Goal: Use online tool/utility: Use online tool/utility

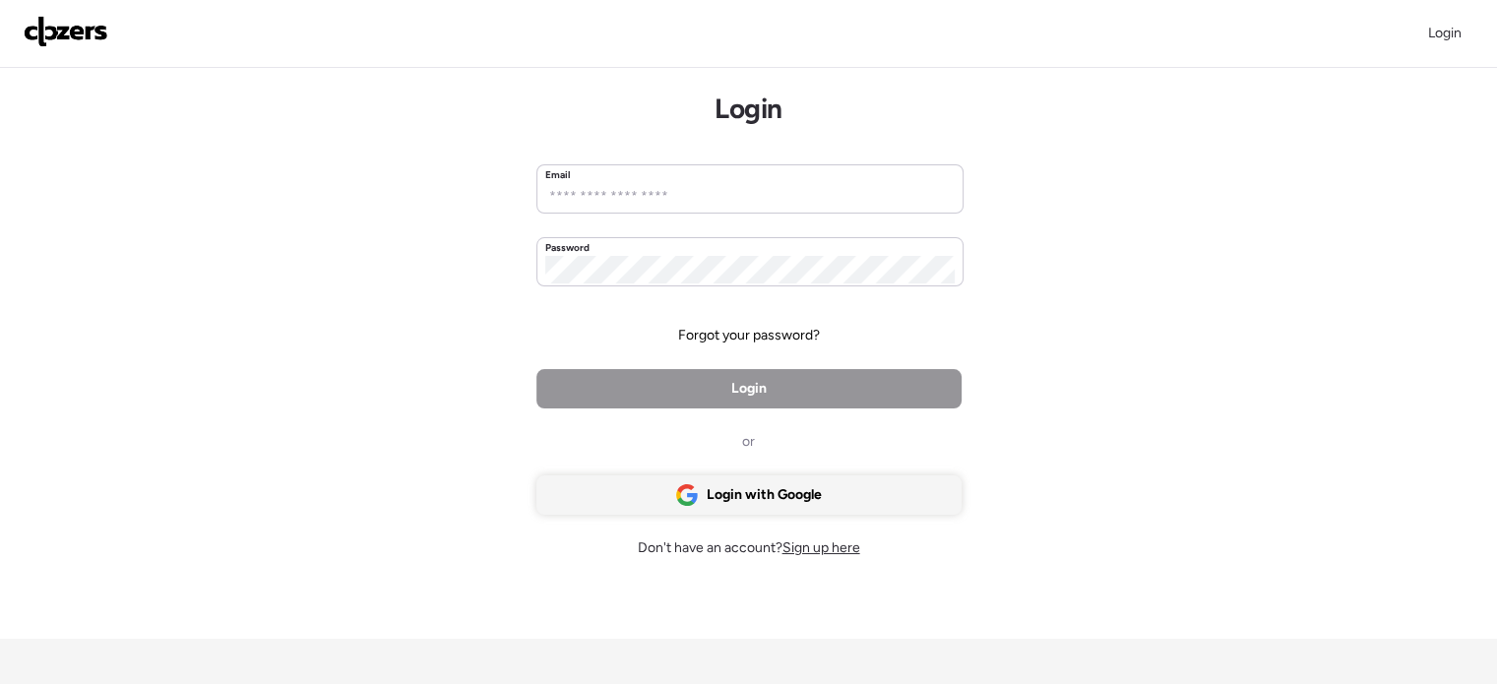
click at [698, 495] on div "Login with Google" at bounding box center [748, 494] width 425 height 39
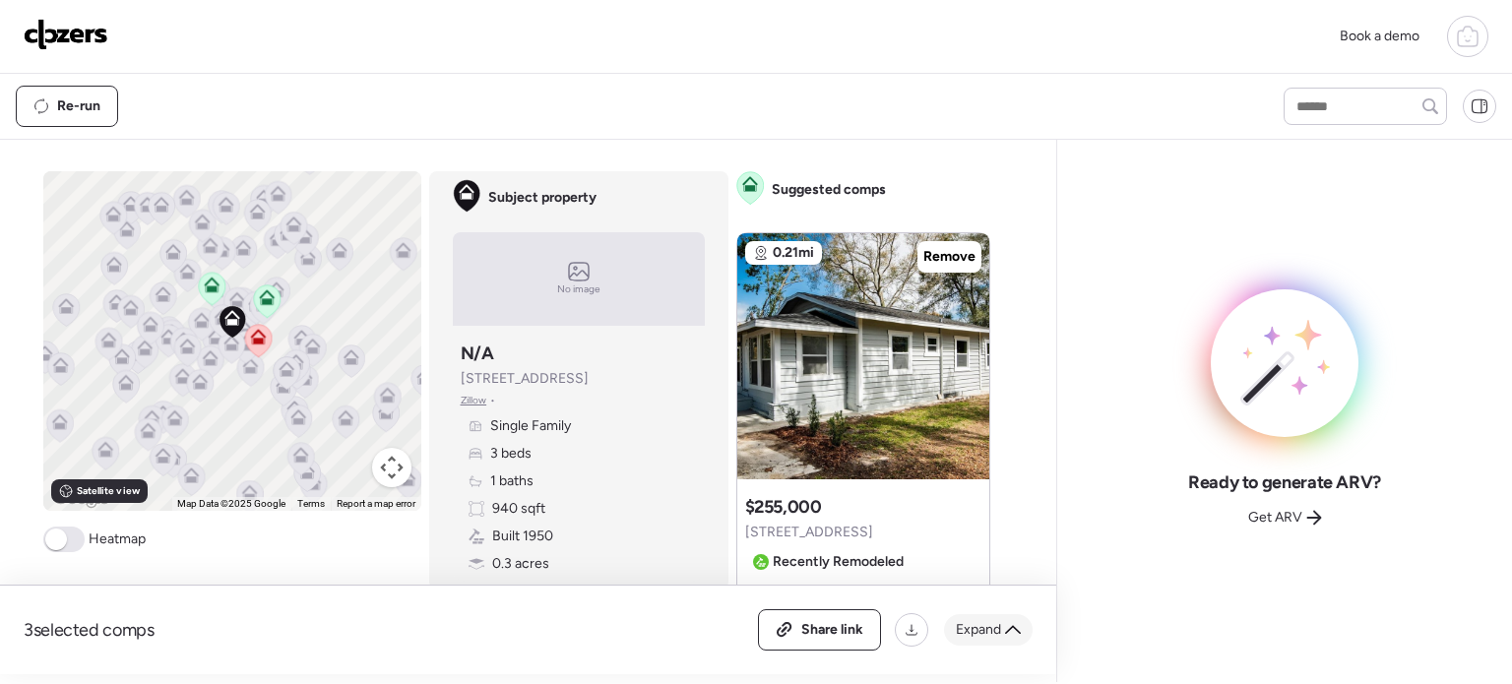
click at [1019, 630] on icon at bounding box center [1013, 629] width 16 height 9
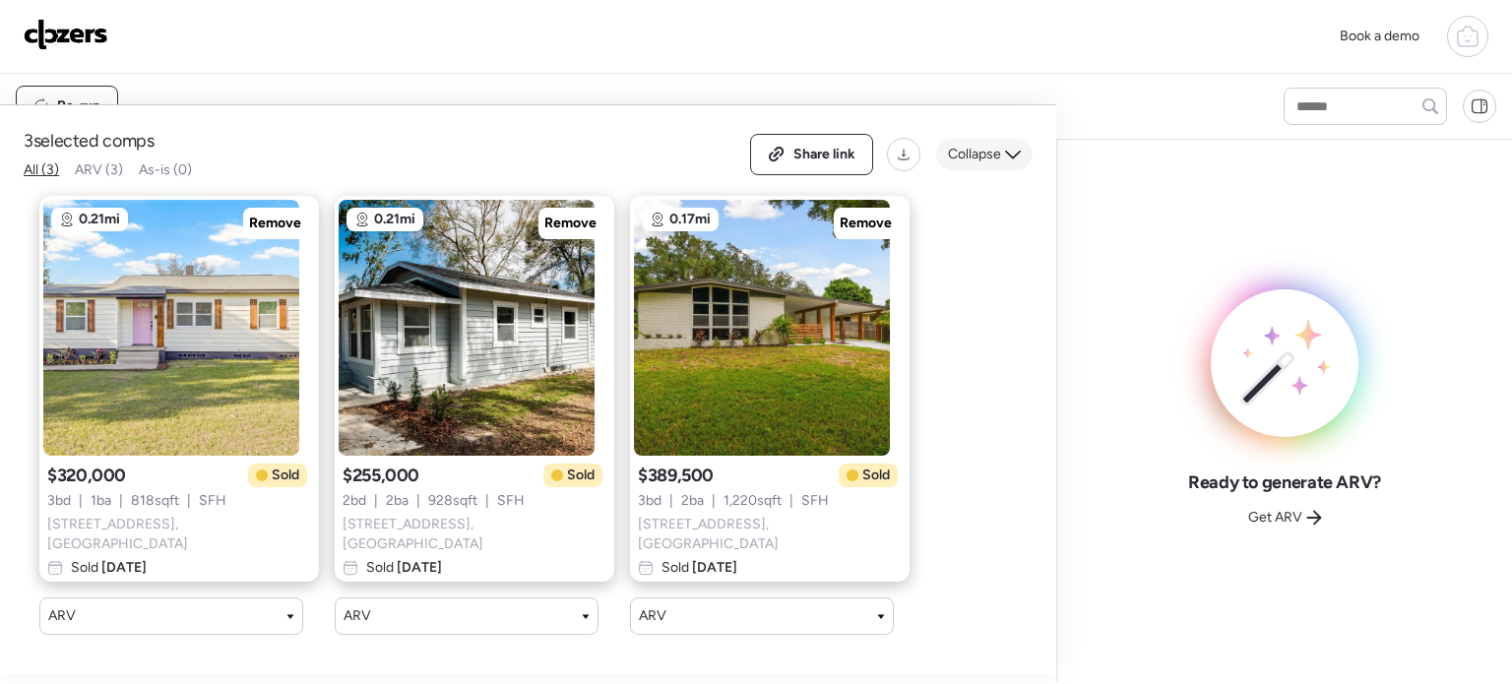
click at [1005, 153] on icon at bounding box center [1013, 155] width 16 height 16
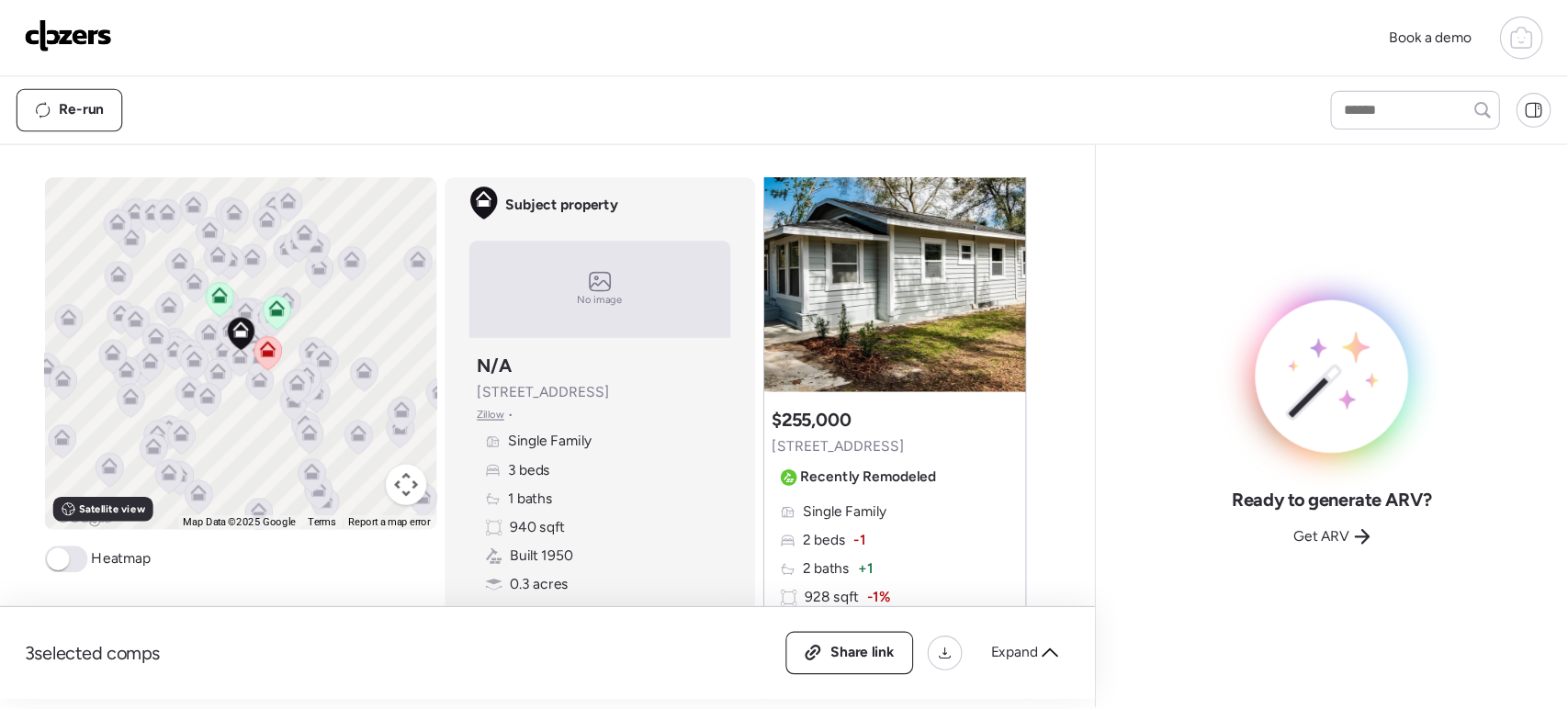
scroll to position [103, 0]
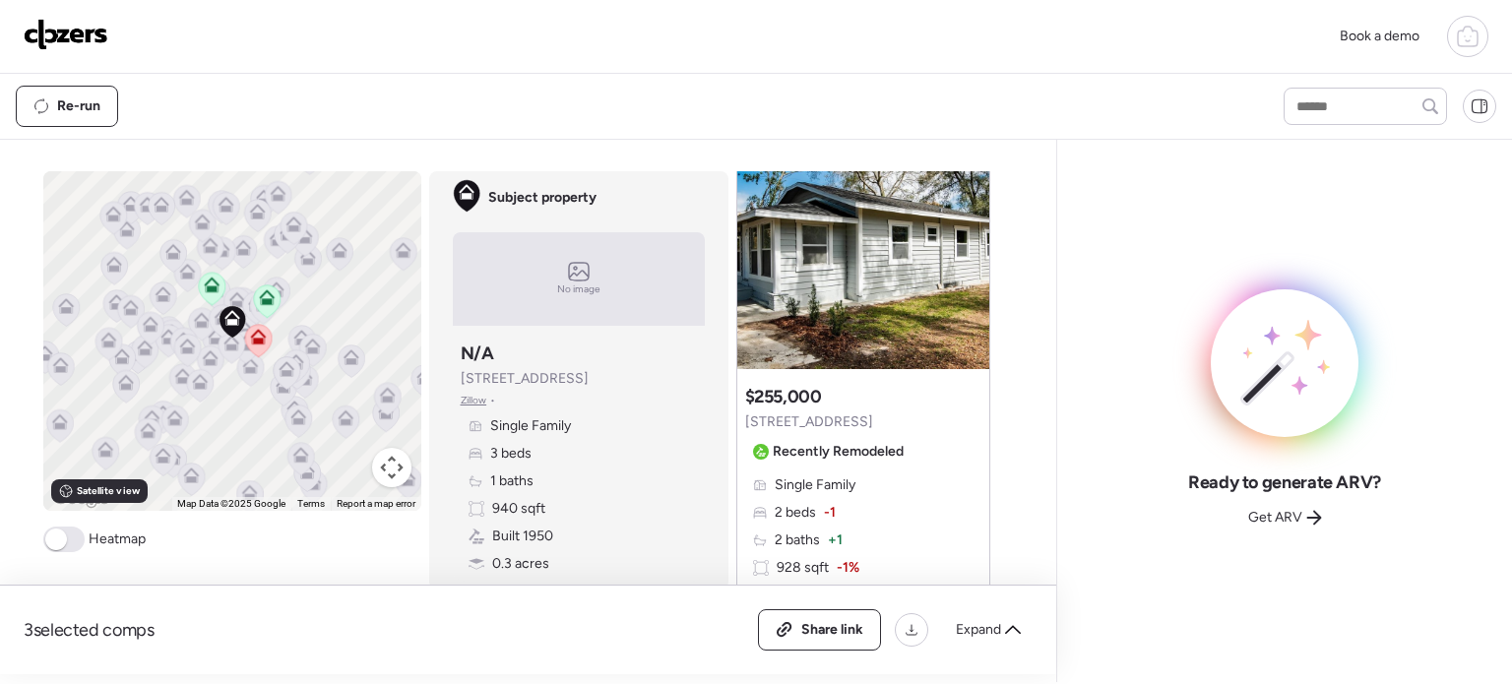
click at [492, 504] on span "940 sqft" at bounding box center [518, 509] width 53 height 20
click at [462, 402] on span "Zillow" at bounding box center [474, 401] width 27 height 16
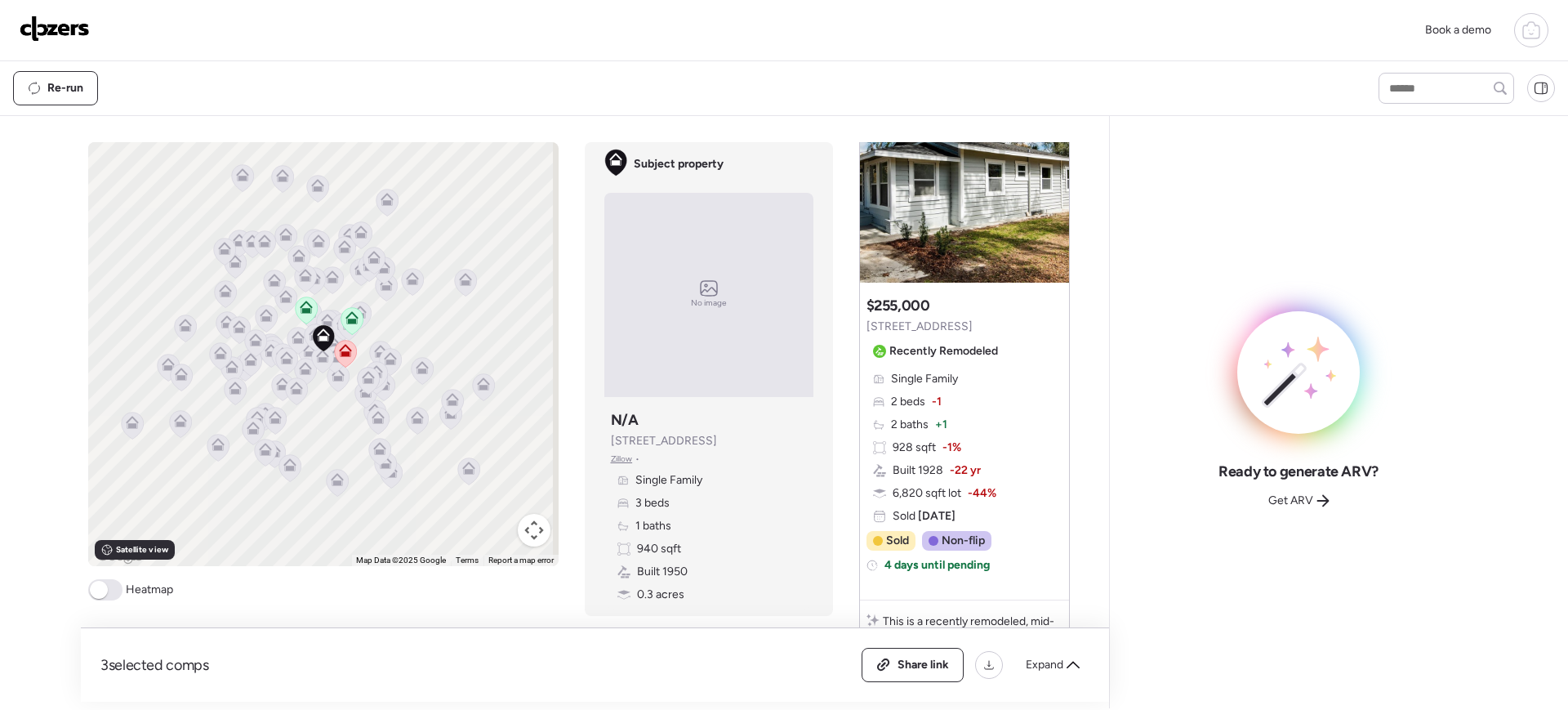
scroll to position [91, 0]
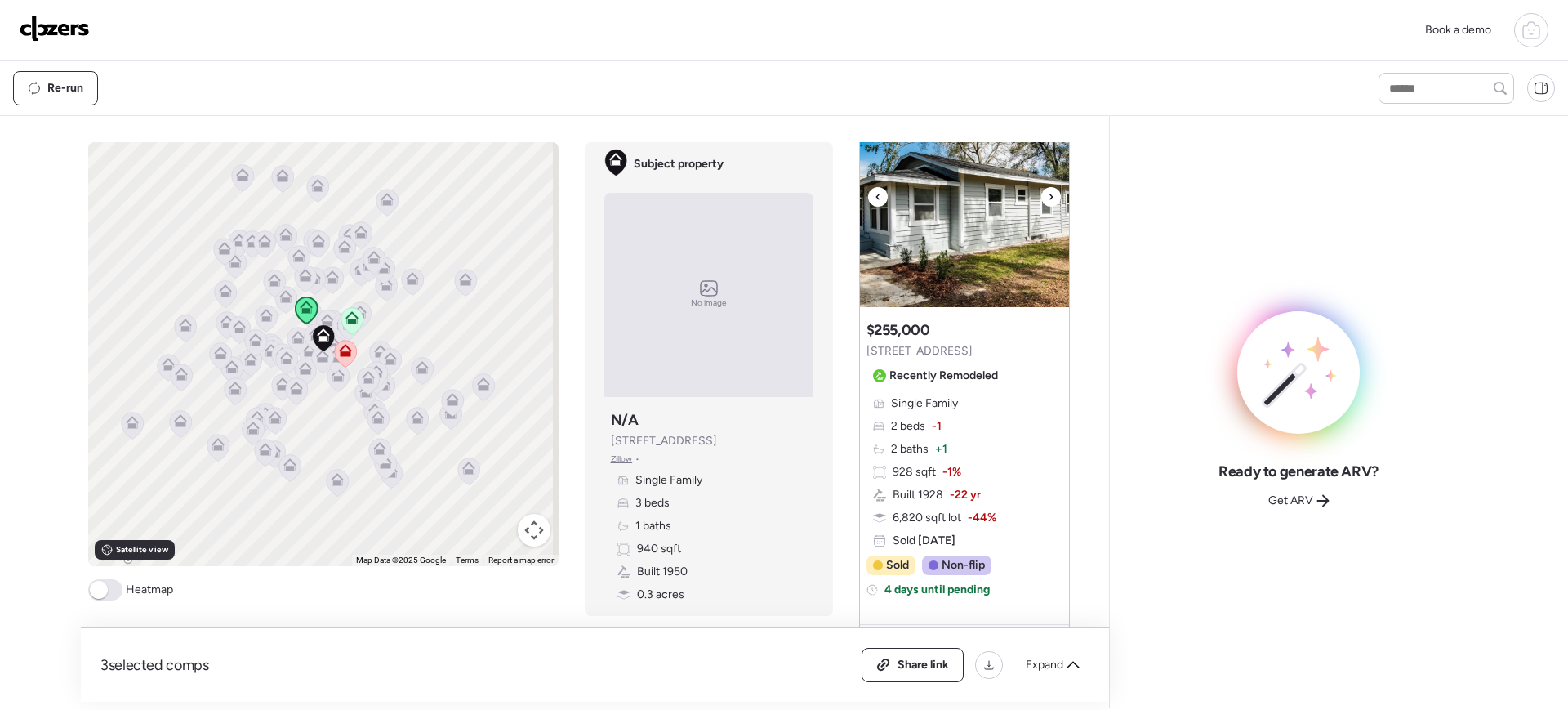
click at [1048, 195] on icon at bounding box center [1052, 197] width 7 height 20
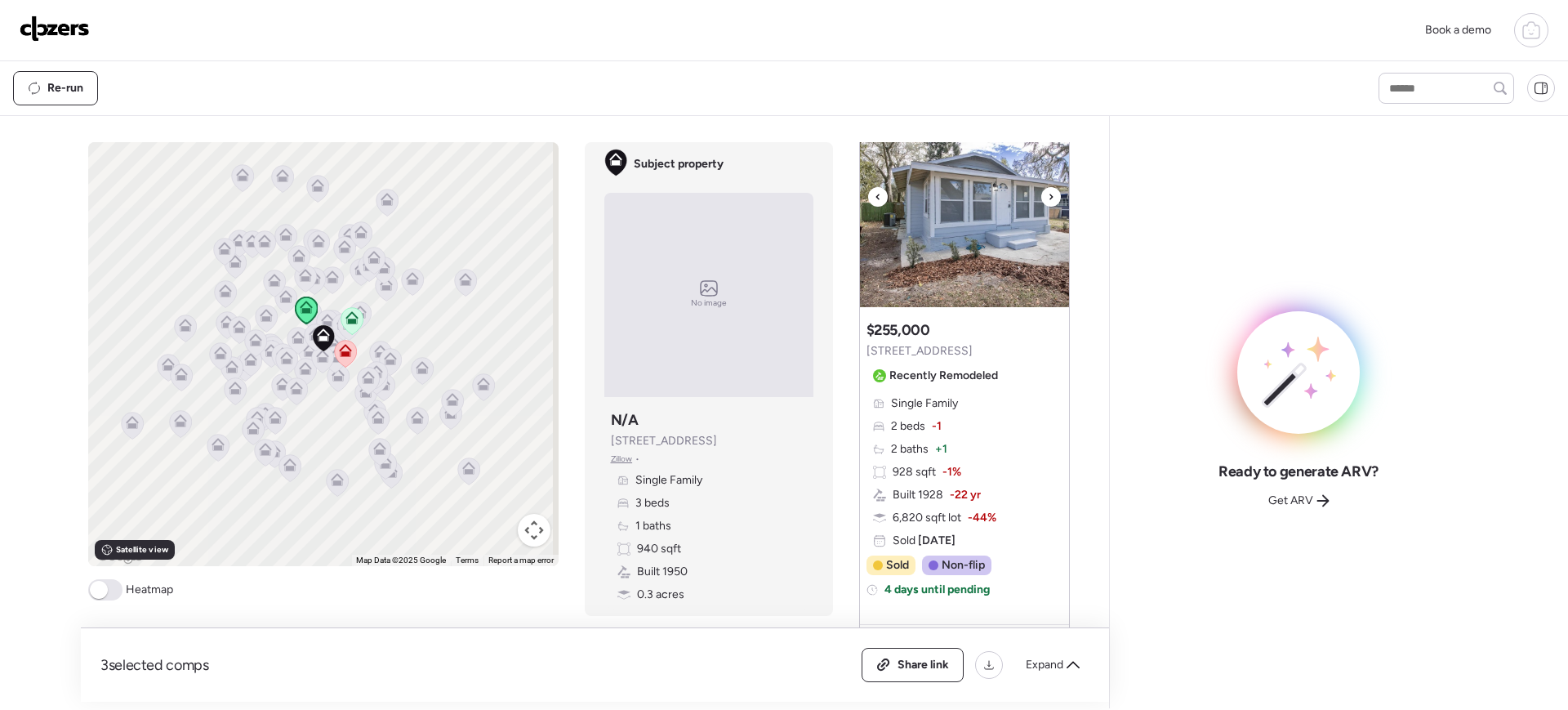
click at [1048, 195] on icon at bounding box center [1052, 197] width 7 height 20
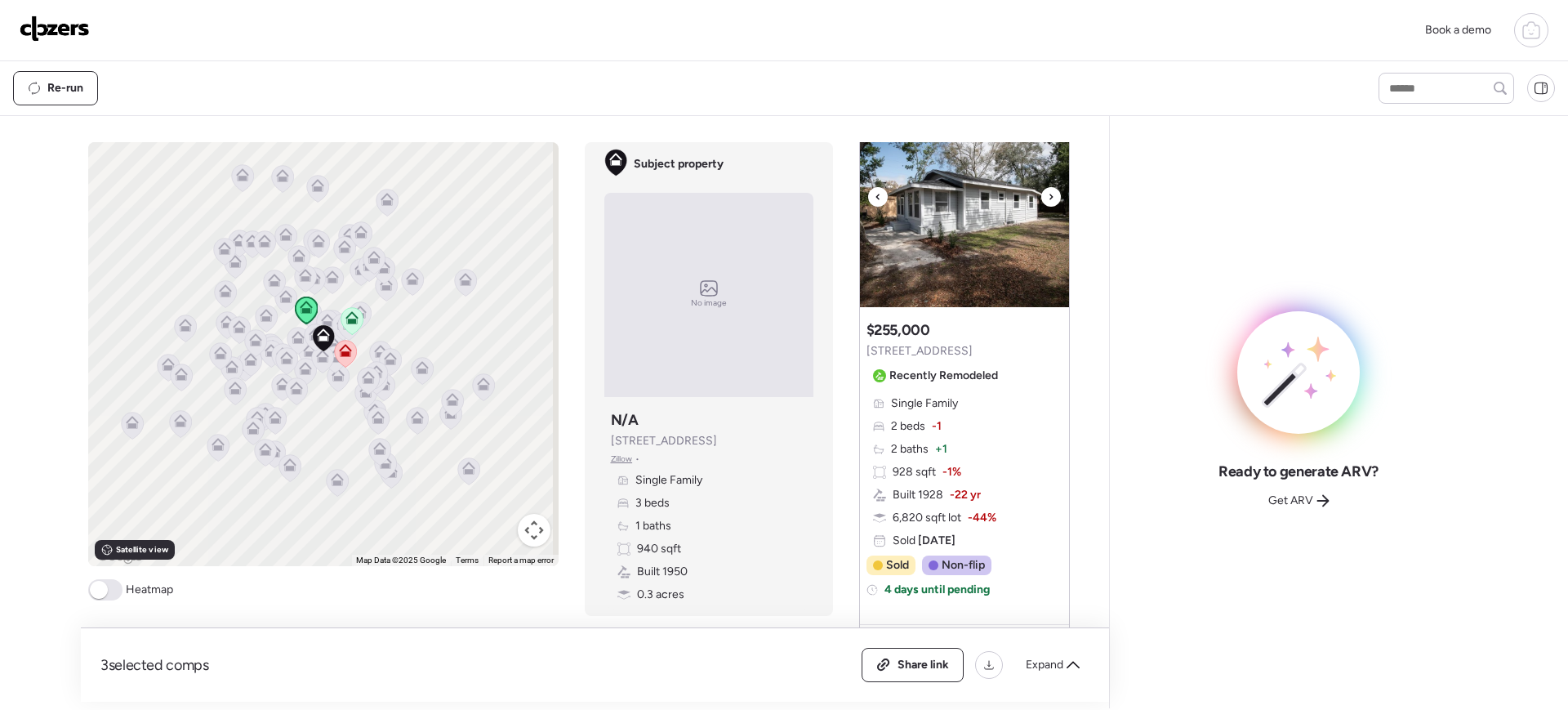
click at [1048, 195] on icon at bounding box center [1052, 197] width 7 height 20
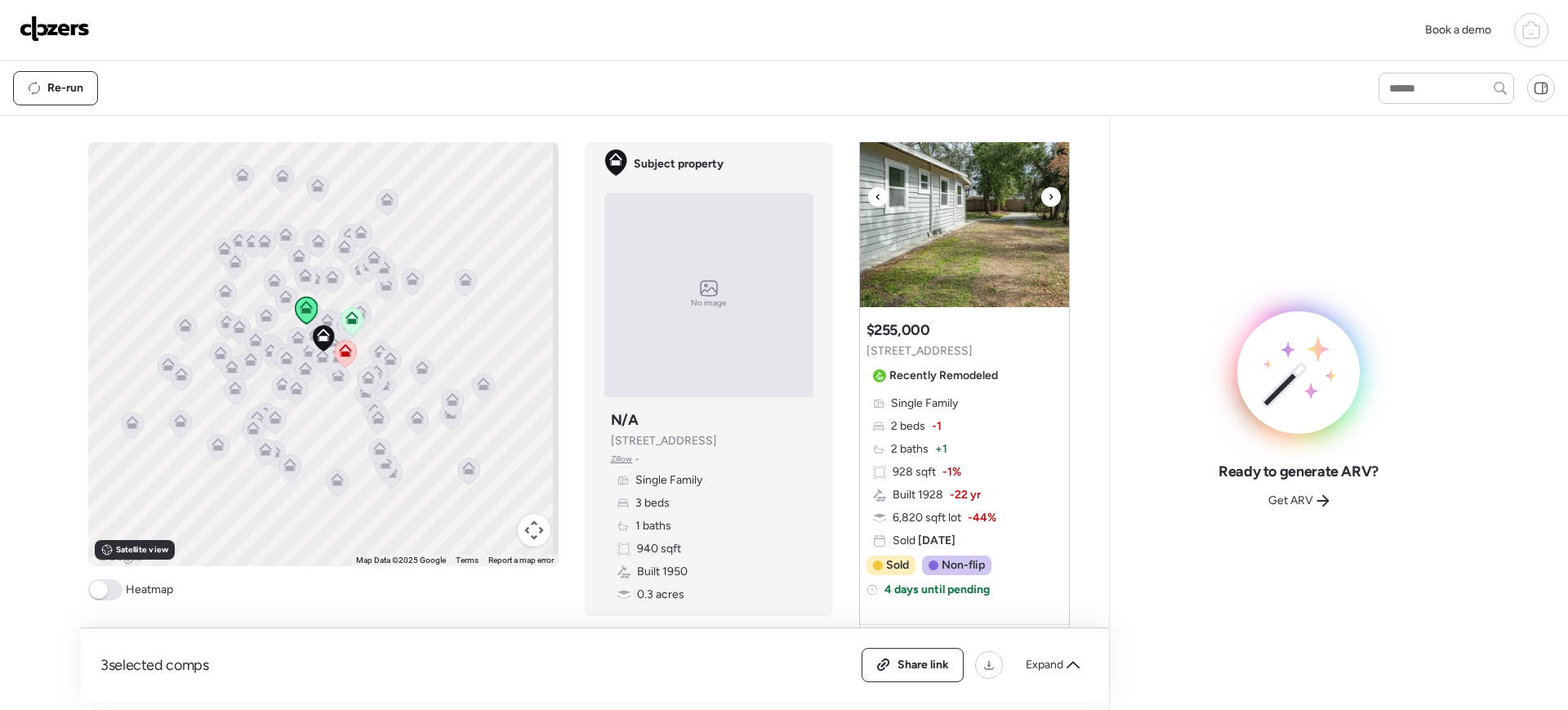
click at [1048, 195] on icon at bounding box center [1052, 197] width 7 height 20
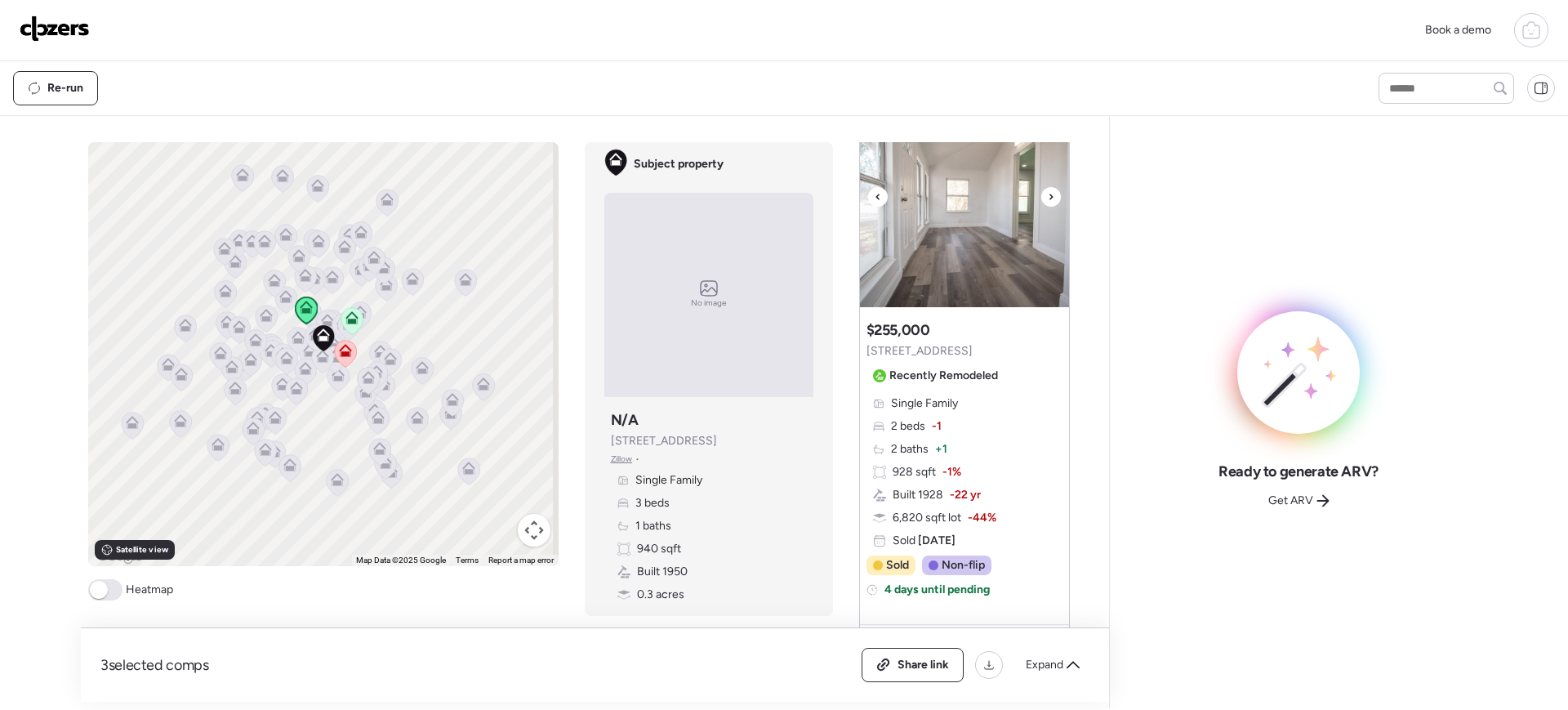
click at [1048, 195] on icon at bounding box center [1052, 197] width 7 height 20
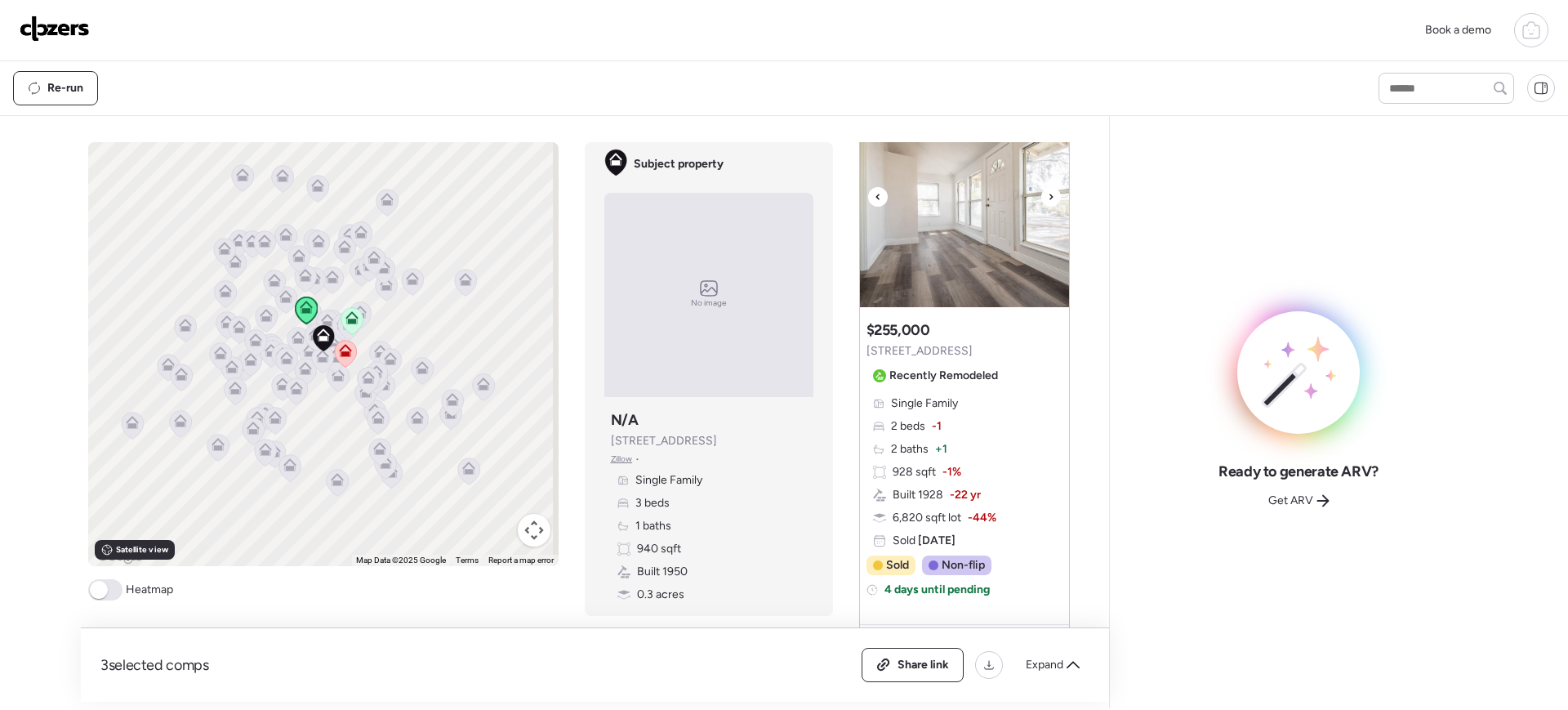
click at [1048, 195] on icon at bounding box center [1052, 197] width 7 height 20
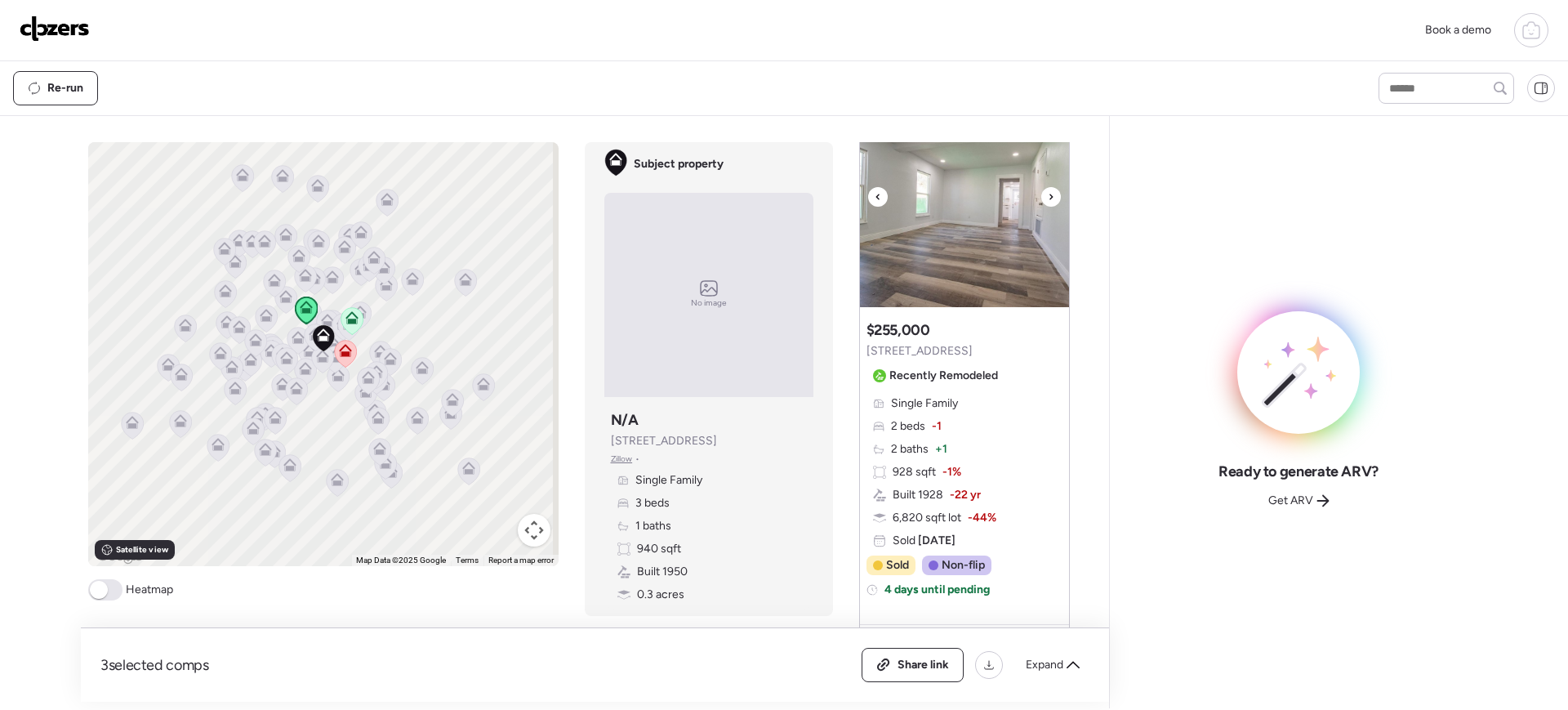
click at [1048, 195] on icon at bounding box center [1052, 197] width 7 height 20
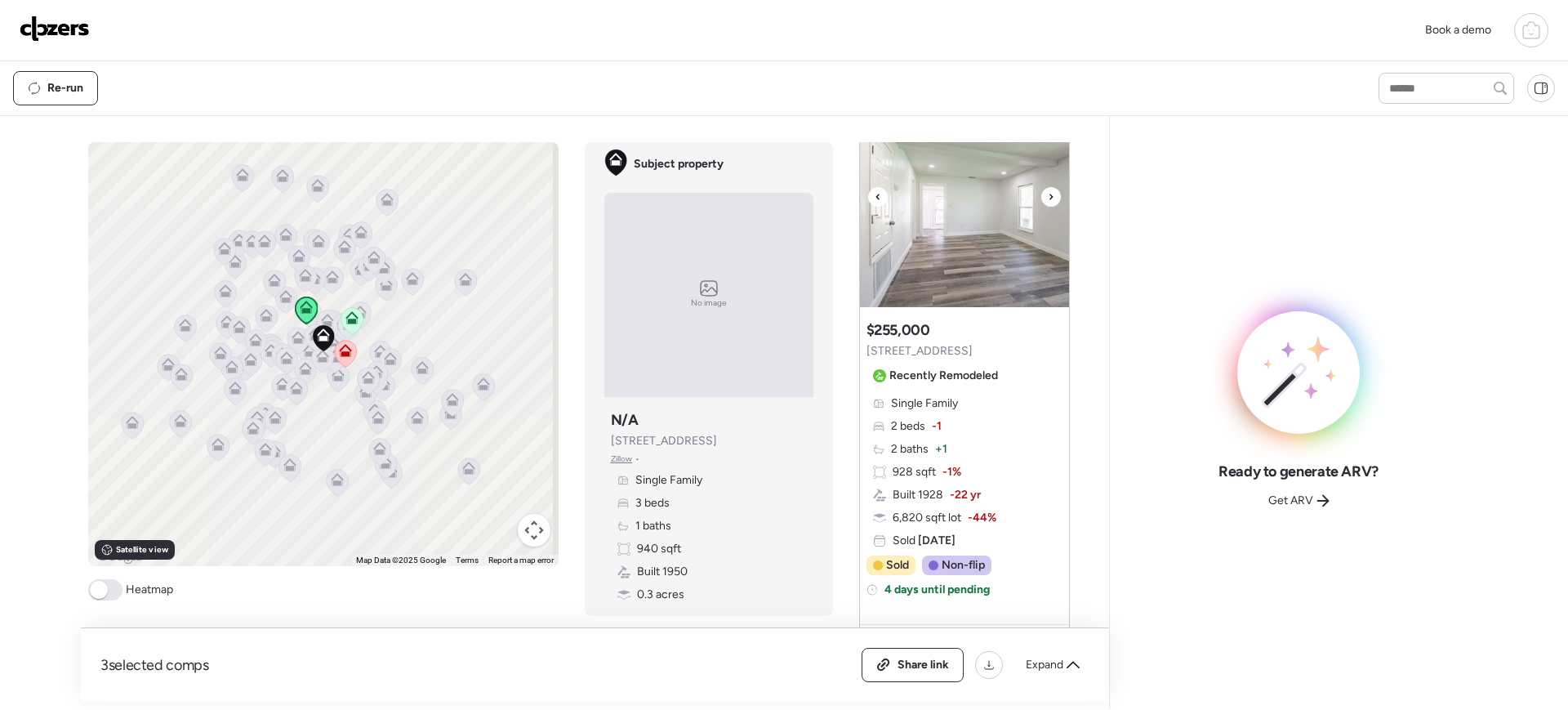
click at [1048, 195] on icon at bounding box center [1052, 197] width 7 height 20
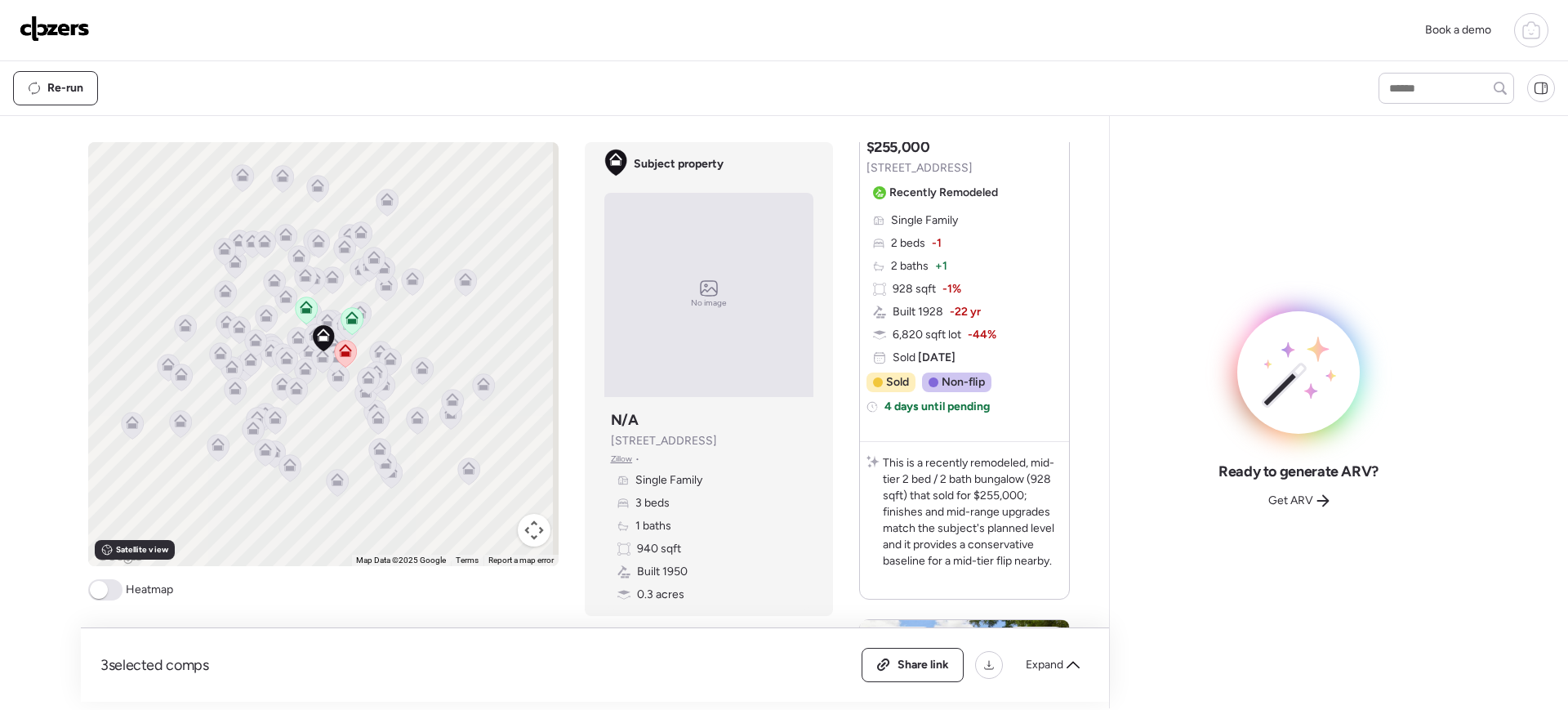
scroll to position [0, 0]
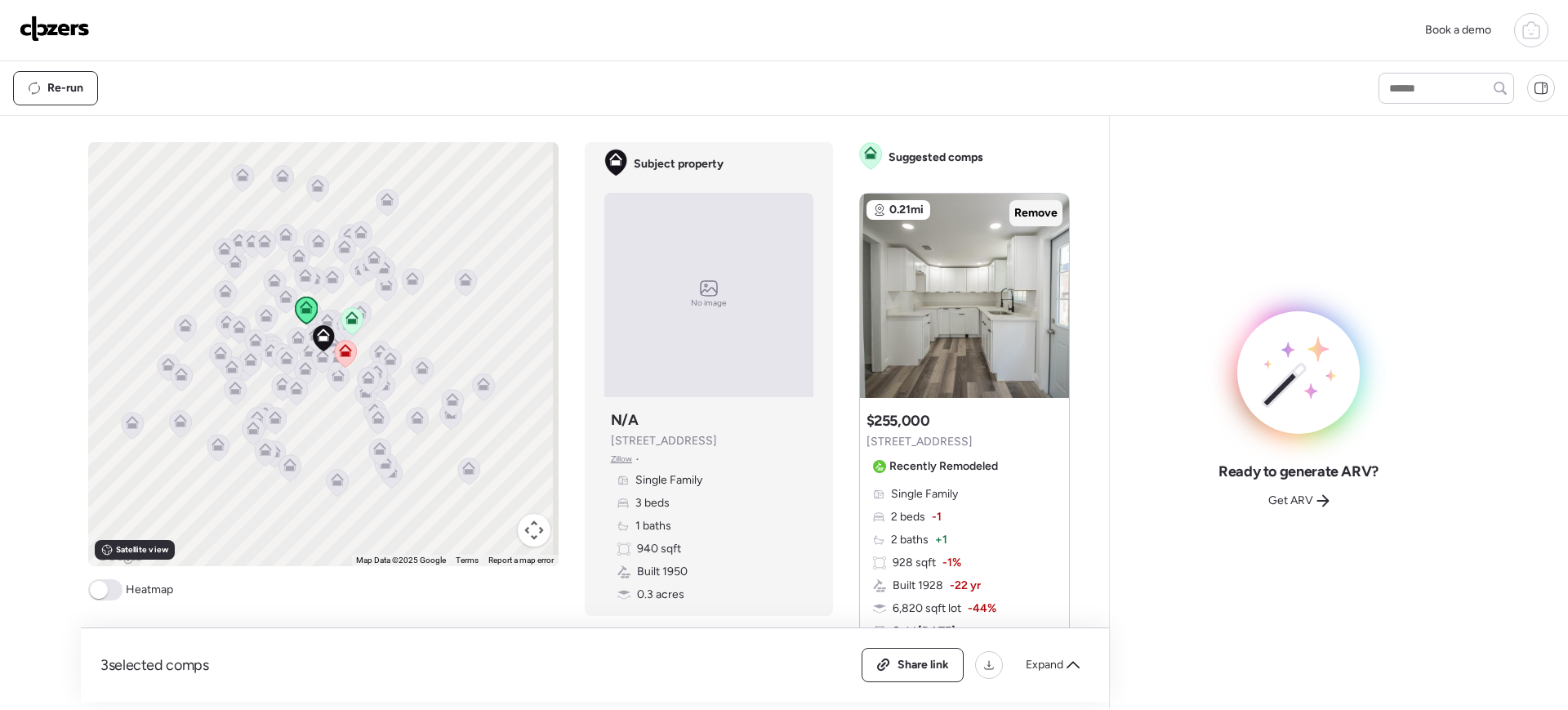
click at [1030, 217] on span "Remove" at bounding box center [1036, 213] width 43 height 17
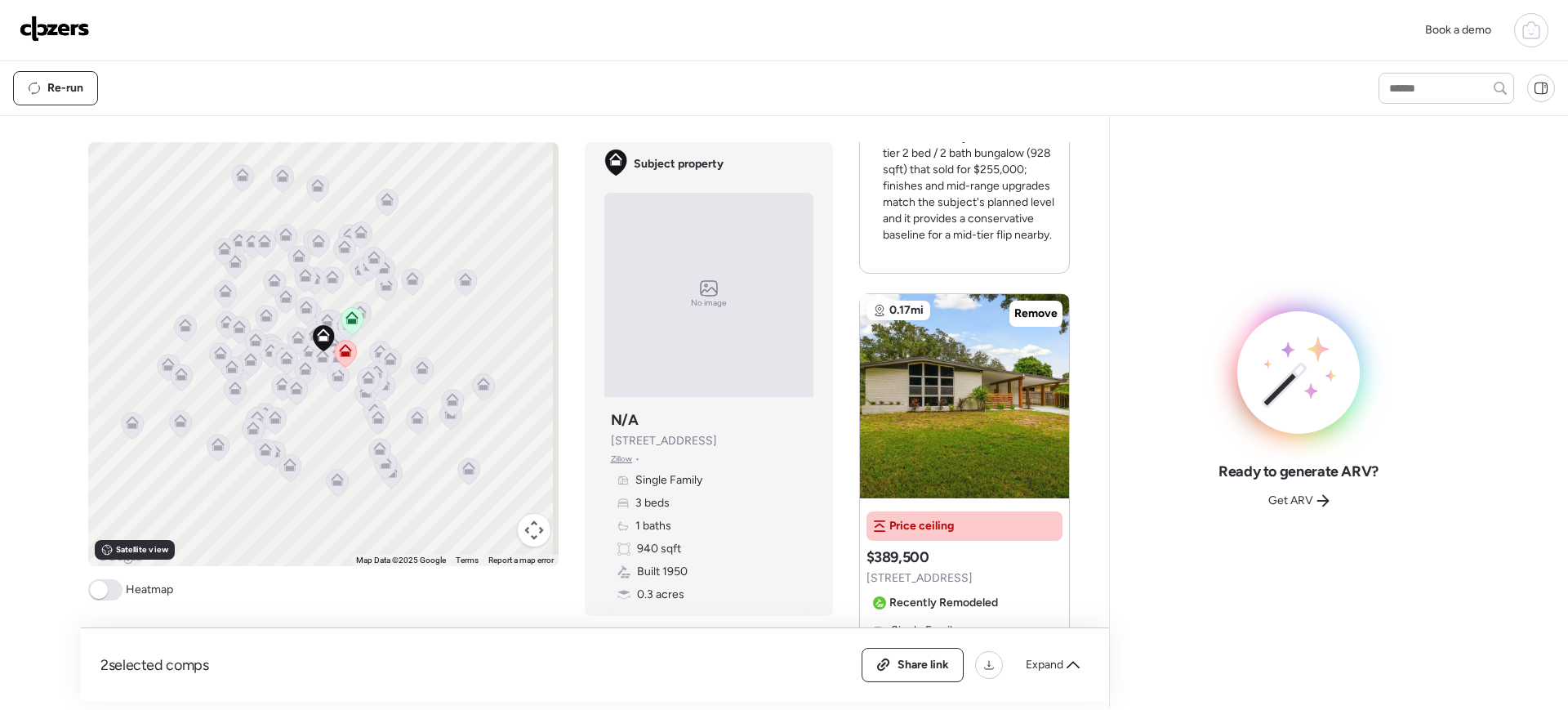
scroll to position [603, 0]
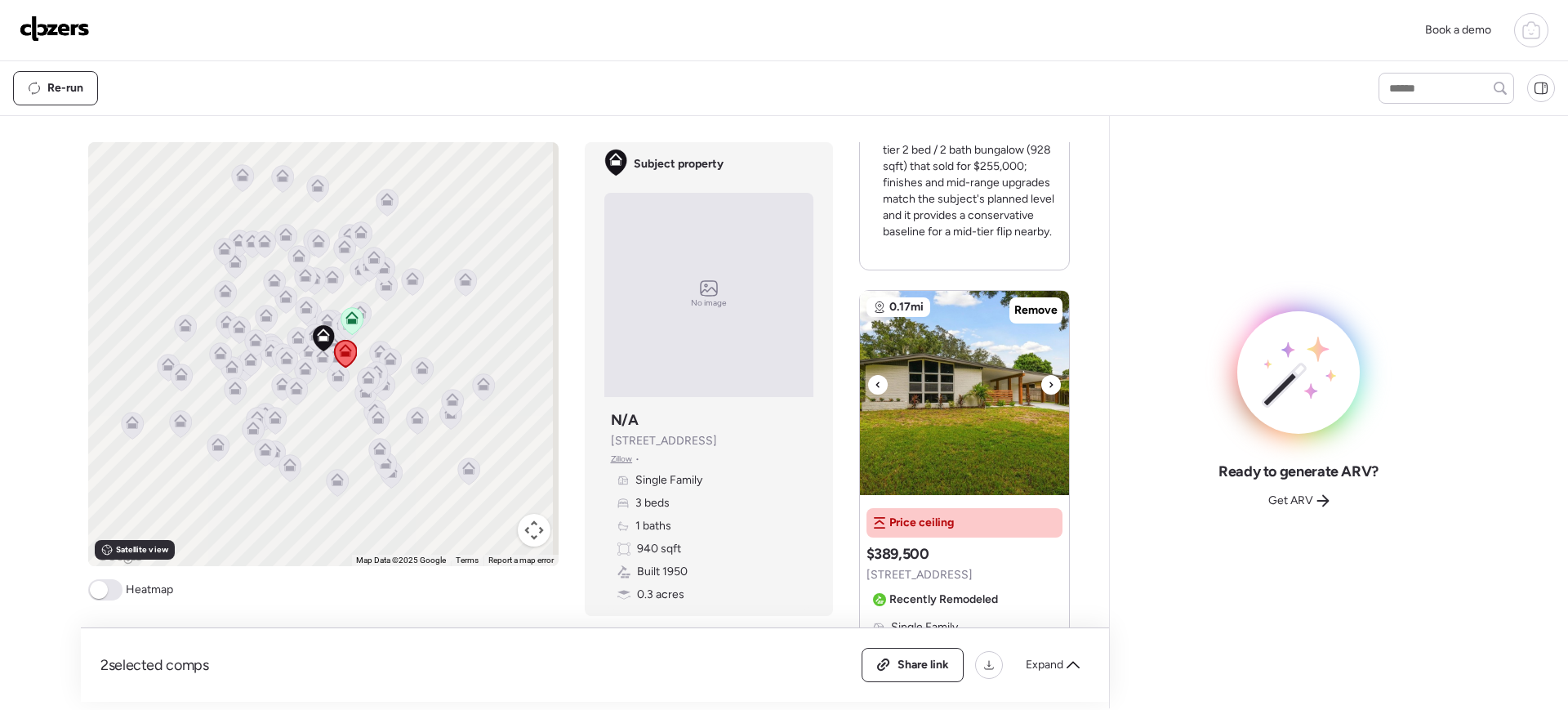
click at [1048, 381] on icon at bounding box center [1052, 385] width 7 height 20
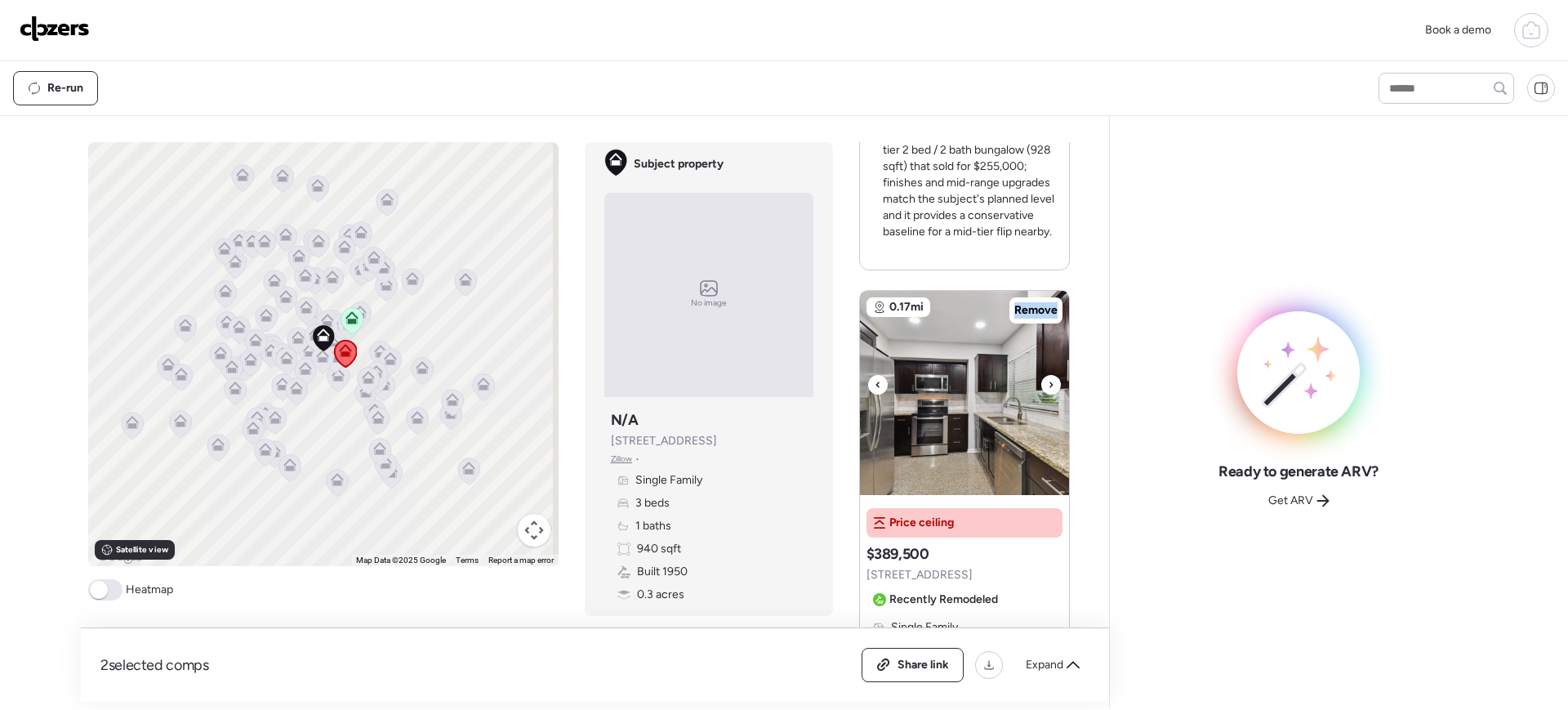
click at [1048, 381] on icon at bounding box center [1052, 385] width 7 height 20
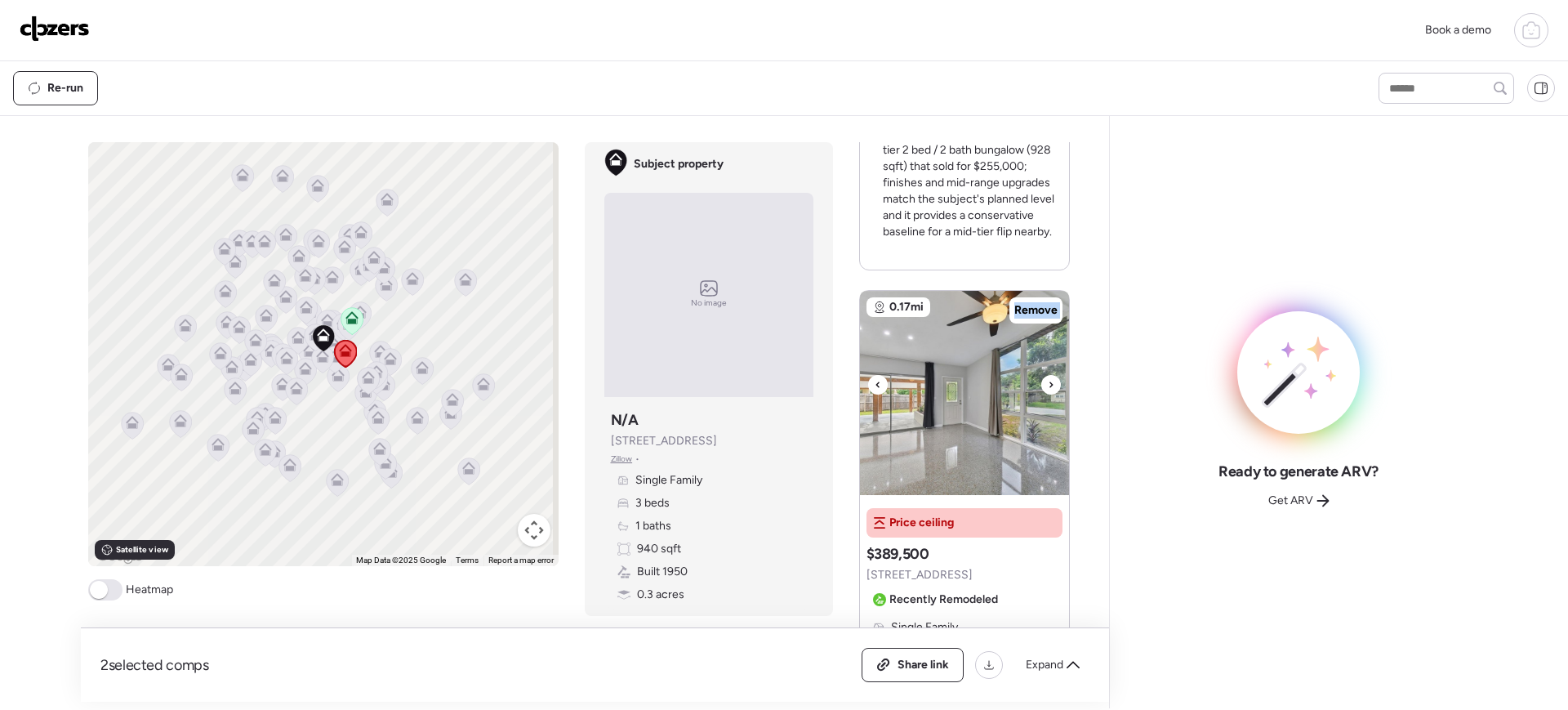
click at [1048, 381] on icon at bounding box center [1052, 385] width 7 height 20
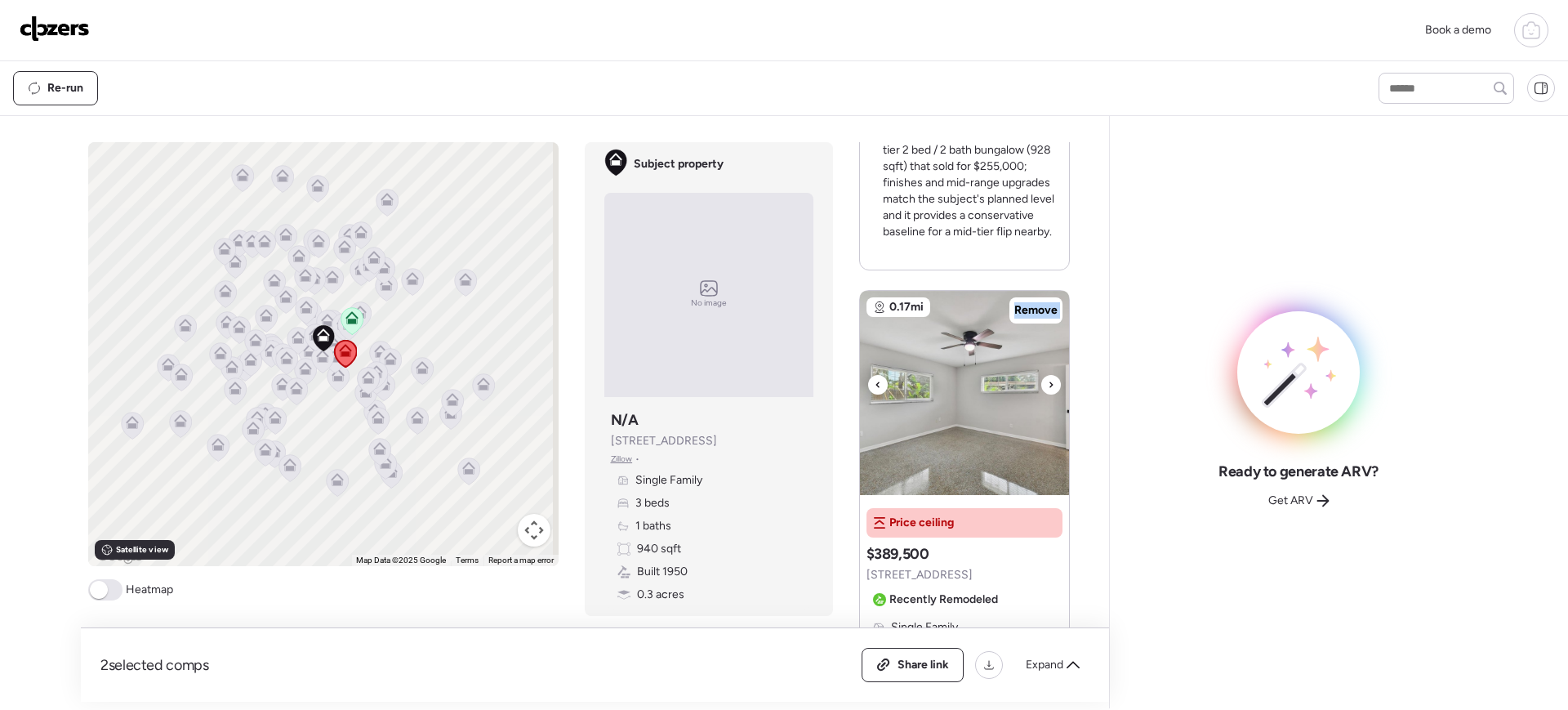
click at [1048, 381] on icon at bounding box center [1052, 385] width 7 height 20
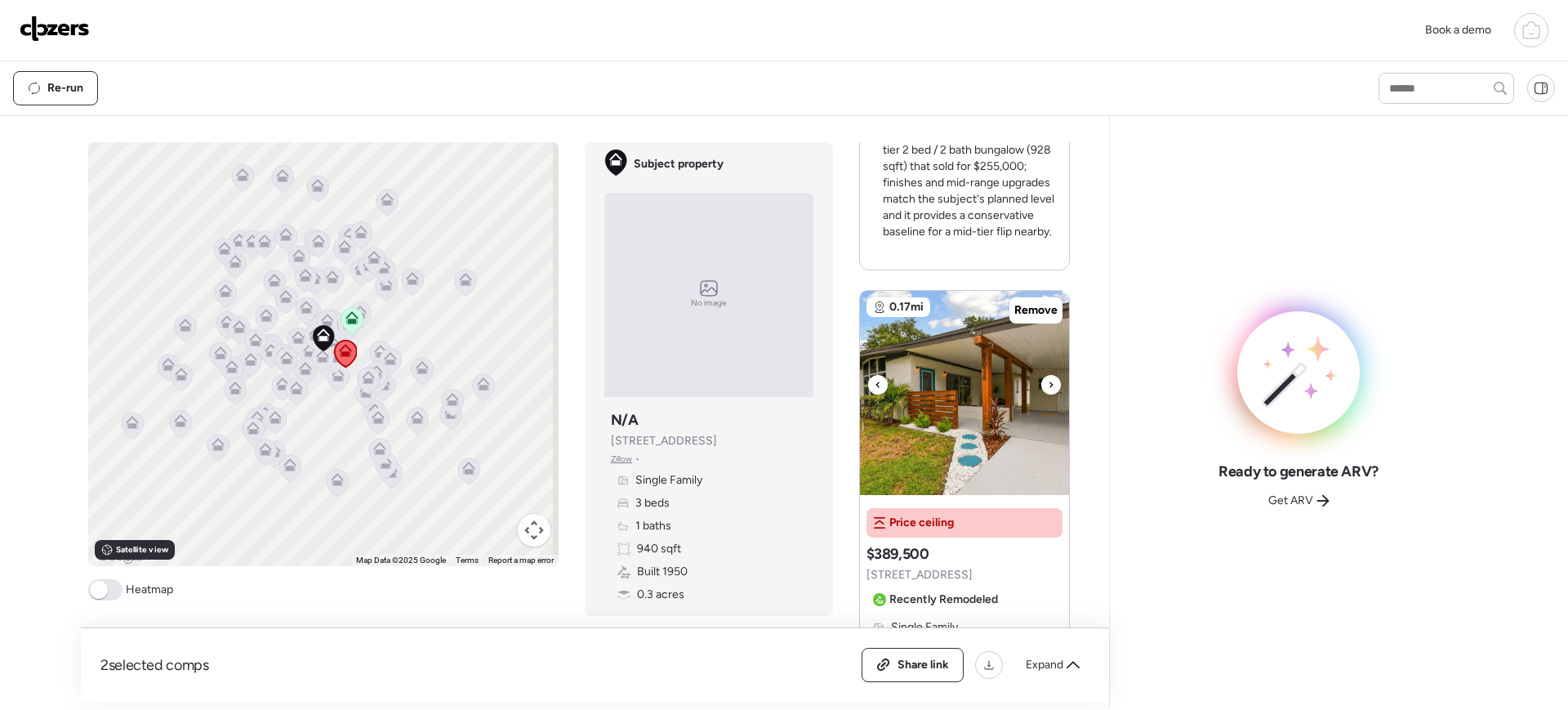
click at [1048, 381] on icon at bounding box center [1052, 385] width 7 height 20
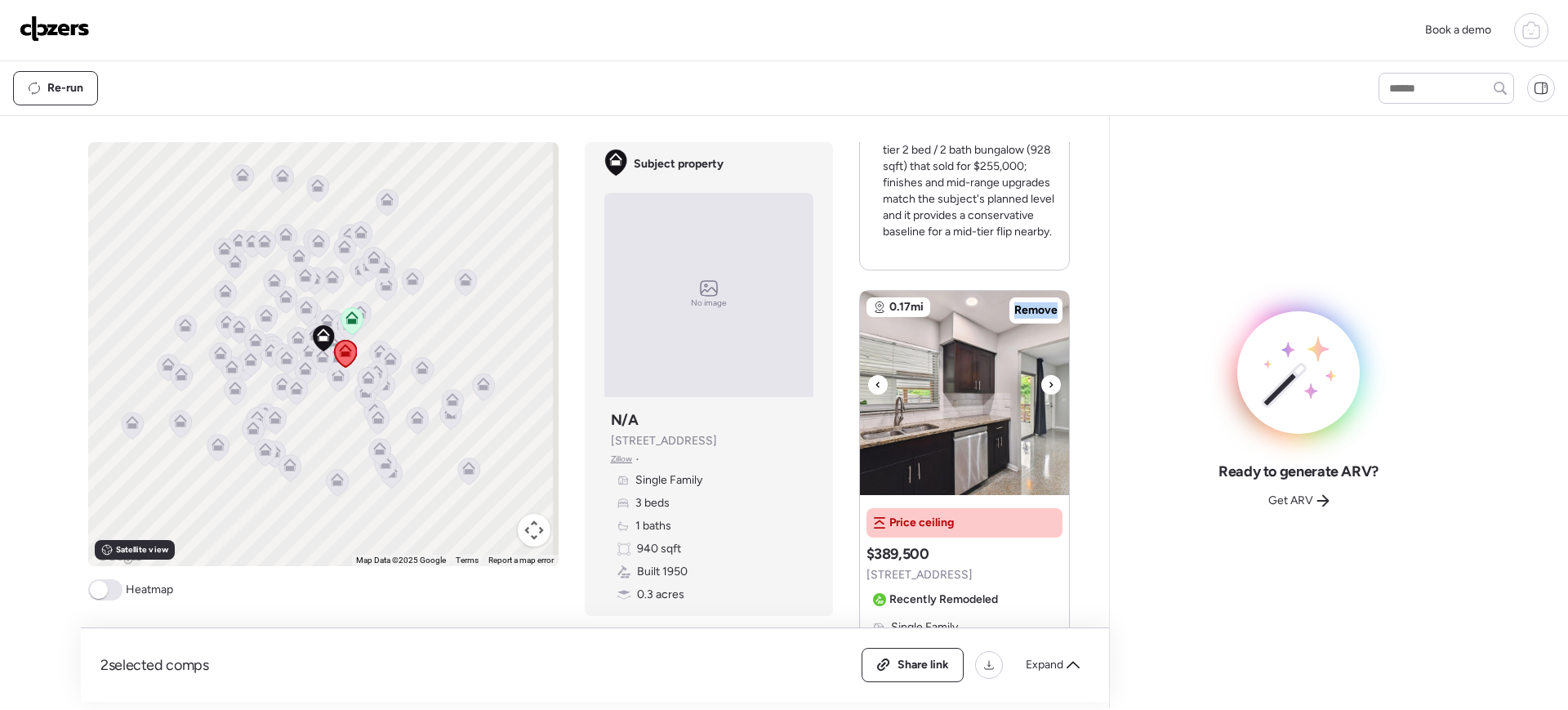
click at [1048, 381] on icon at bounding box center [1052, 385] width 7 height 20
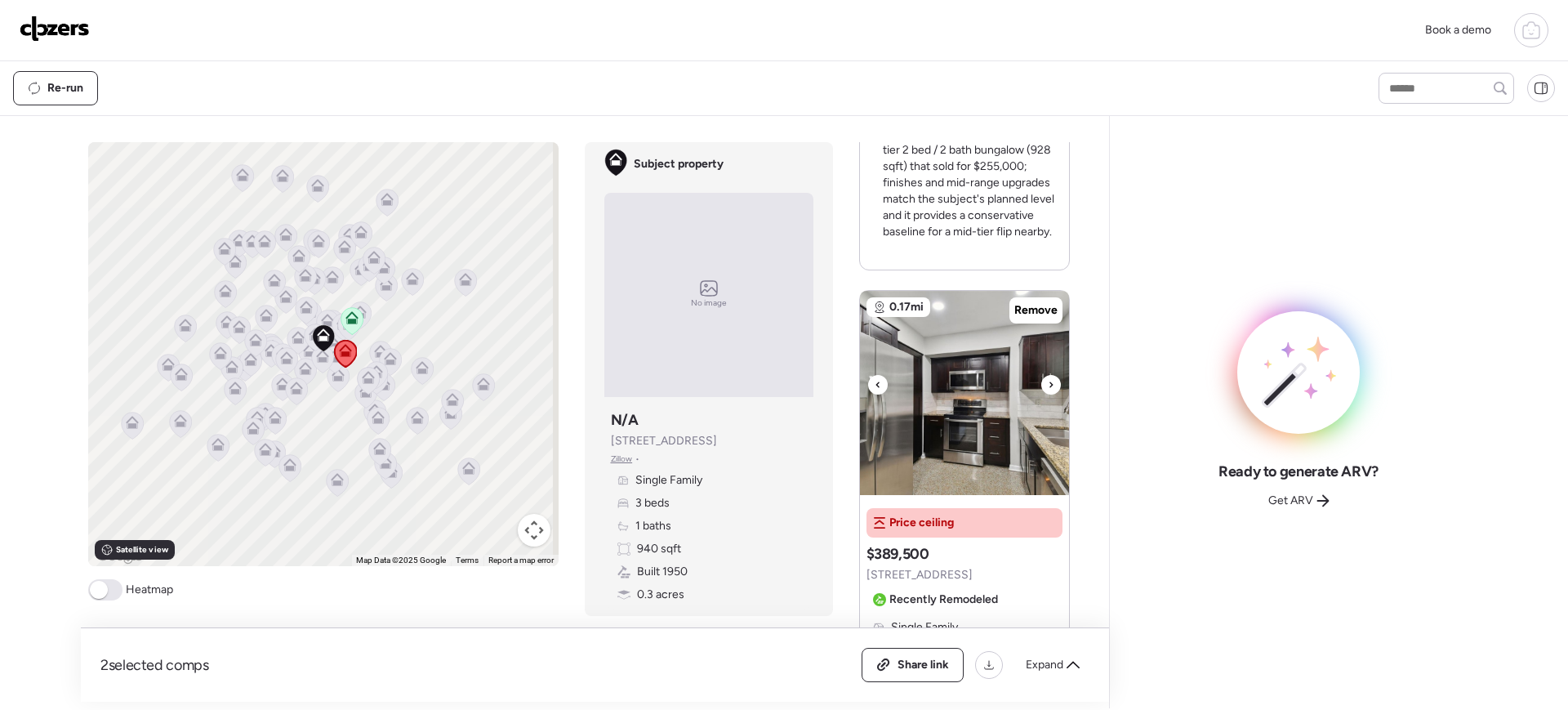
click at [1048, 381] on icon at bounding box center [1052, 385] width 7 height 20
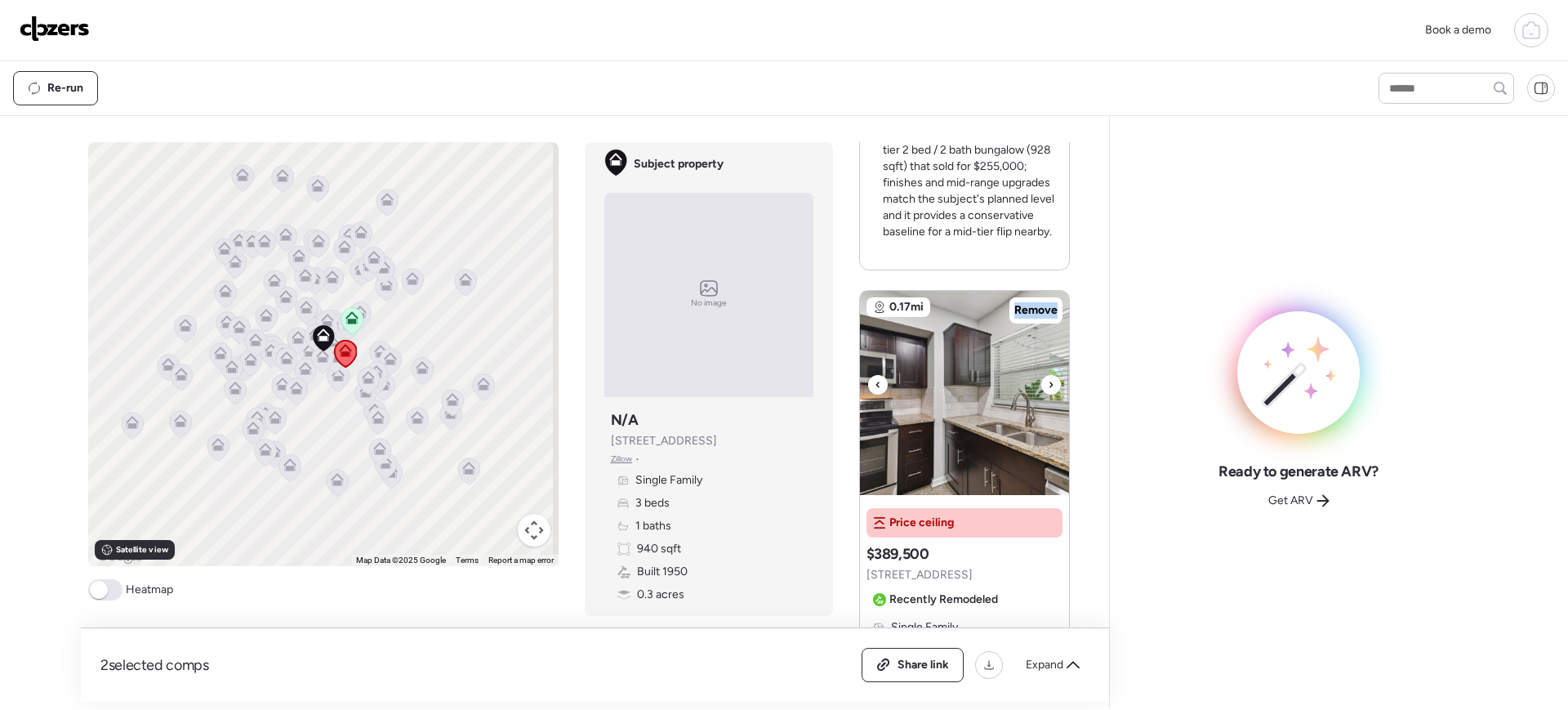
click at [1048, 381] on icon at bounding box center [1052, 385] width 7 height 20
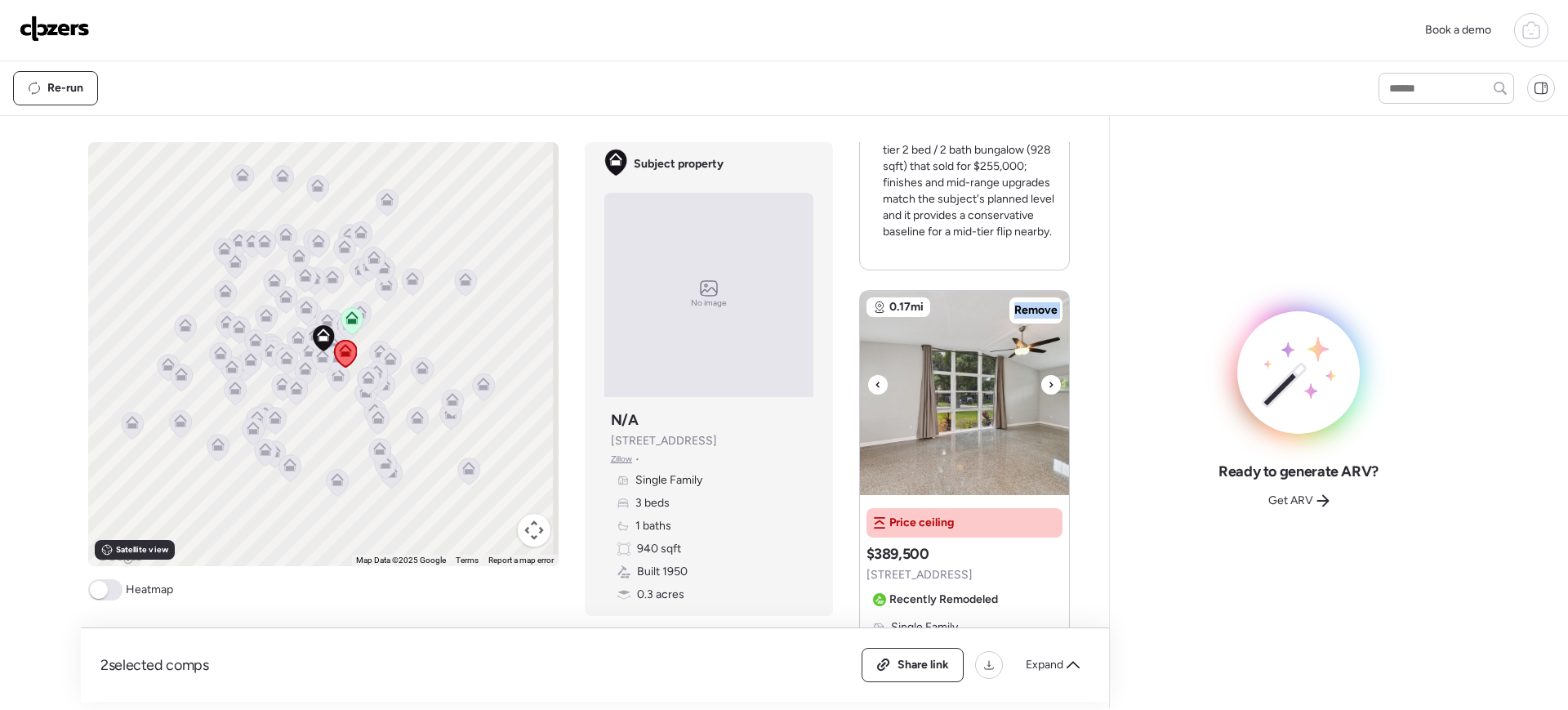
click at [1048, 381] on icon at bounding box center [1052, 385] width 7 height 20
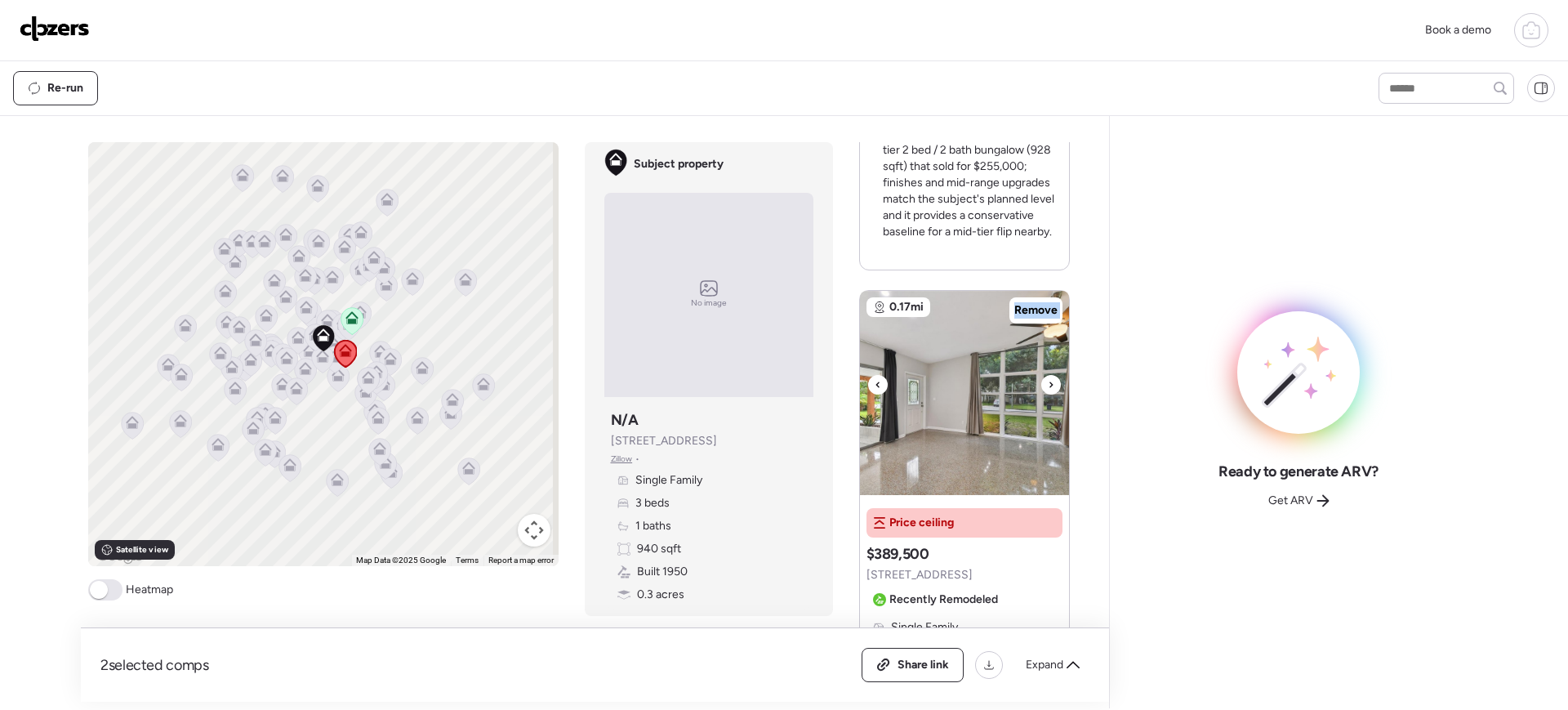
click at [1048, 381] on icon at bounding box center [1052, 385] width 7 height 20
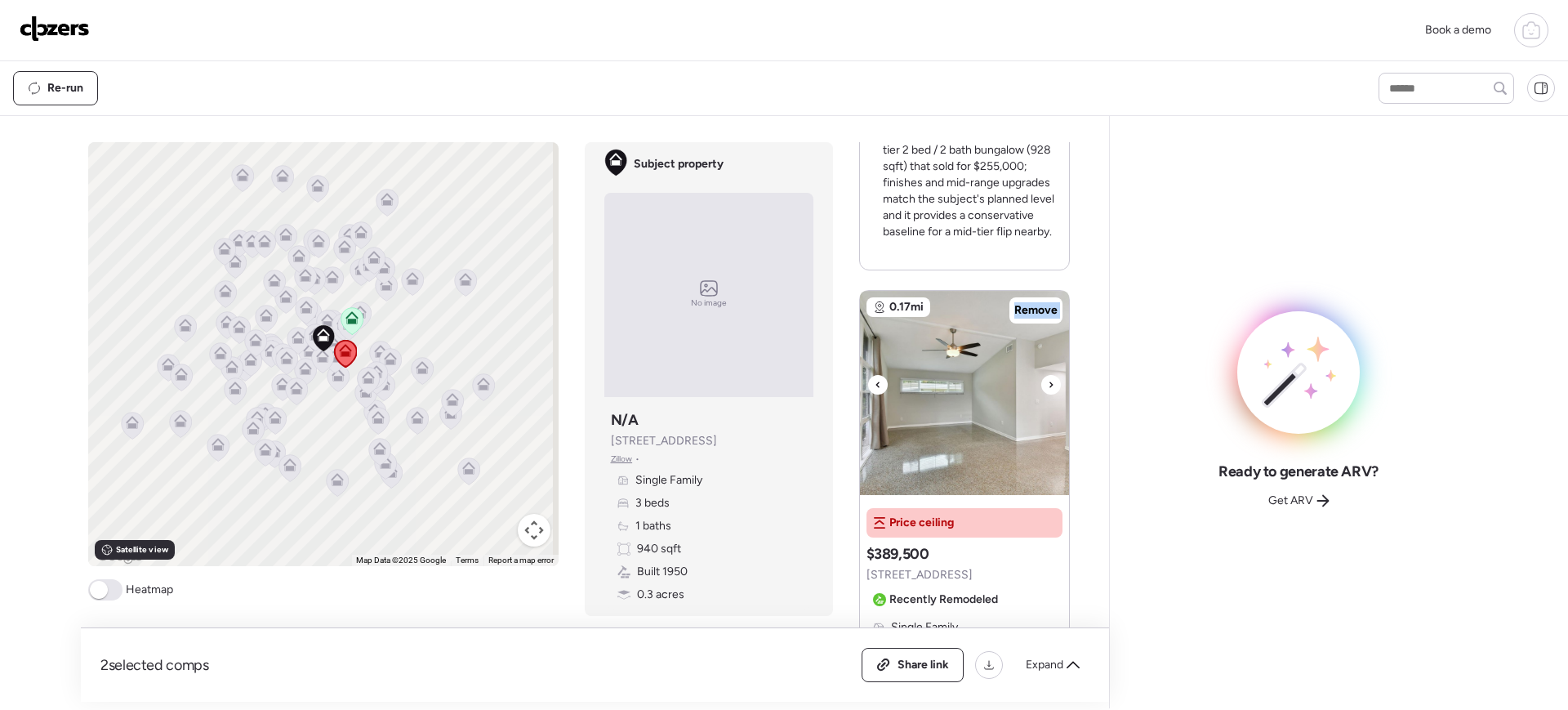
click at [1048, 381] on icon at bounding box center [1052, 385] width 7 height 20
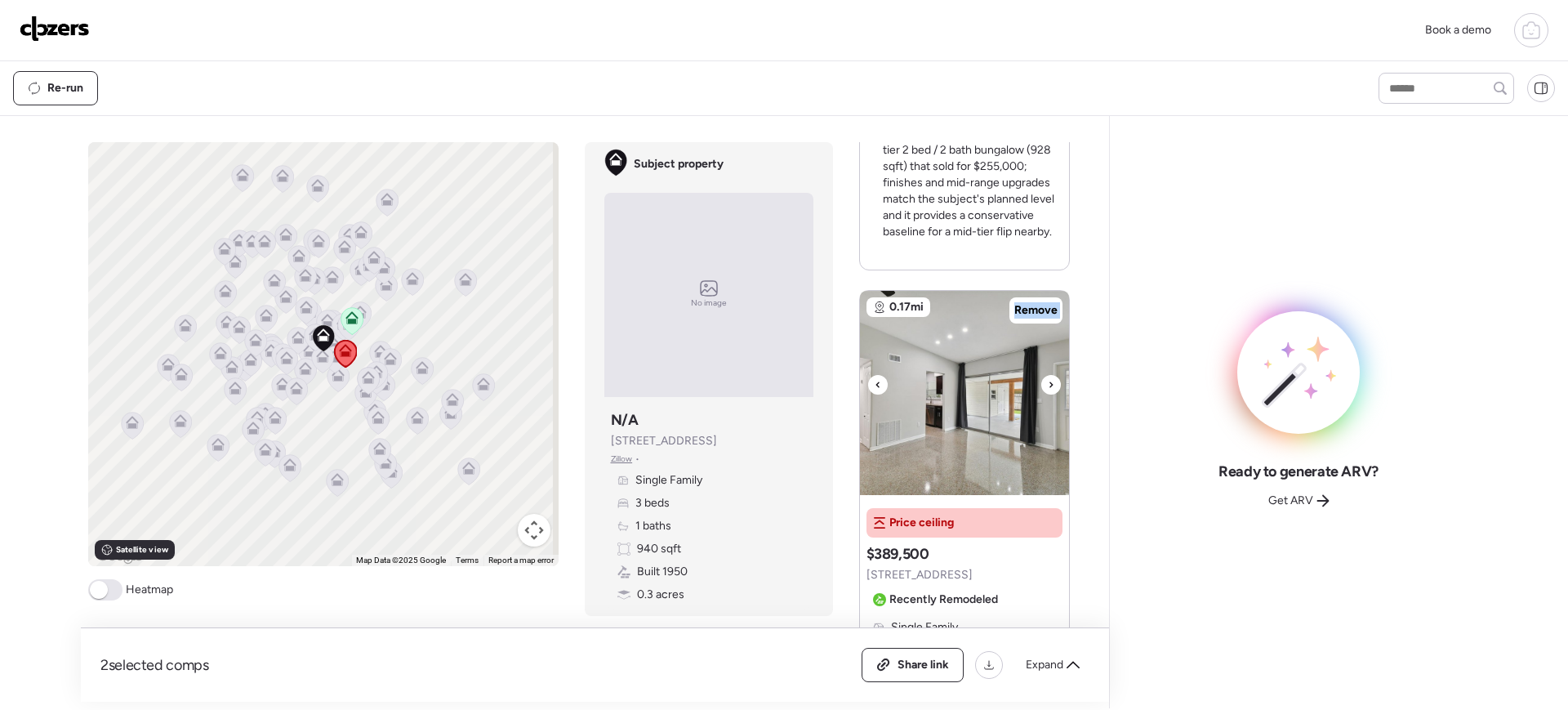
click at [1048, 381] on icon at bounding box center [1052, 385] width 7 height 20
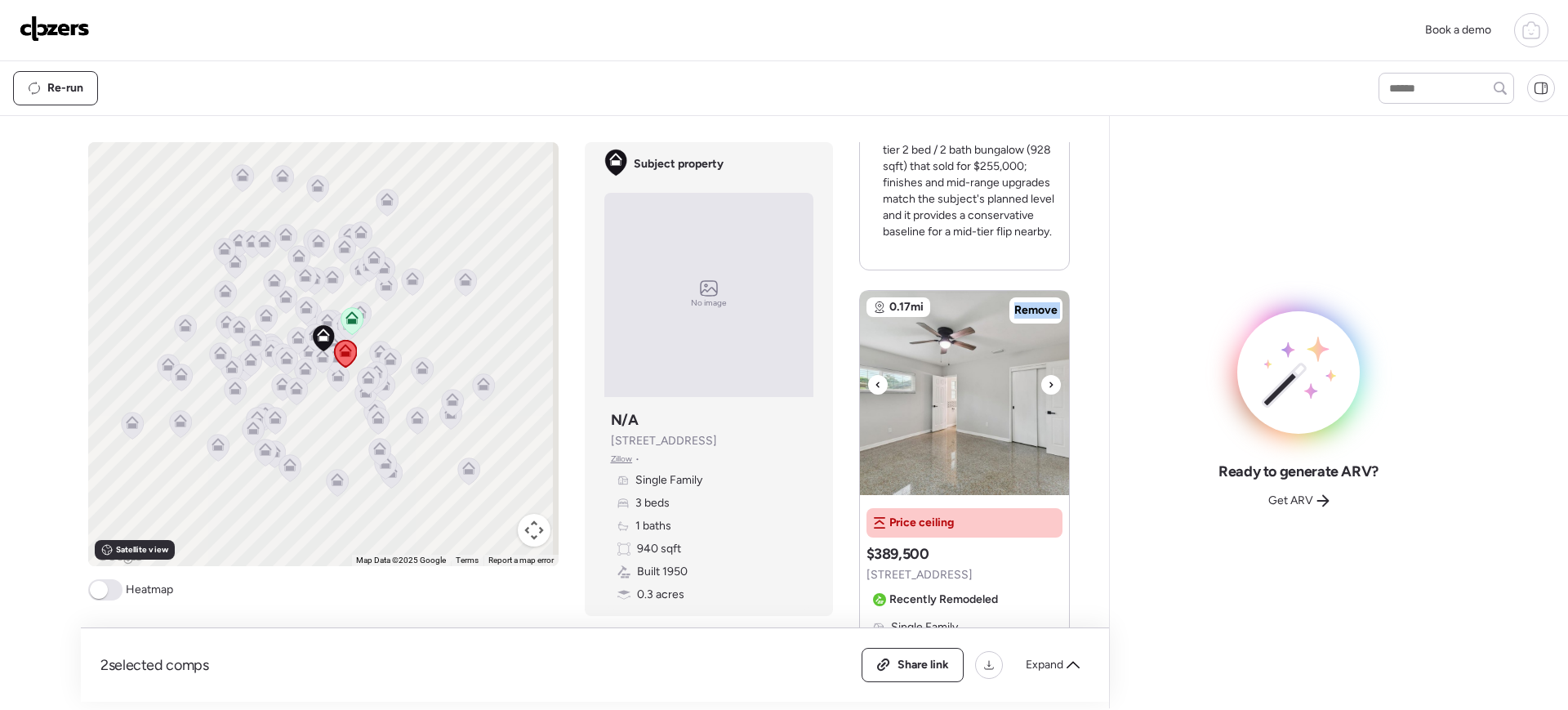
click at [1048, 381] on icon at bounding box center [1052, 385] width 7 height 20
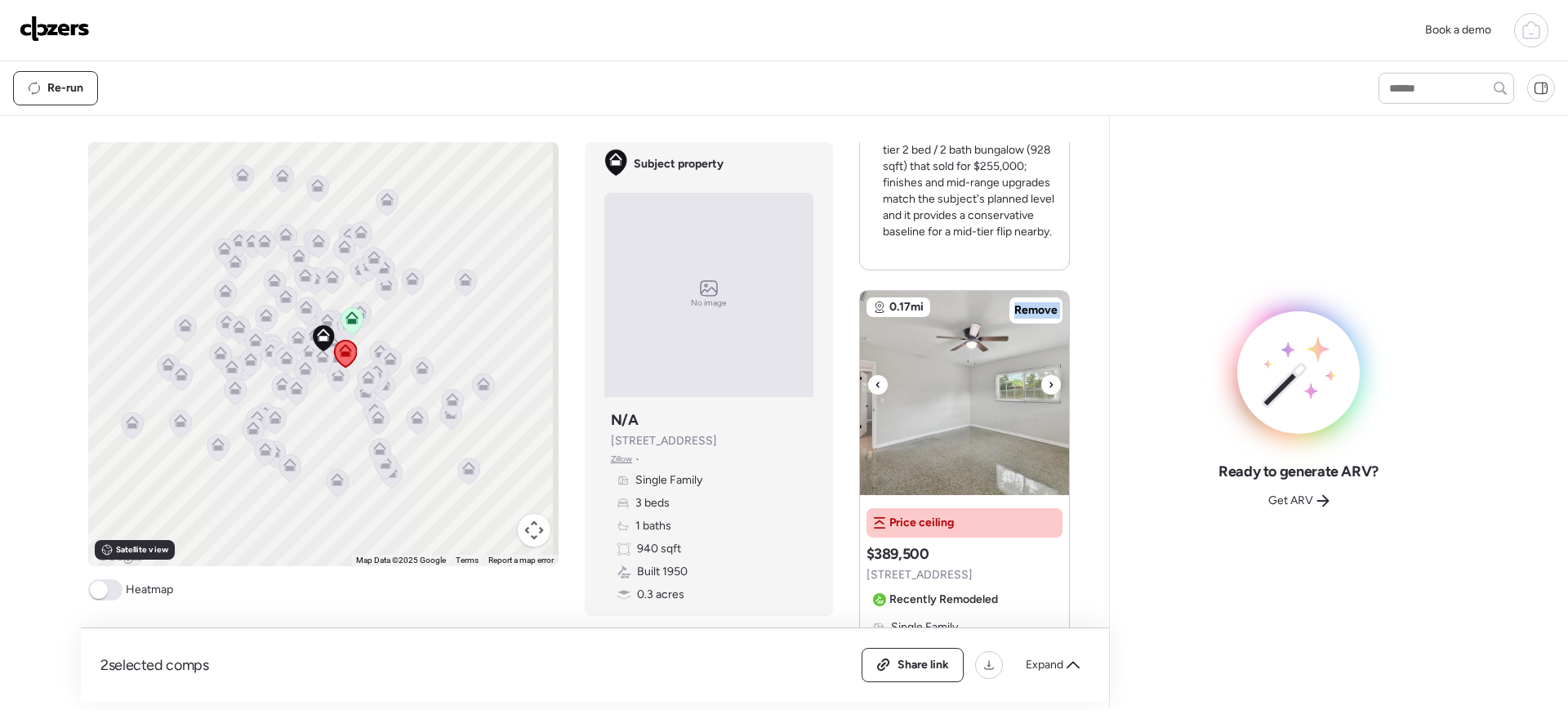
click at [1048, 381] on icon at bounding box center [1052, 385] width 7 height 20
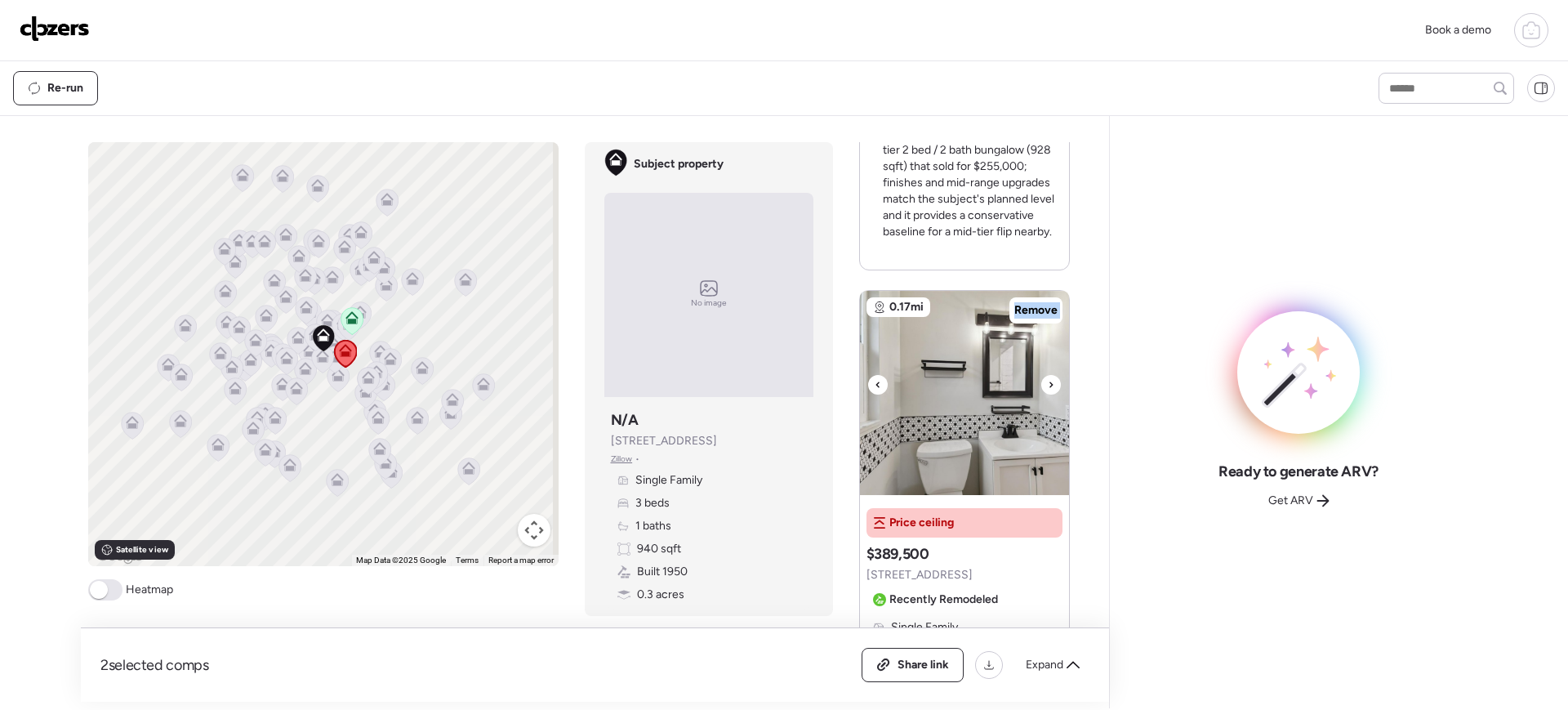
click at [1048, 381] on icon at bounding box center [1052, 385] width 7 height 20
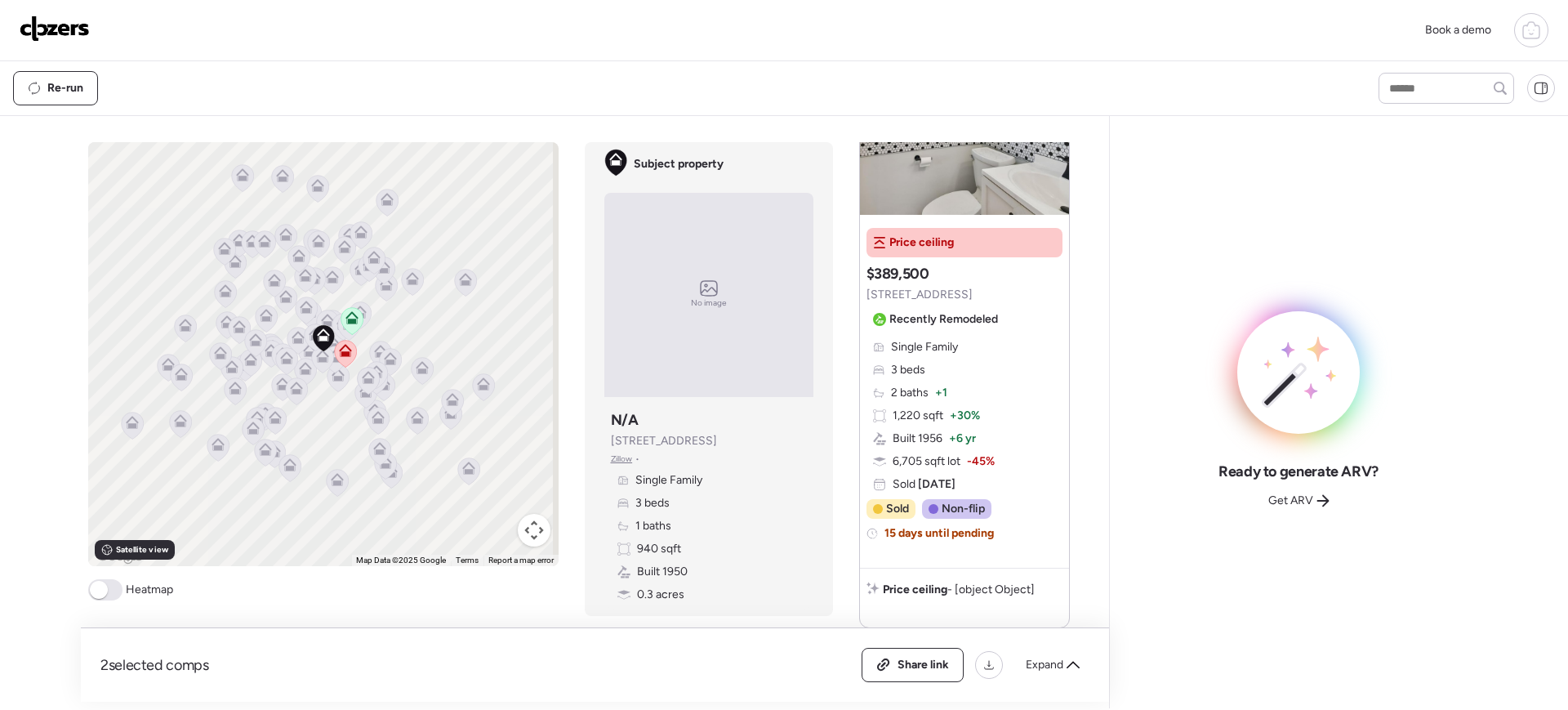
scroll to position [901, 0]
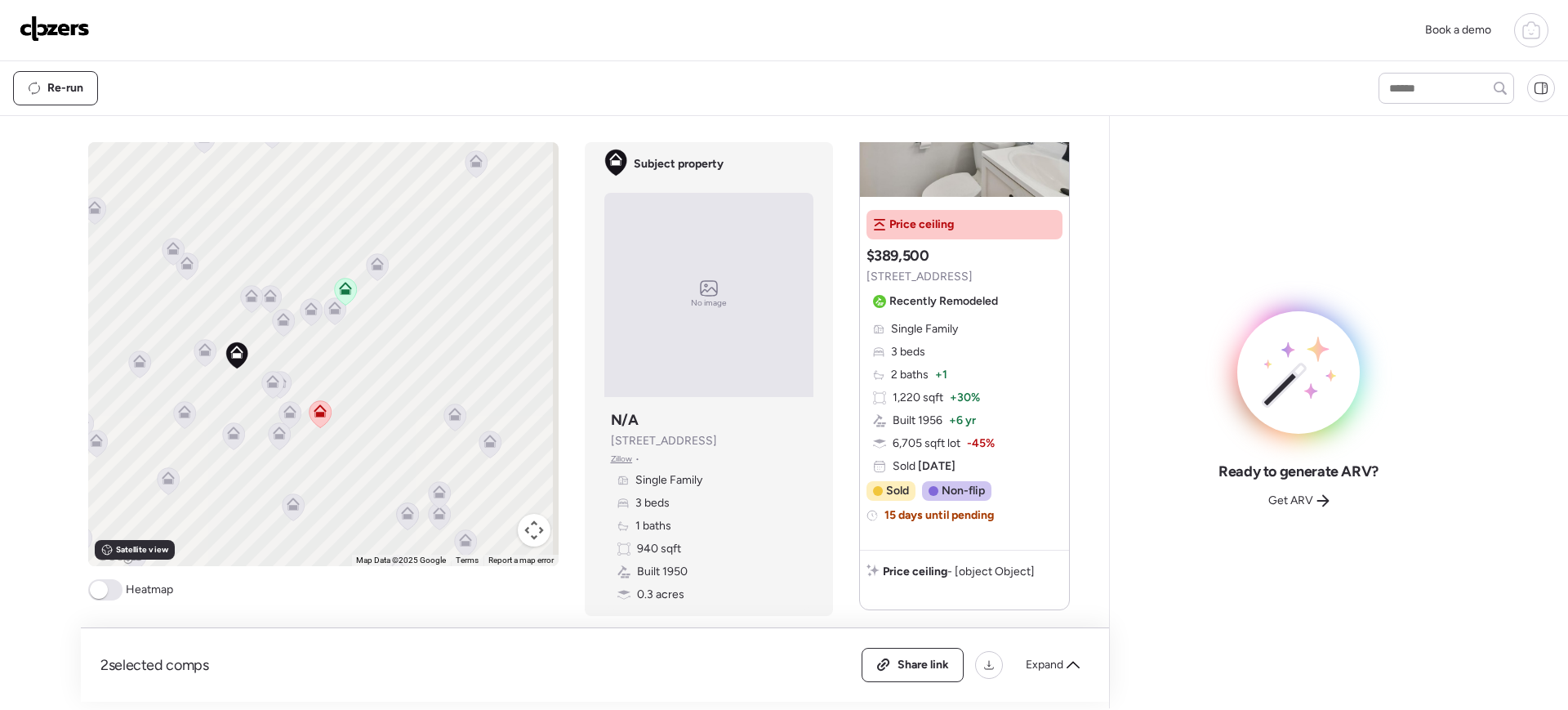
drag, startPoint x: 415, startPoint y: 387, endPoint x: 346, endPoint y: 380, distance: 69.4
click at [346, 380] on div "To activate drag with keyboard, press Alt + Enter. Once in keyboard drag state,…" at bounding box center [323, 354] width 471 height 424
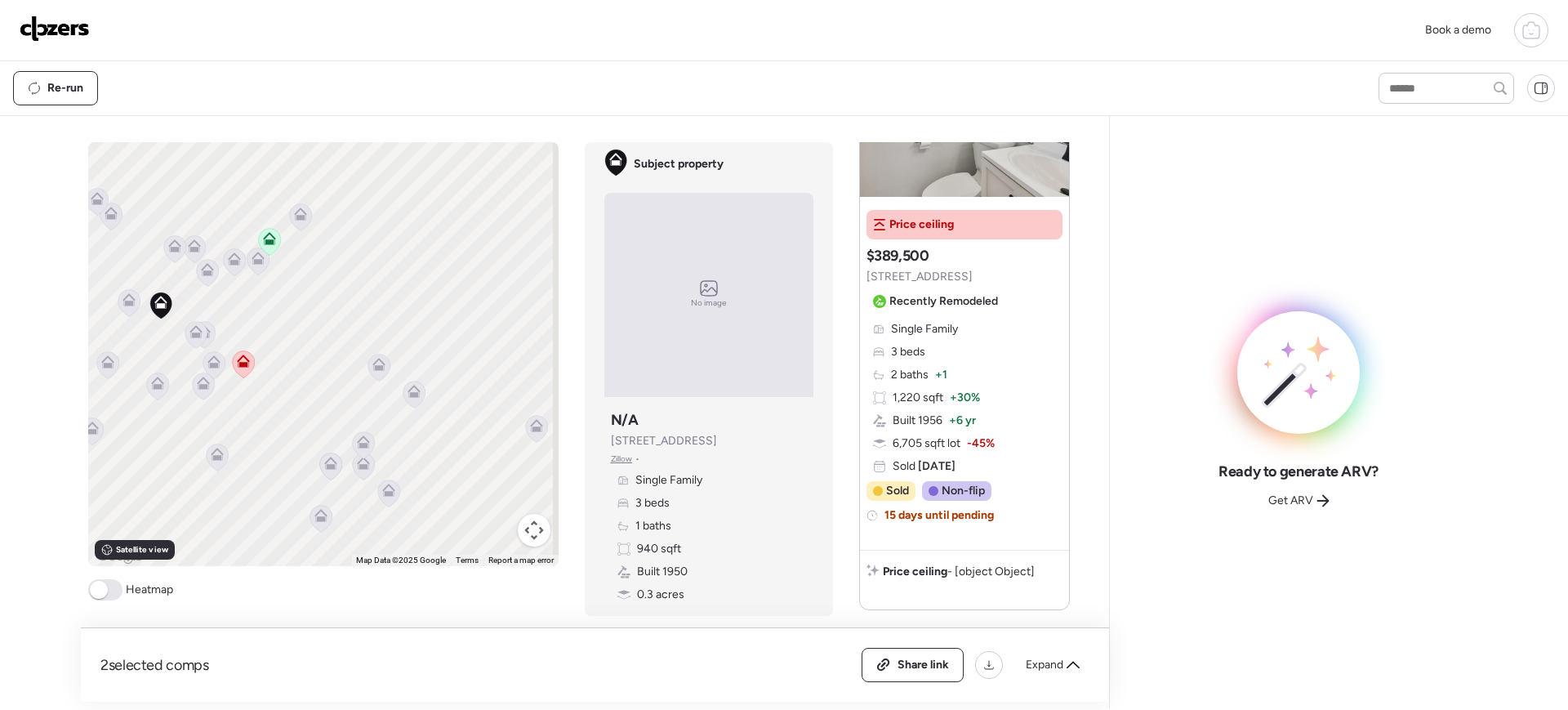
drag, startPoint x: 519, startPoint y: 468, endPoint x: 433, endPoint y: 419, distance: 99.0
click at [433, 419] on div "To activate drag with keyboard, press Alt + Enter. Once in keyboard drag state,…" at bounding box center [323, 354] width 471 height 424
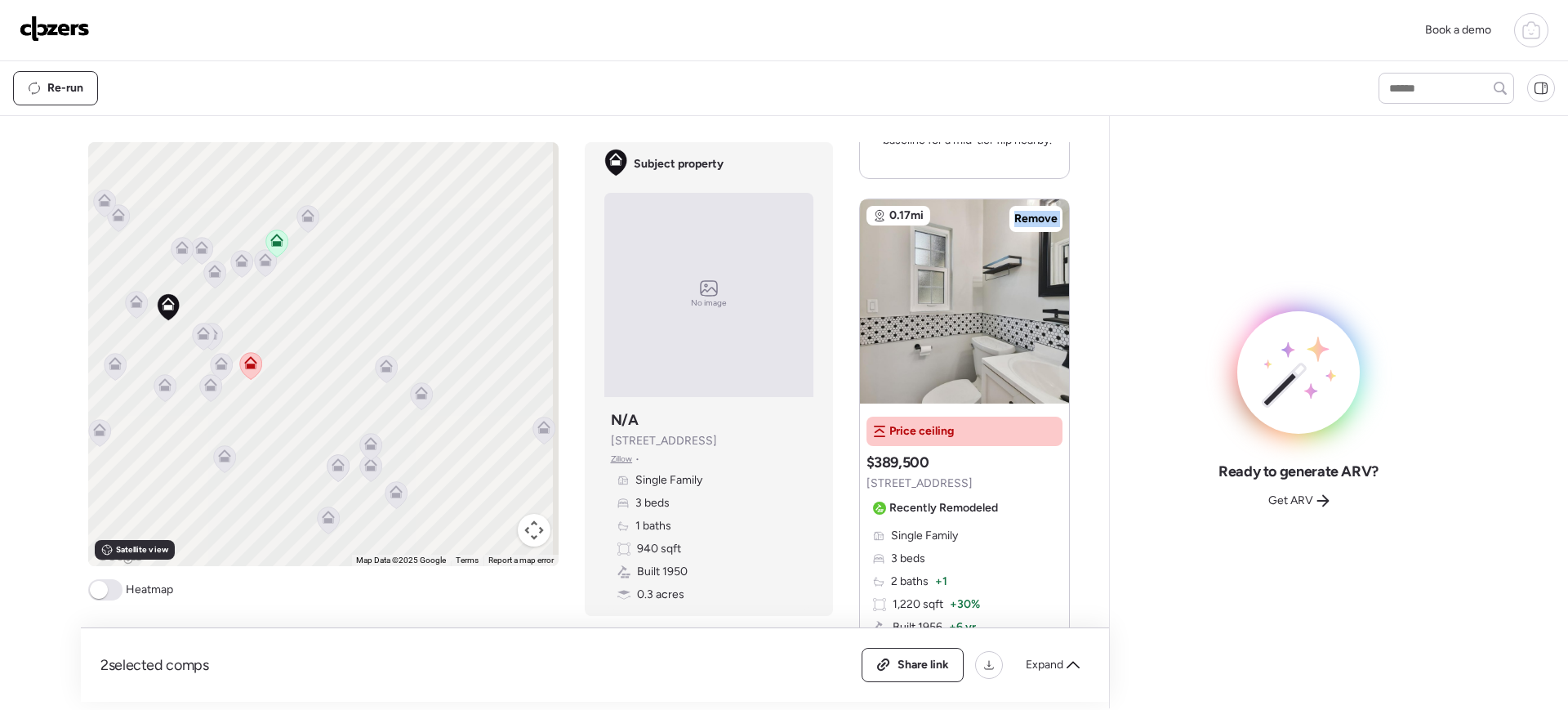
scroll to position [692, 0]
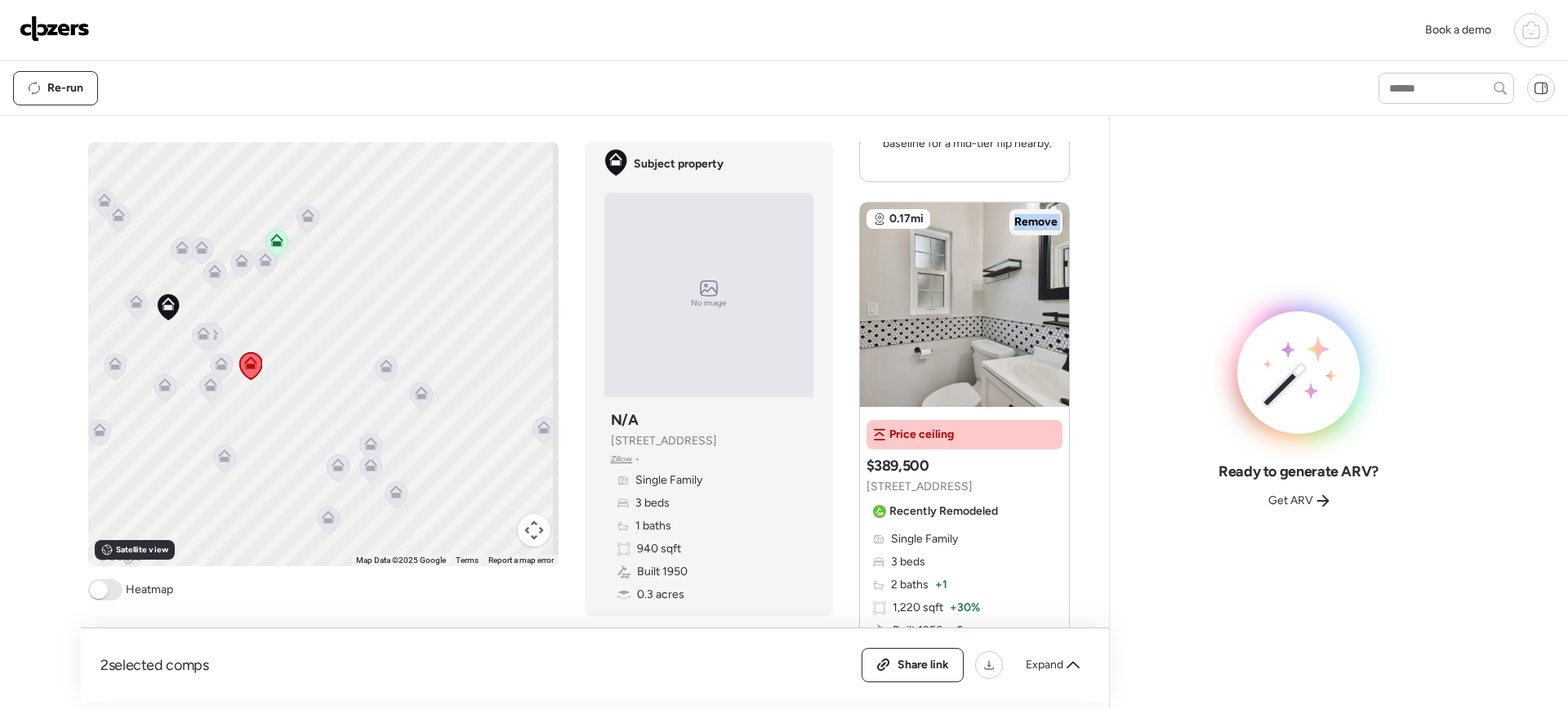
click at [1038, 218] on span "Remove" at bounding box center [1036, 223] width 43 height 17
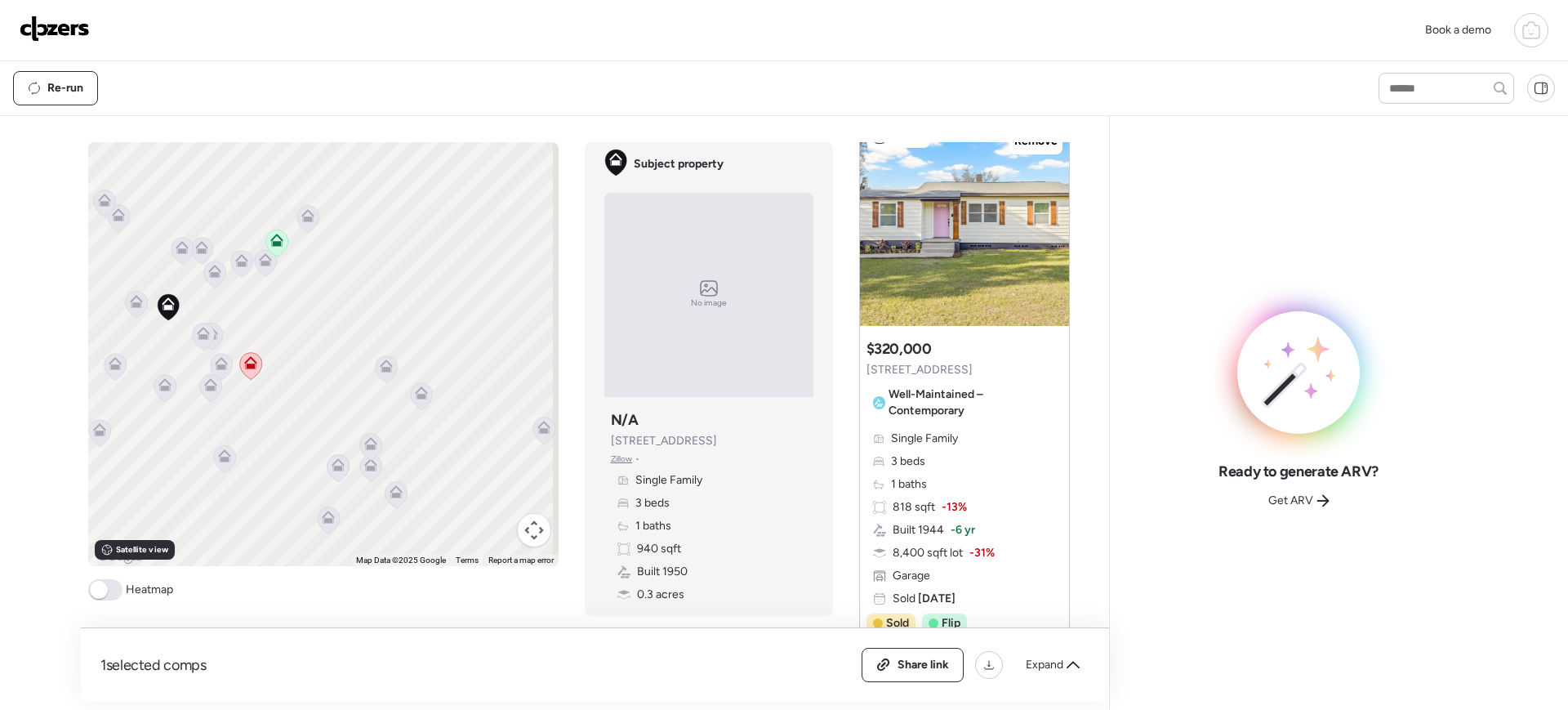
scroll to position [1403, 0]
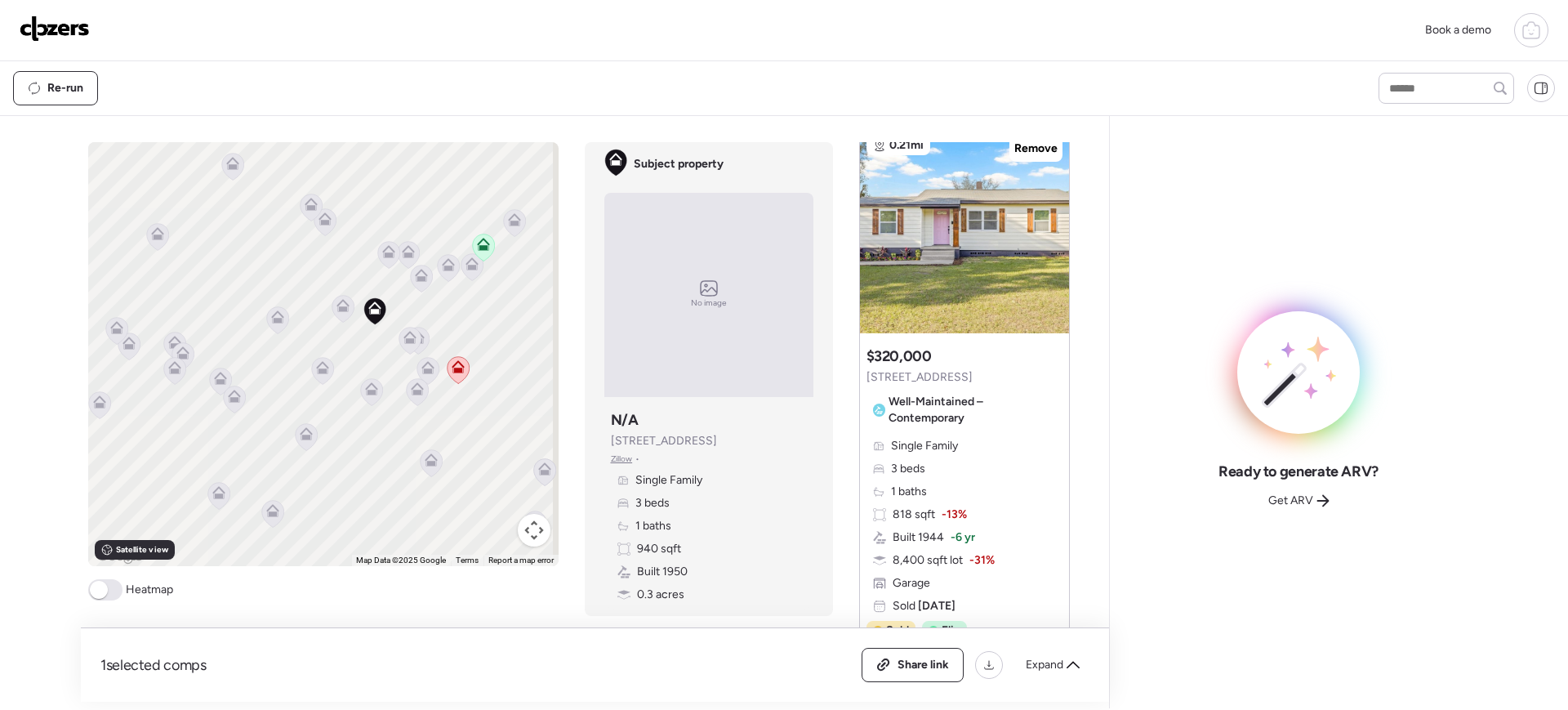
drag, startPoint x: 243, startPoint y: 409, endPoint x: 459, endPoint y: 410, distance: 216.0
click at [459, 410] on div "To activate drag with keyboard, press Alt + Enter. Once in keyboard drag state,…" at bounding box center [323, 354] width 471 height 424
click at [944, 370] on div "Suggested comp $320,000 [STREET_ADDRESS] – Contemporary" at bounding box center [965, 389] width 196 height 85
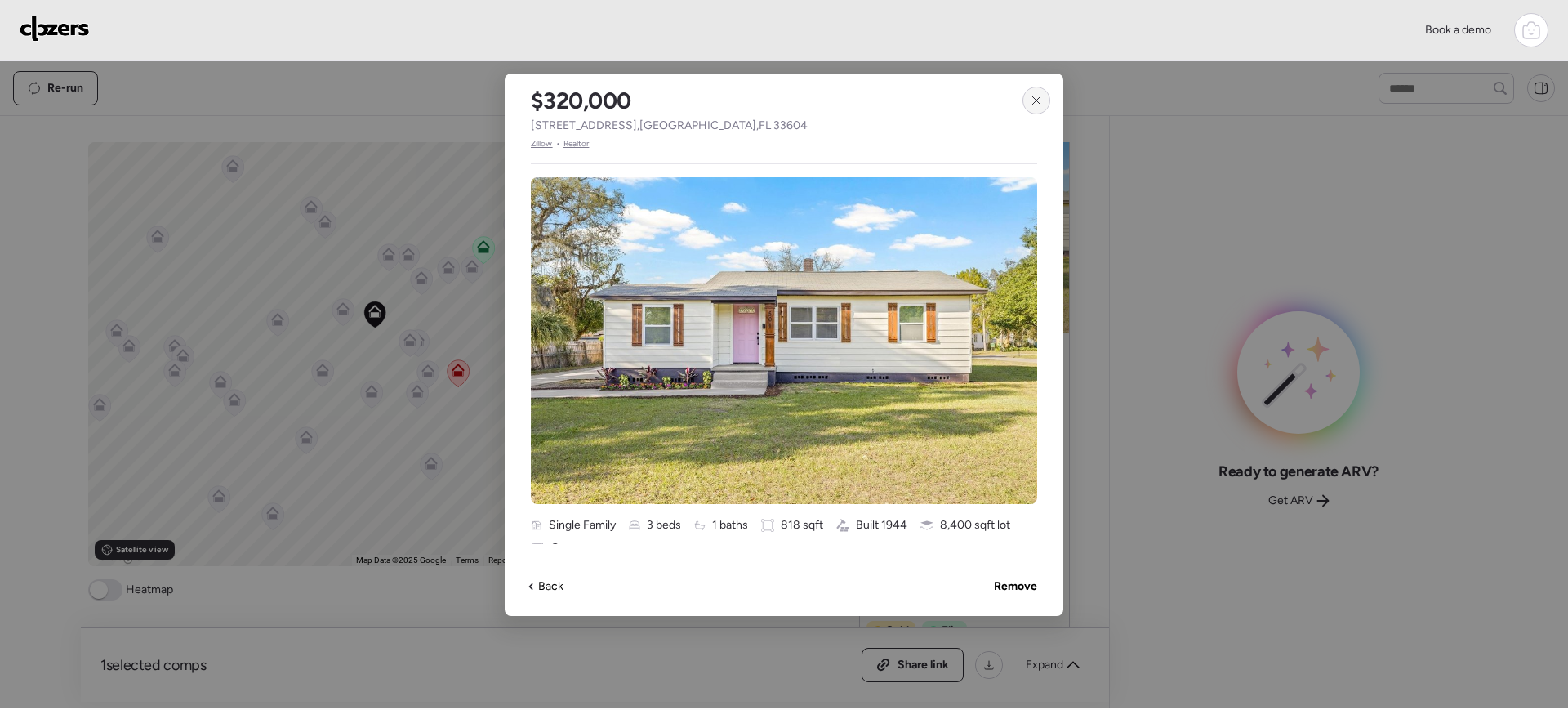
click at [1040, 106] on icon at bounding box center [1037, 100] width 13 height 13
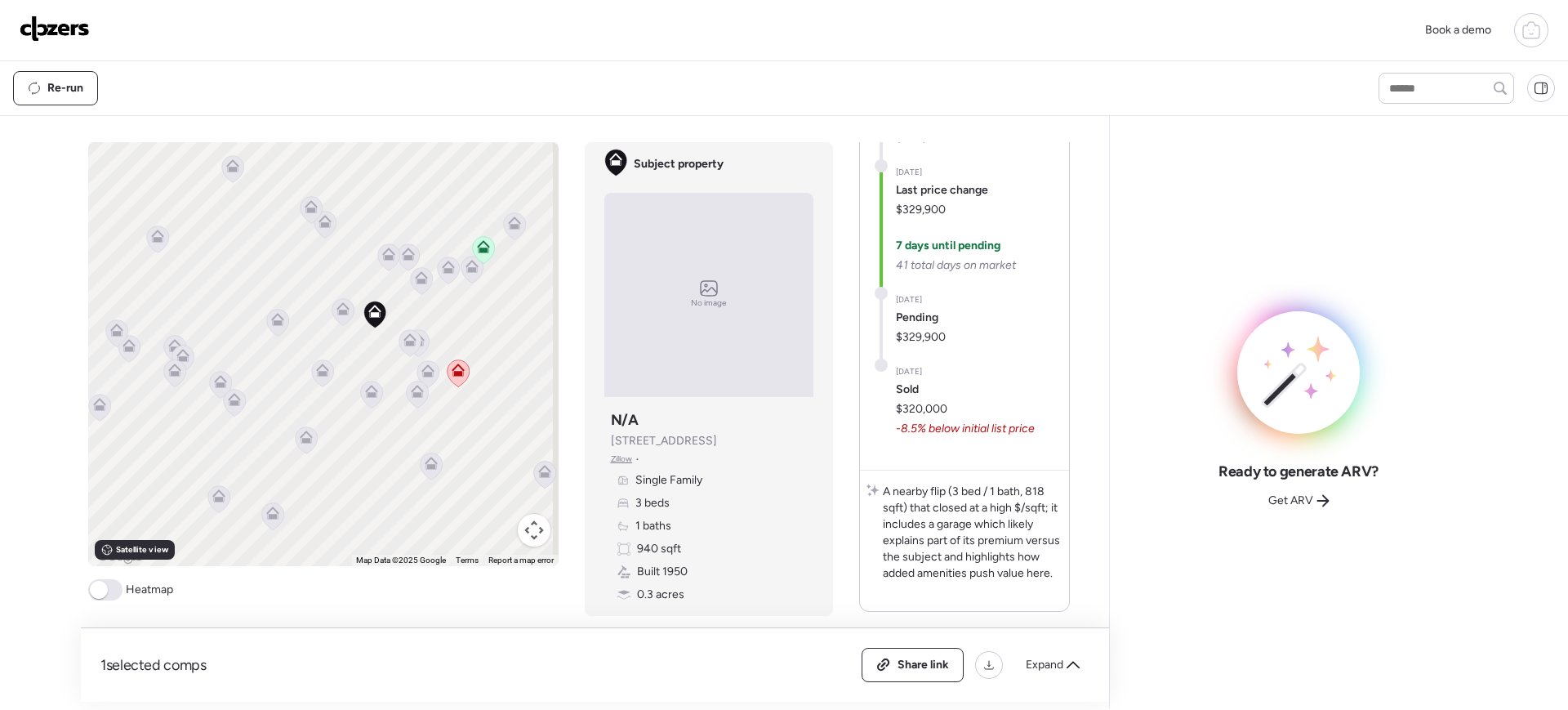
scroll to position [1990, 0]
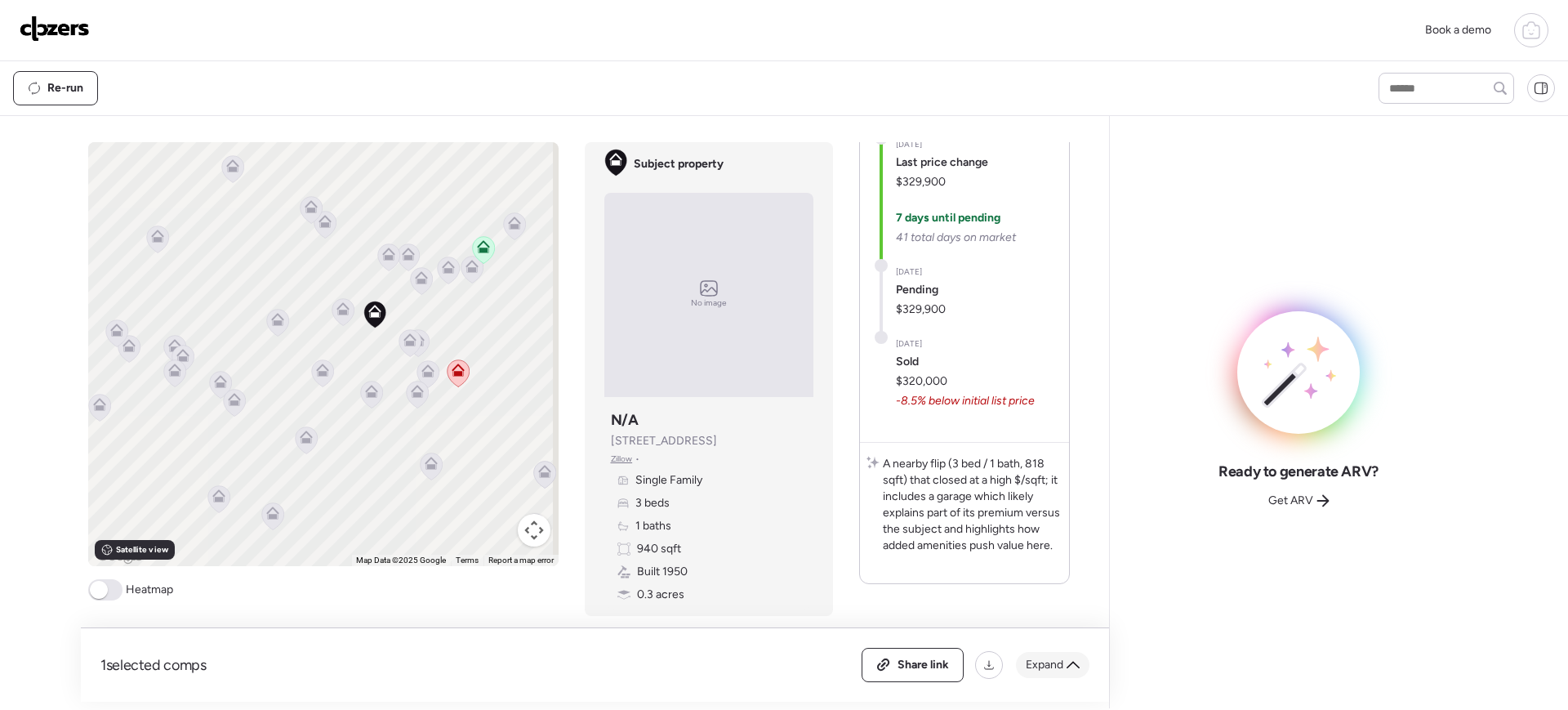
click at [1046, 567] on span "Expand" at bounding box center [1044, 665] width 37 height 17
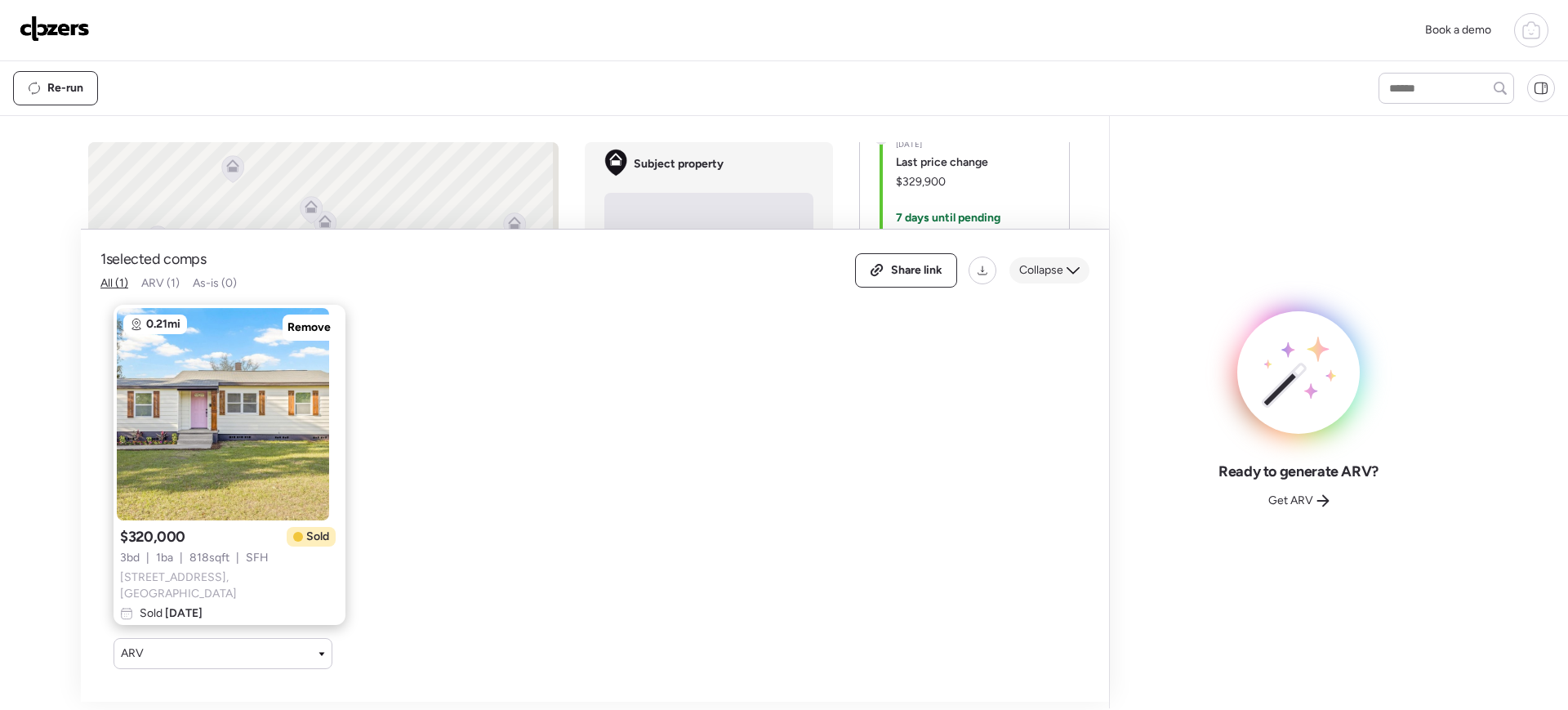
click at [1059, 282] on div "Collapse" at bounding box center [1049, 270] width 80 height 26
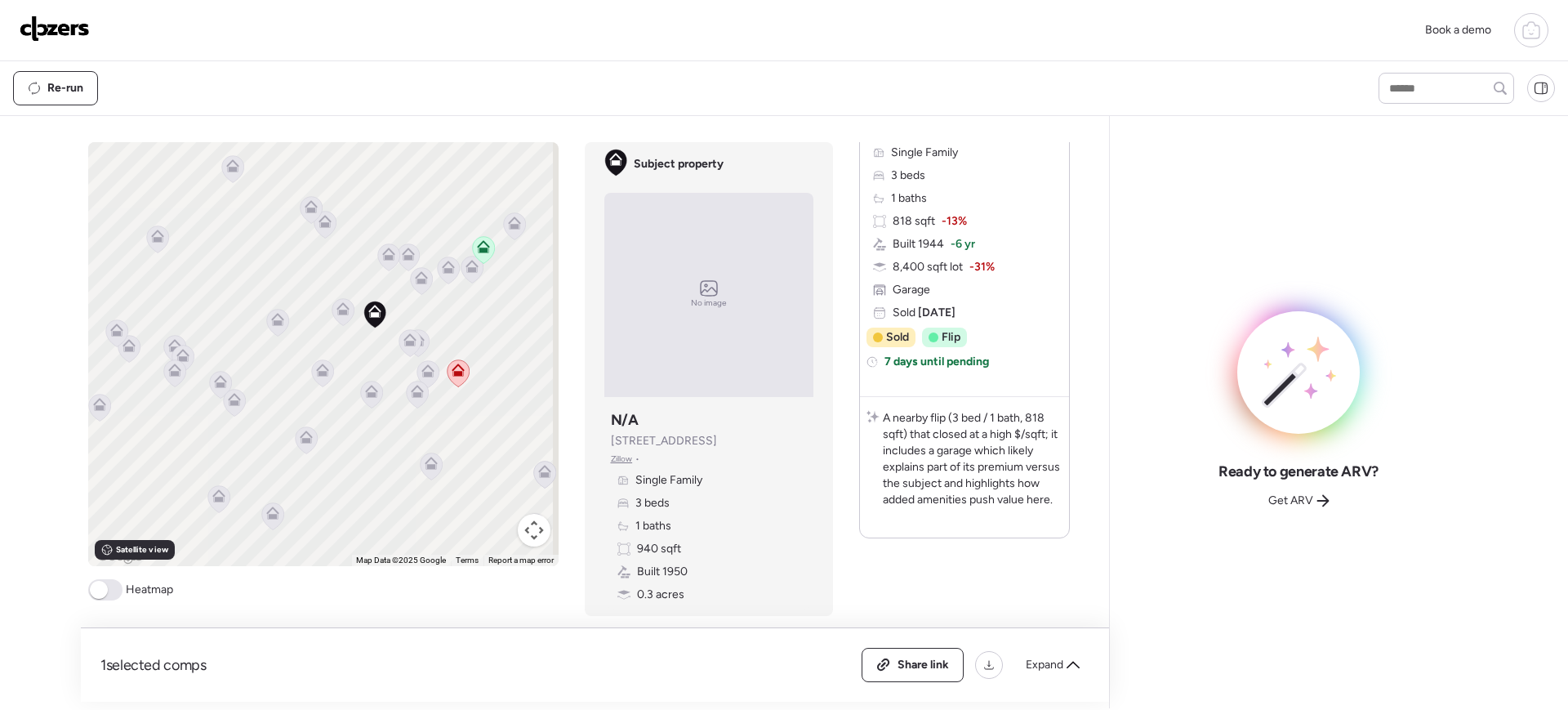
scroll to position [1697, 0]
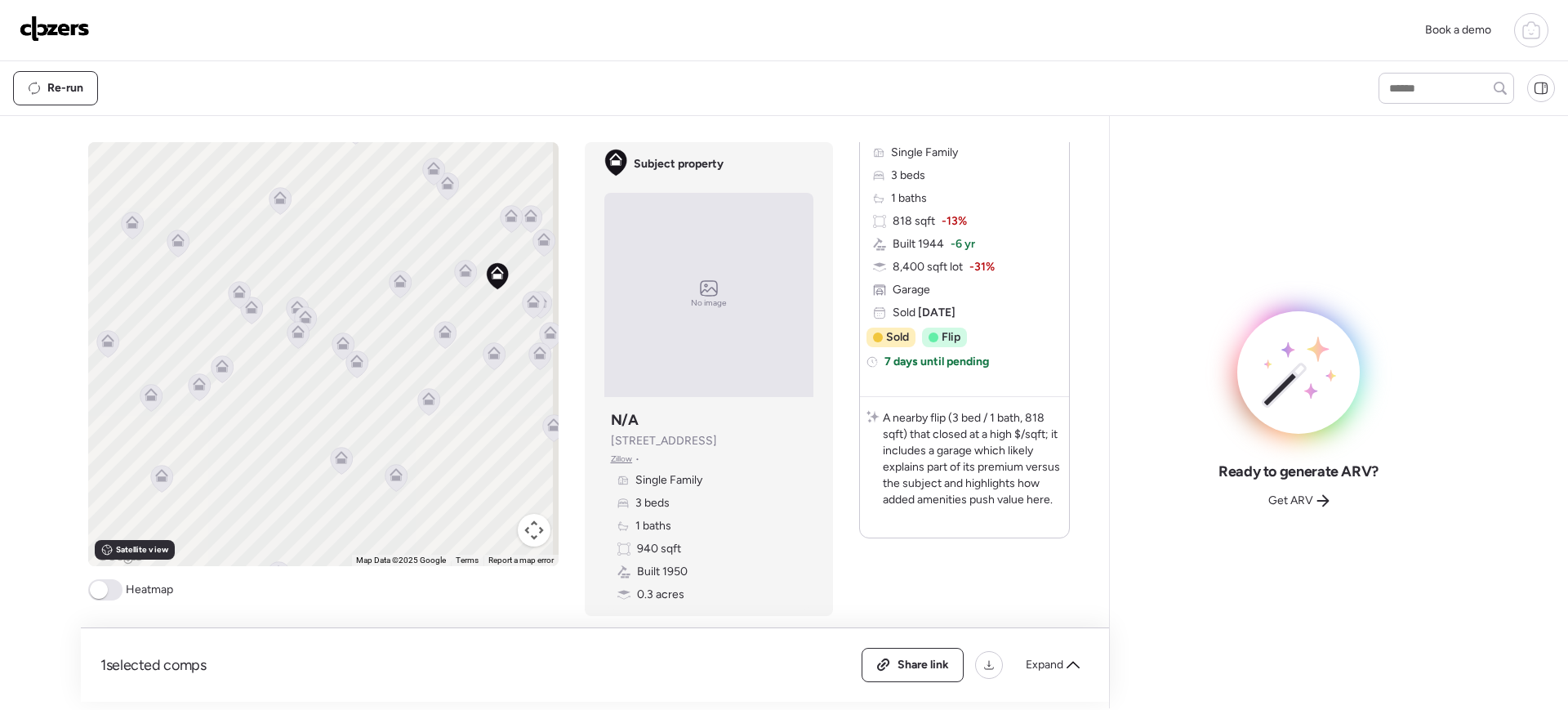
drag, startPoint x: 200, startPoint y: 345, endPoint x: 333, endPoint y: 304, distance: 139.2
click at [333, 304] on div "To activate drag with keyboard, press Alt + Enter. Once in keyboard drag state,…" at bounding box center [323, 354] width 471 height 424
click at [351, 362] on icon at bounding box center [356, 365] width 11 height 5
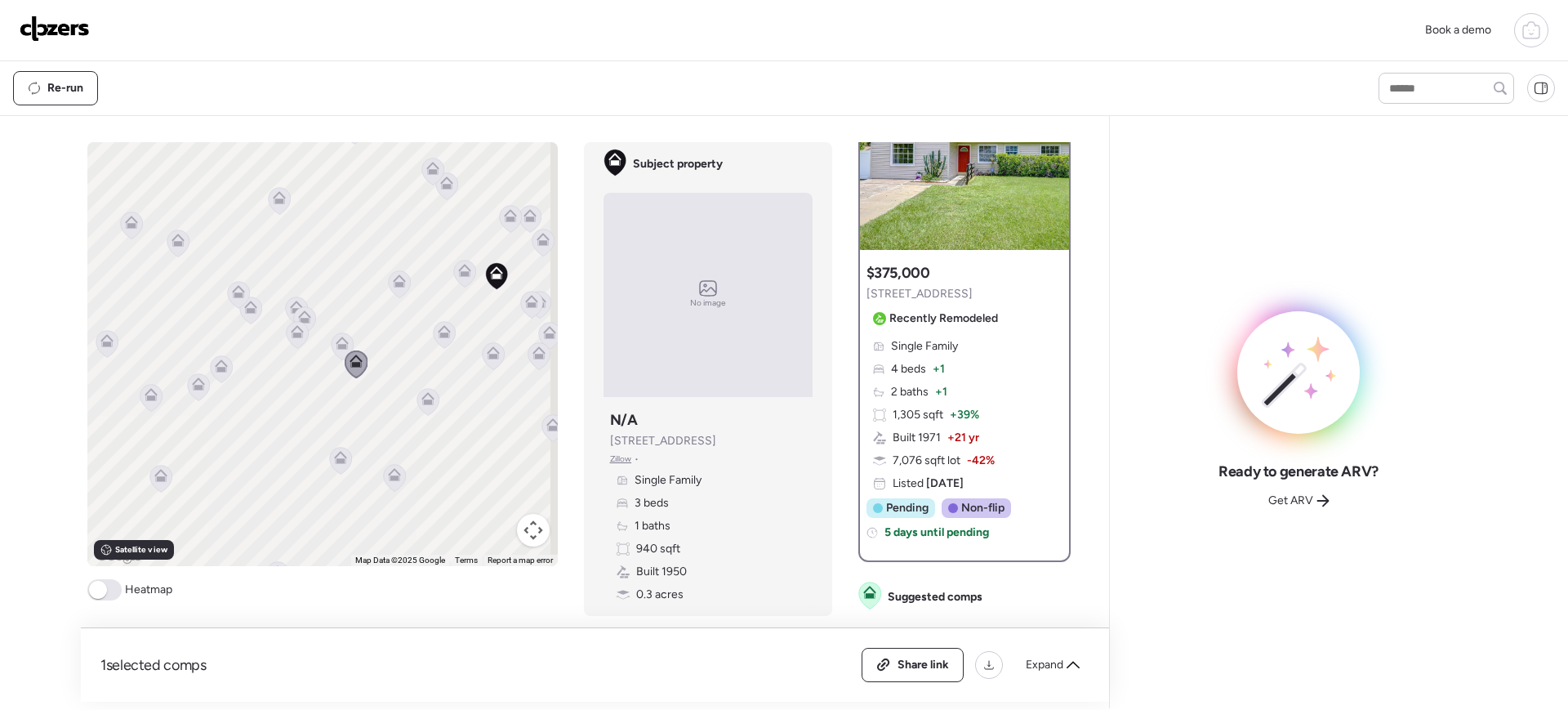
scroll to position [93, 0]
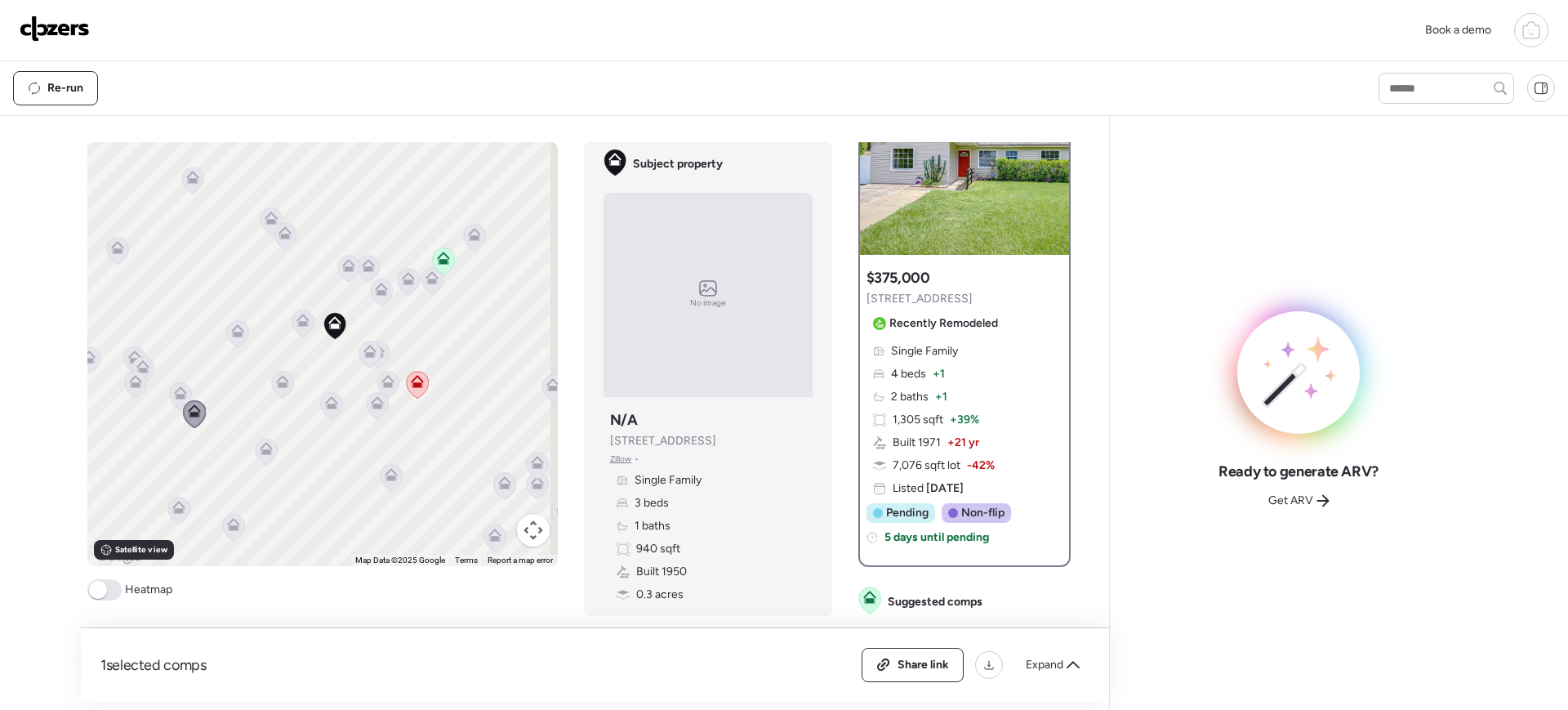
drag, startPoint x: 431, startPoint y: 356, endPoint x: 224, endPoint y: 415, distance: 215.2
click at [224, 415] on div "To activate drag with keyboard, press Alt + Enter. Once in keyboard drag state,…" at bounding box center [322, 354] width 471 height 424
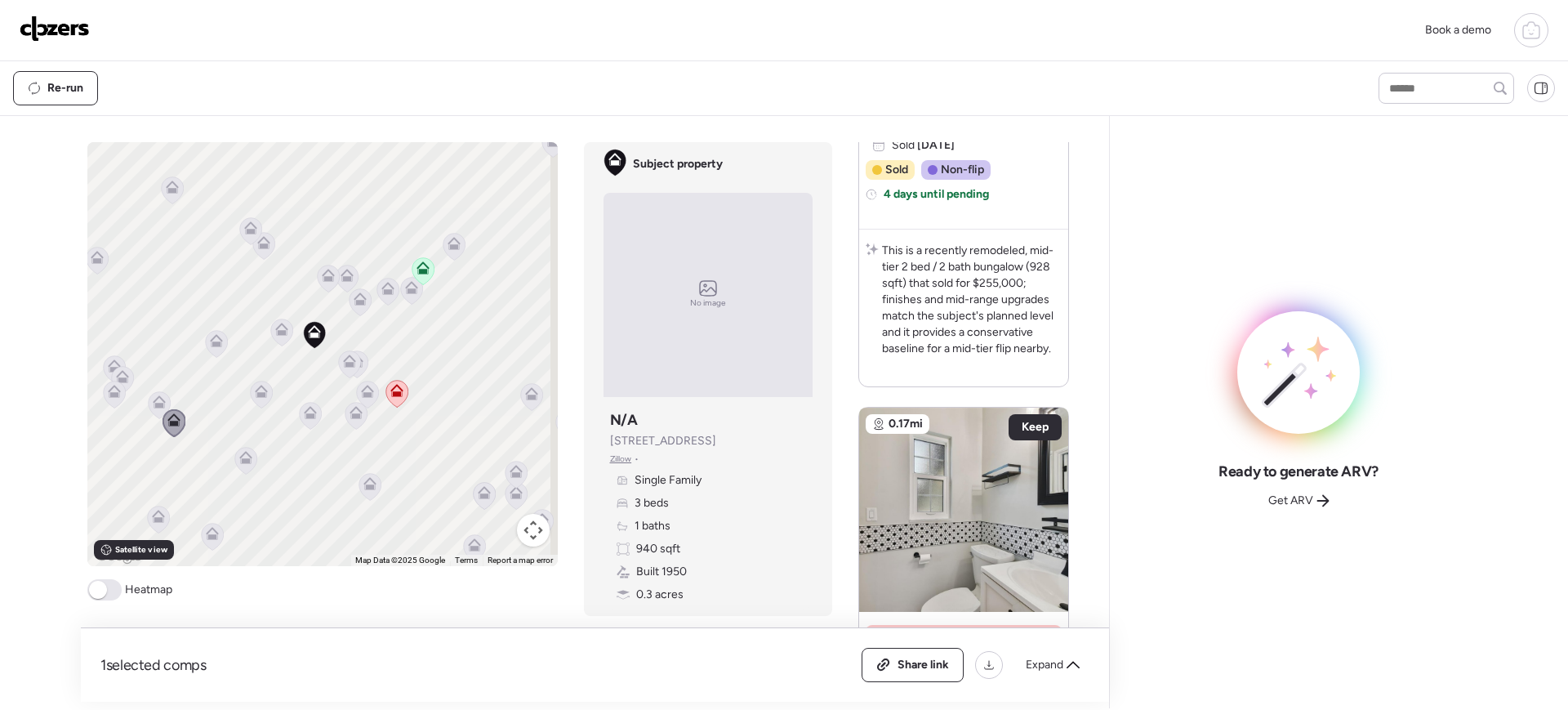
scroll to position [0, 0]
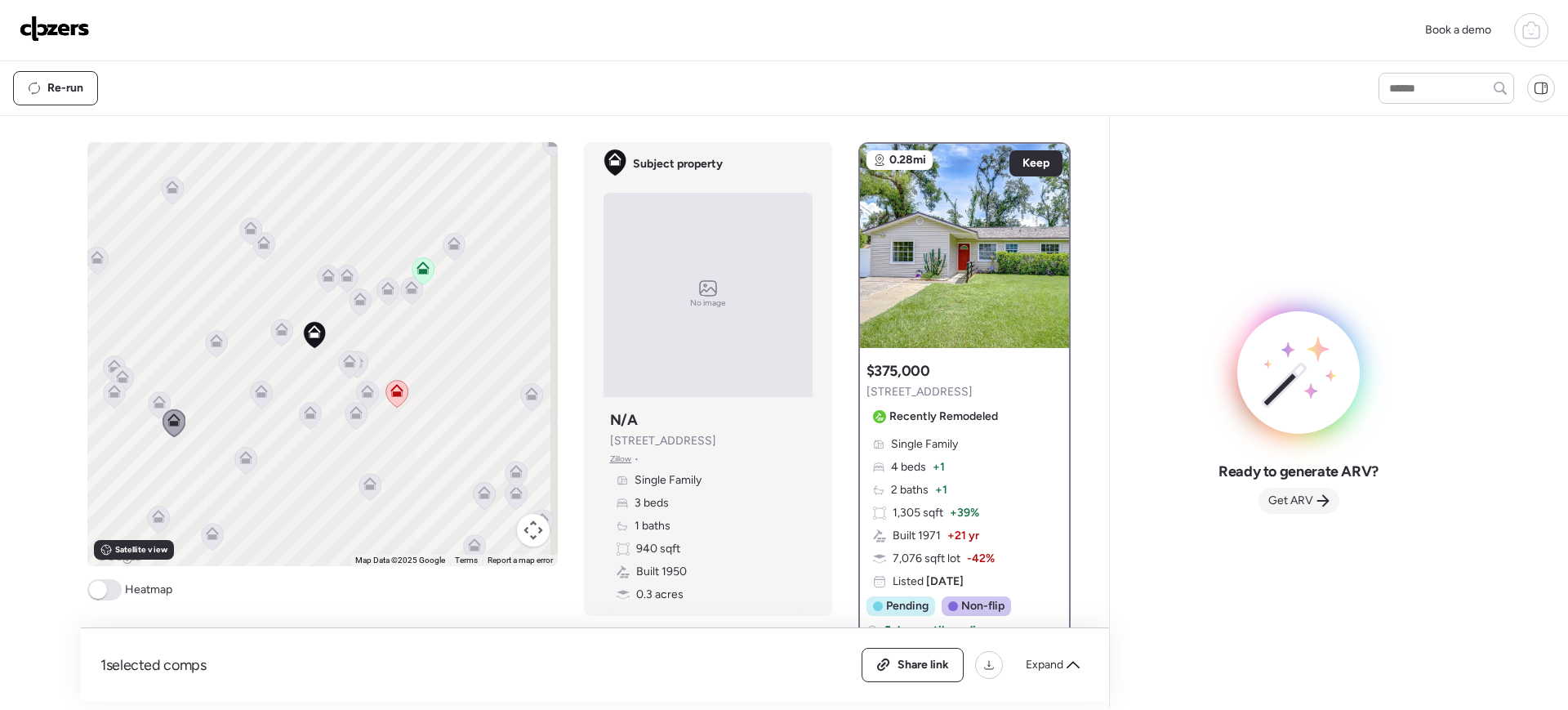
click at [1254, 499] on span "Get ARV" at bounding box center [1291, 501] width 45 height 17
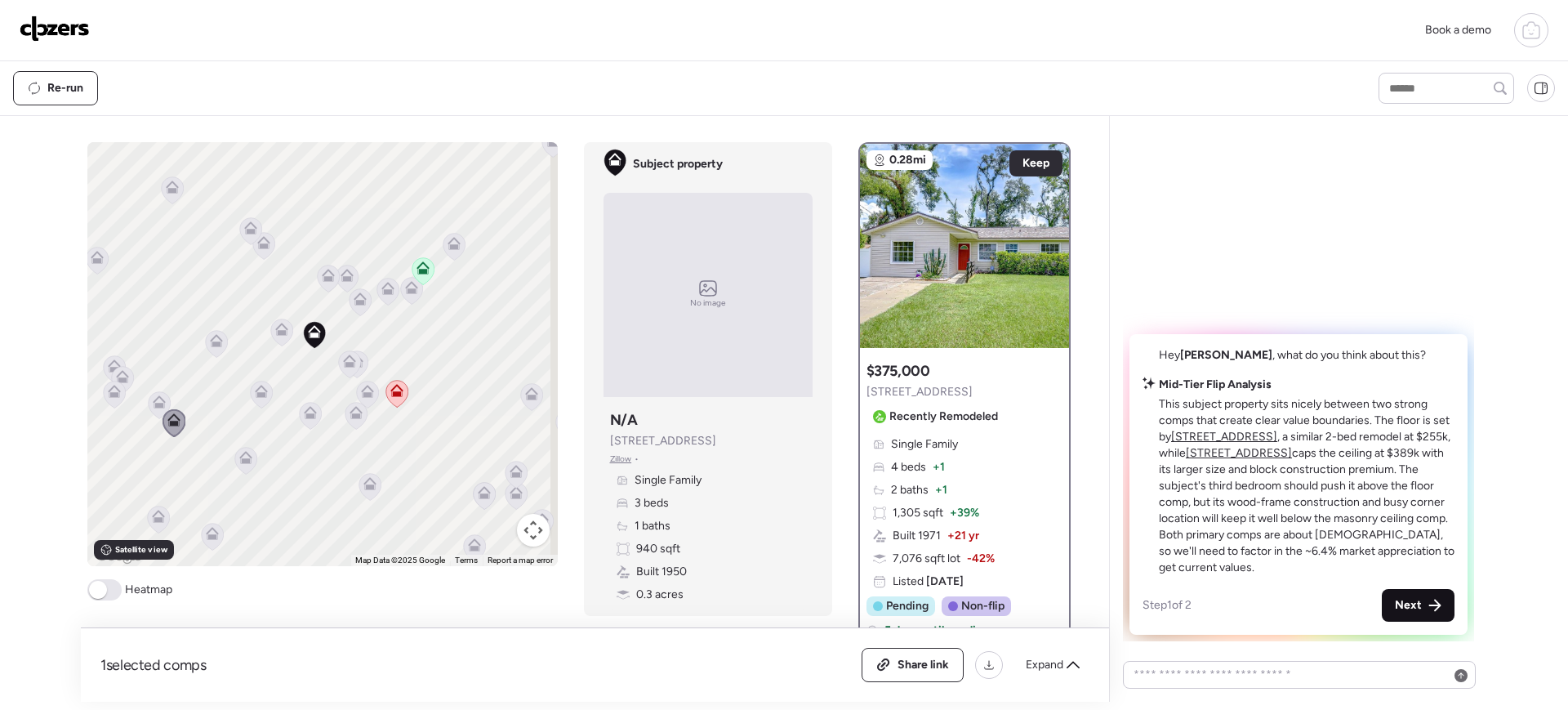
click at [1254, 567] on icon at bounding box center [1435, 605] width 13 height 13
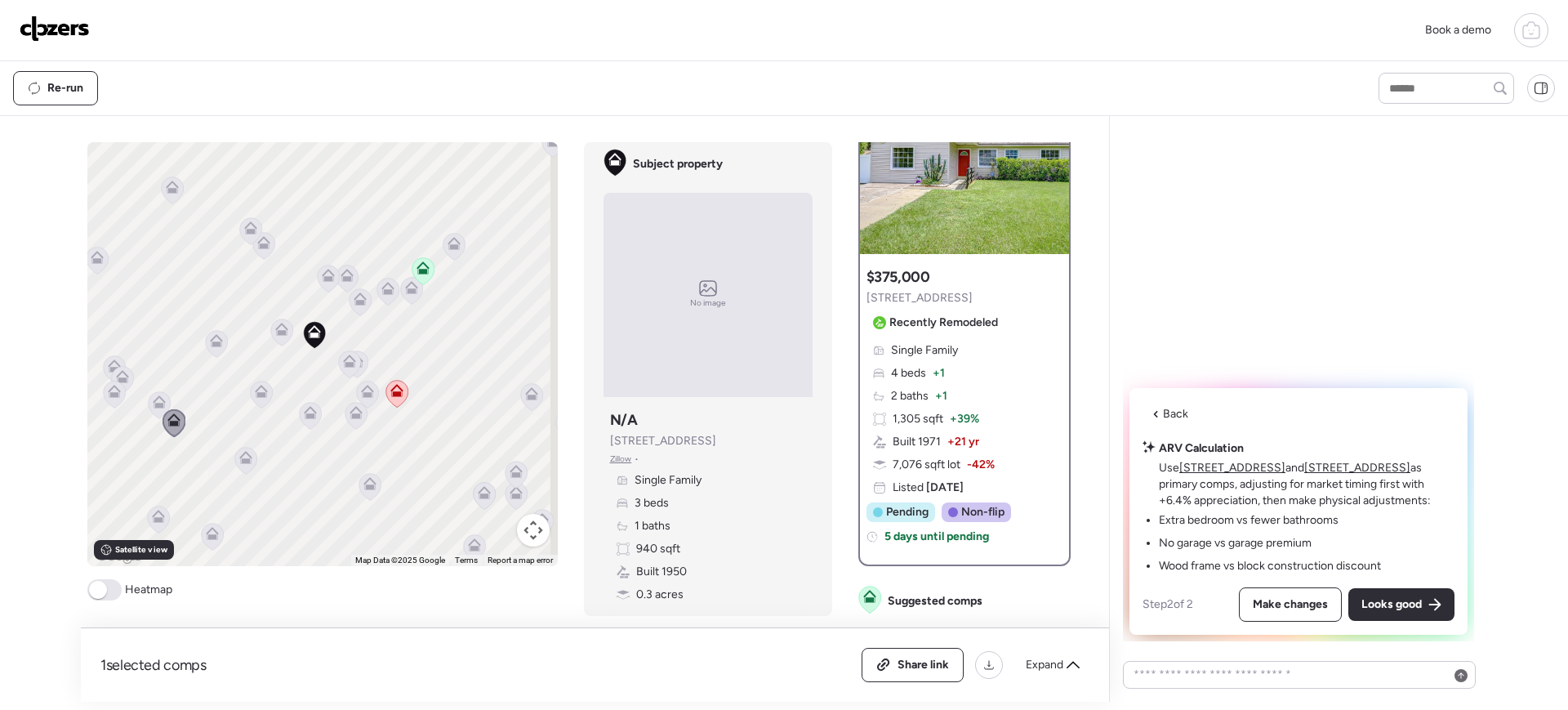
scroll to position [90, 0]
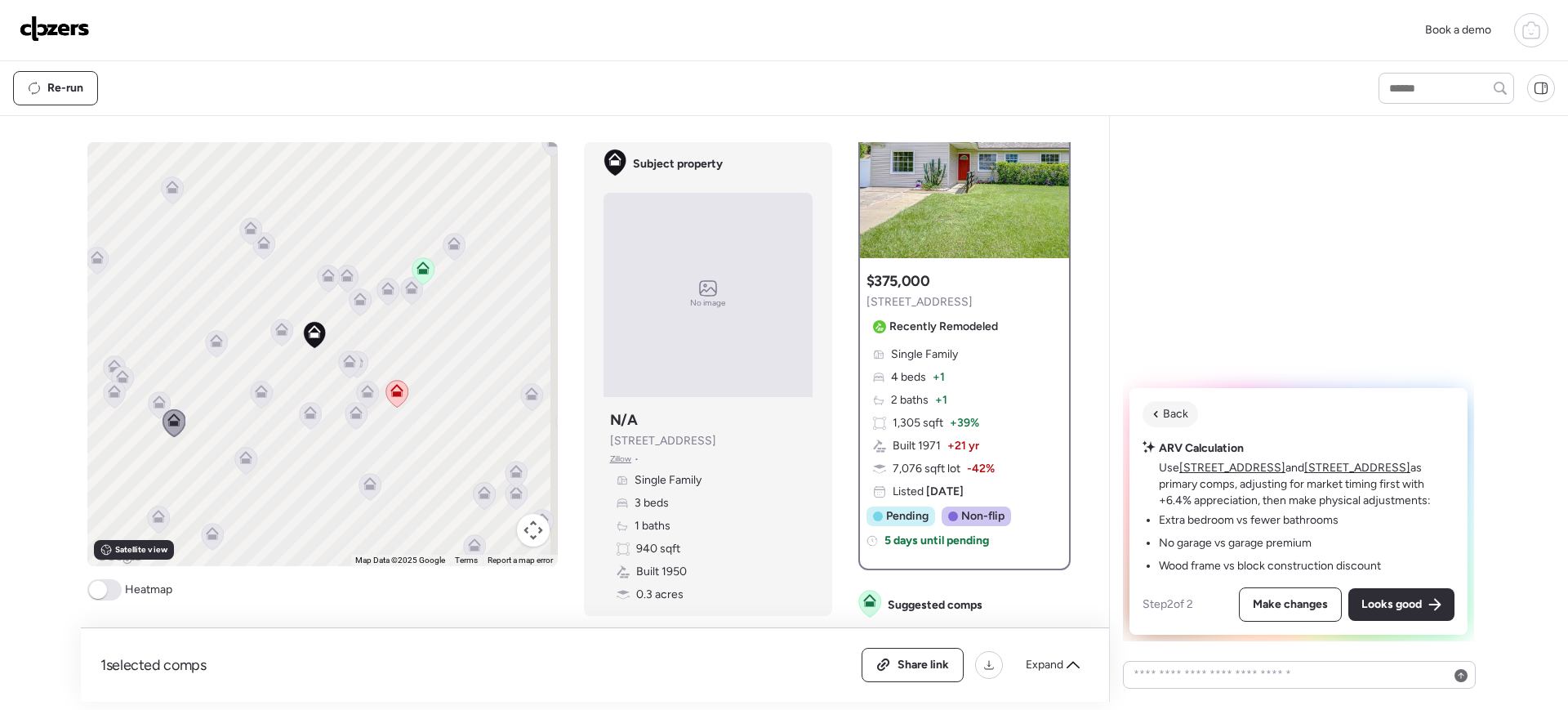
click at [1161, 407] on div "Back" at bounding box center [1170, 414] width 56 height 26
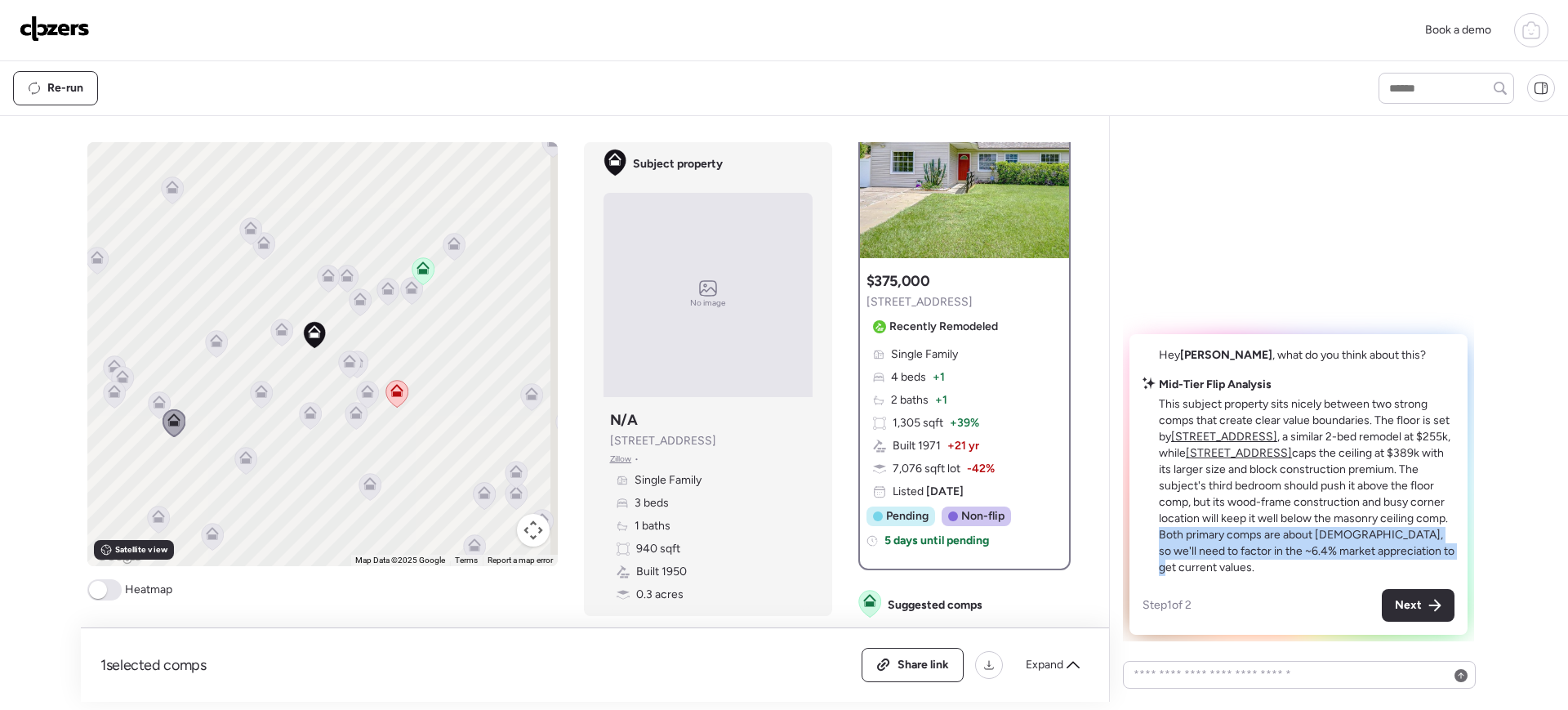
drag, startPoint x: 1389, startPoint y: 515, endPoint x: 1406, endPoint y: 558, distance: 46.2
click at [1254, 558] on p "This subject property sits nicely between two strong comps that create clear va…" at bounding box center [1307, 486] width 296 height 179
click at [1251, 567] on div "Hey [PERSON_NAME] , what do you think about this? Mid-Tier Flip Analysis This s…" at bounding box center [1298, 484] width 338 height 301
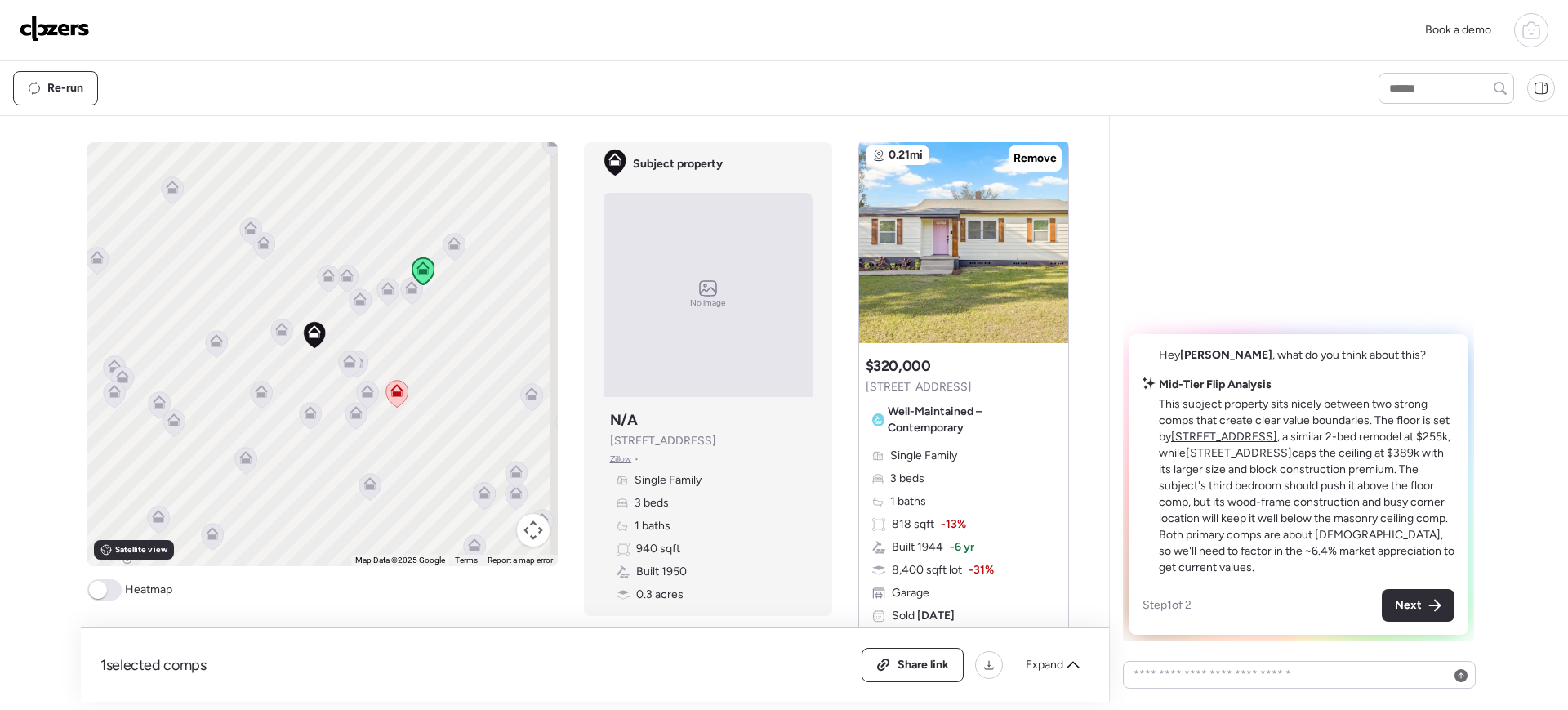
scroll to position [1927, 0]
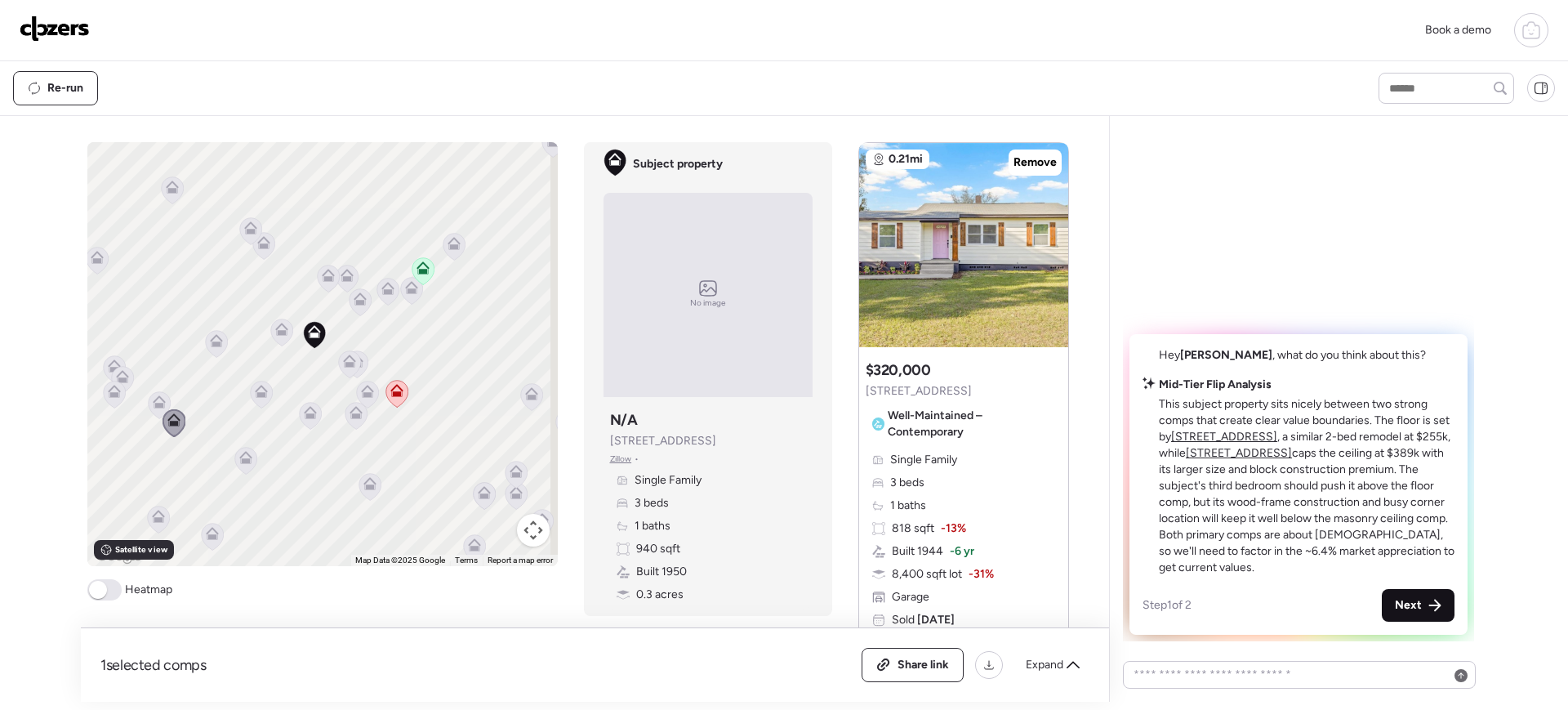
click at [1254, 567] on div "Next" at bounding box center [1419, 605] width 73 height 32
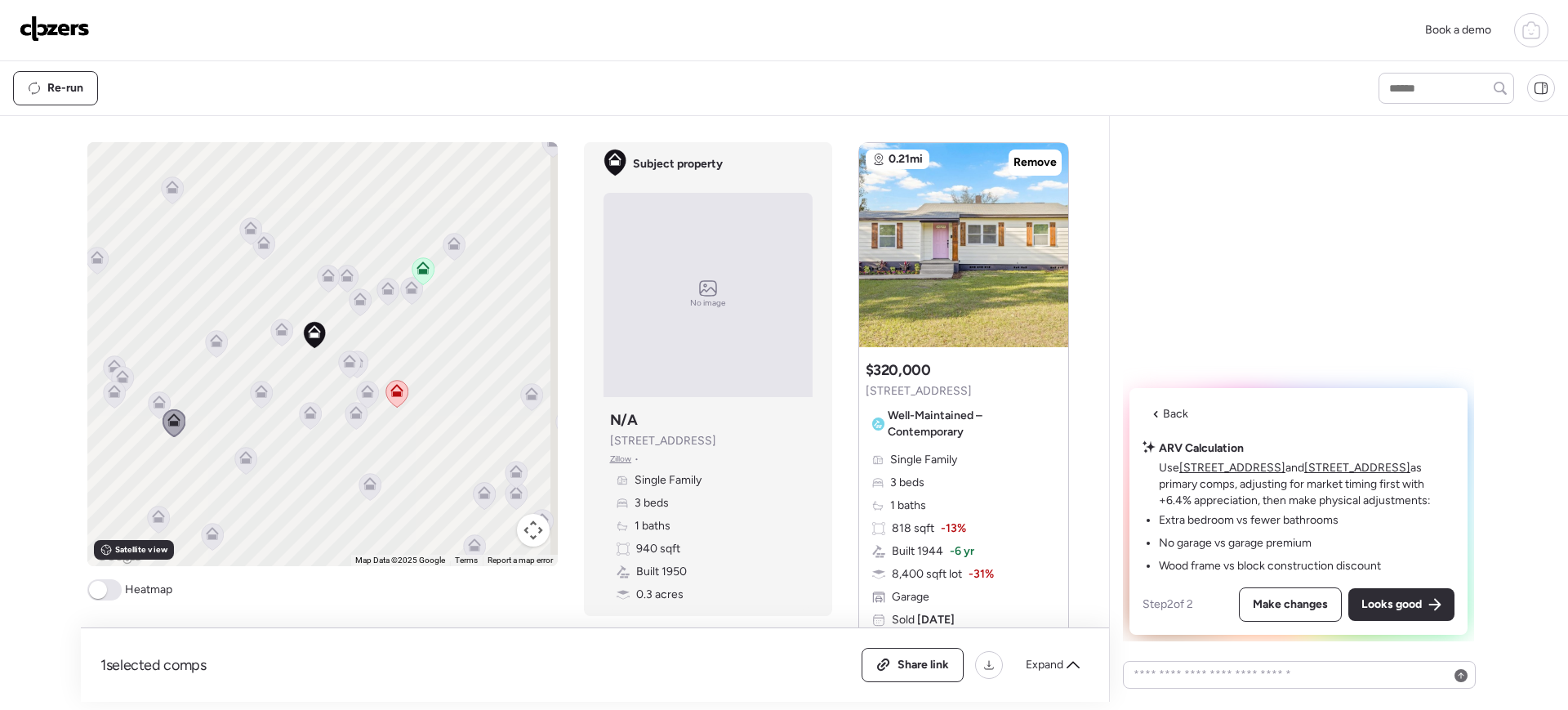
click at [1229, 469] on u "[STREET_ADDRESS]" at bounding box center [1233, 468] width 106 height 14
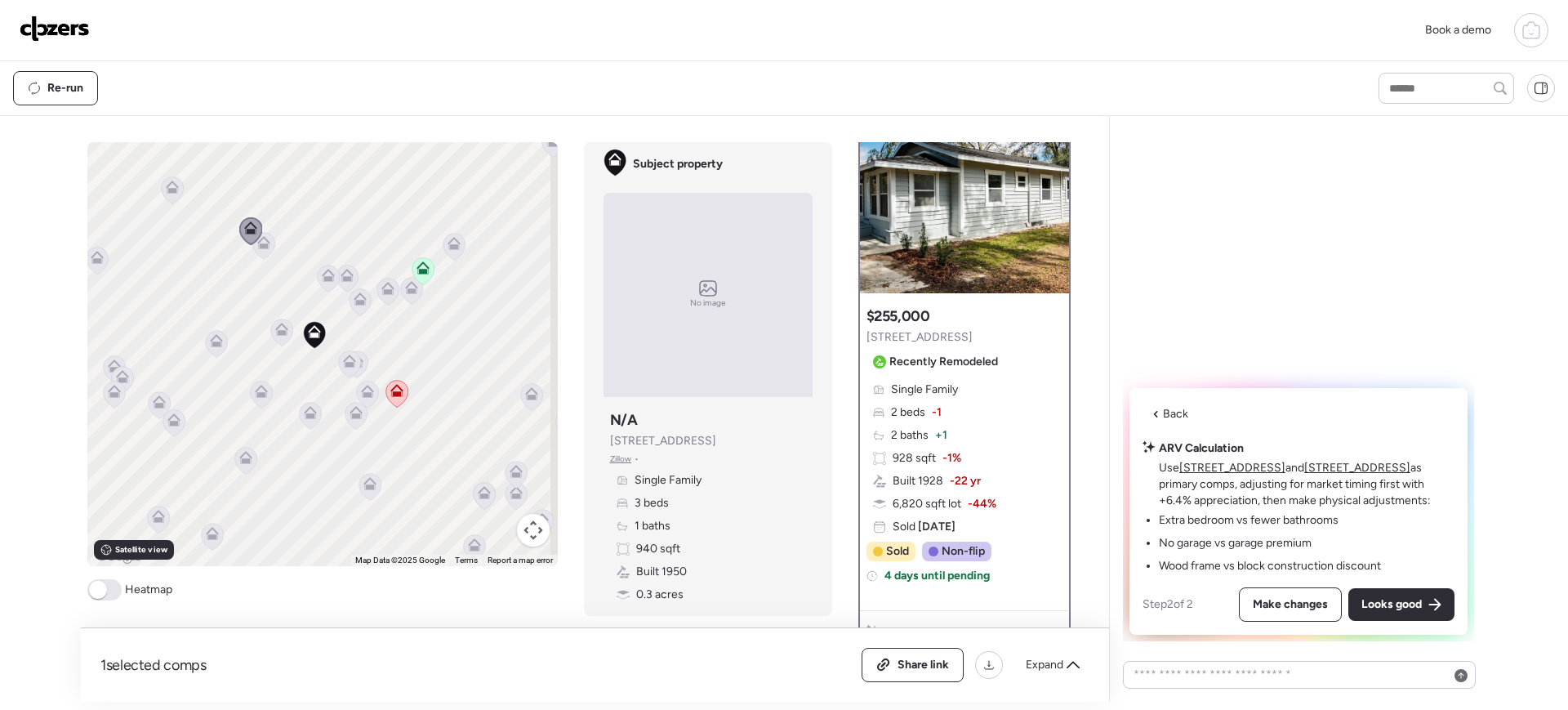
scroll to position [0, 0]
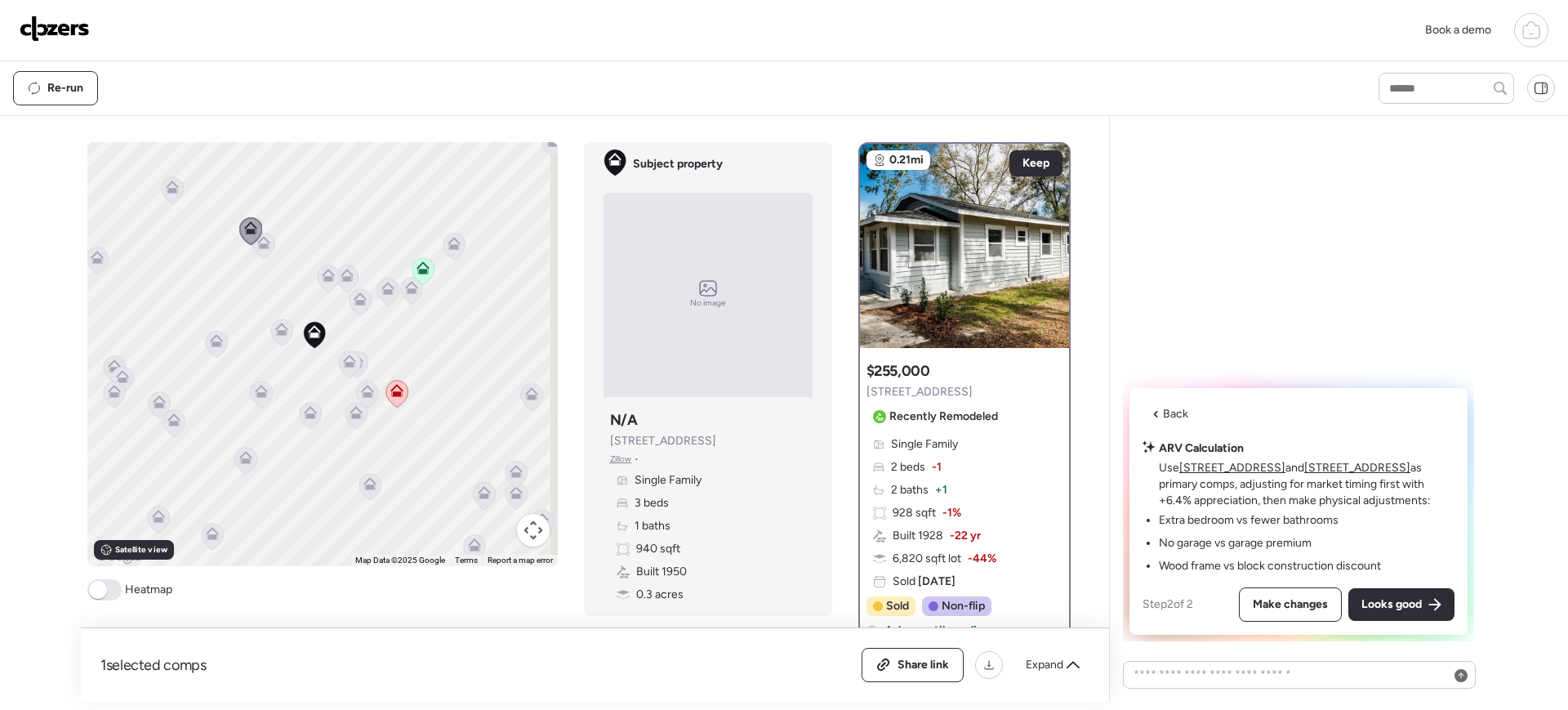
click at [1254, 466] on u "[STREET_ADDRESS]" at bounding box center [1358, 468] width 106 height 14
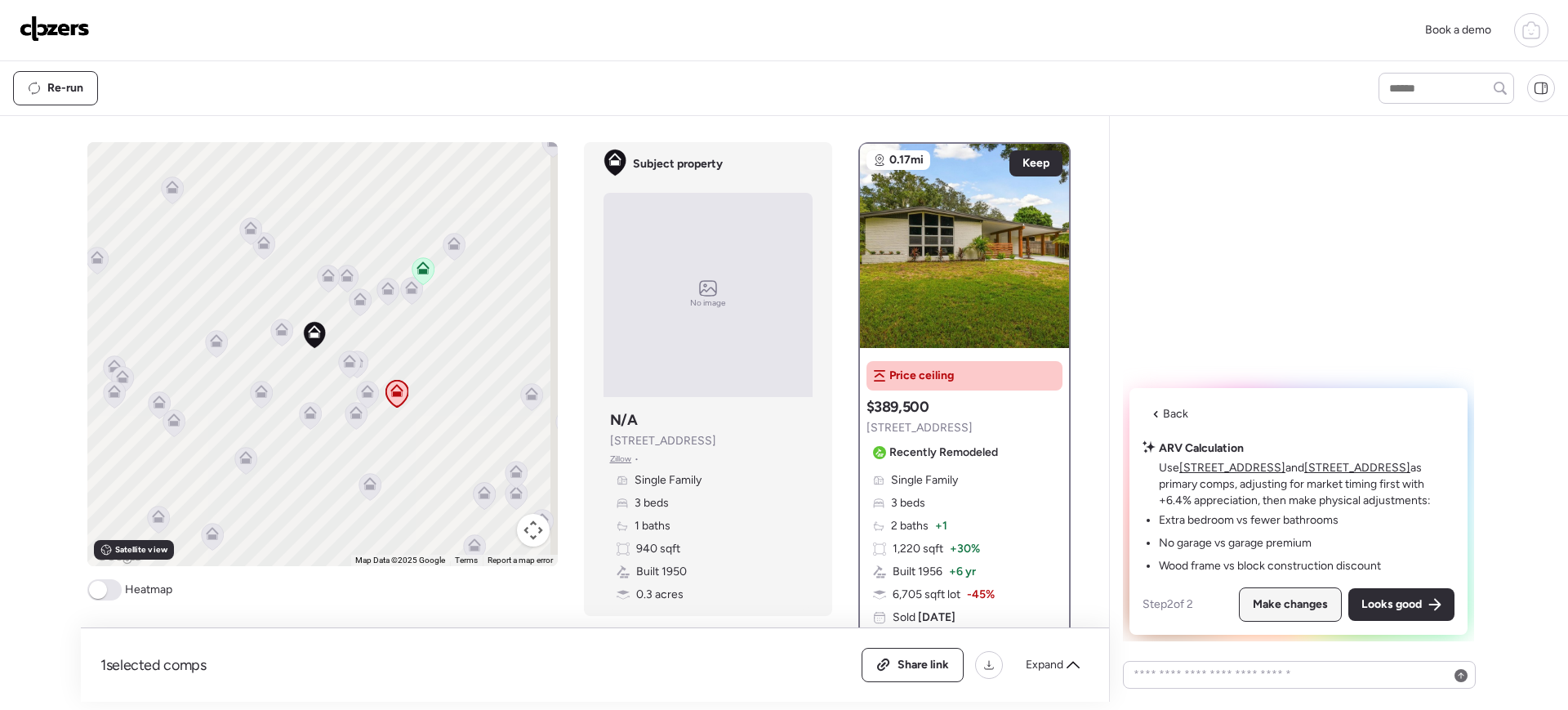
click at [1254, 567] on span "Make changes" at bounding box center [1291, 605] width 76 height 17
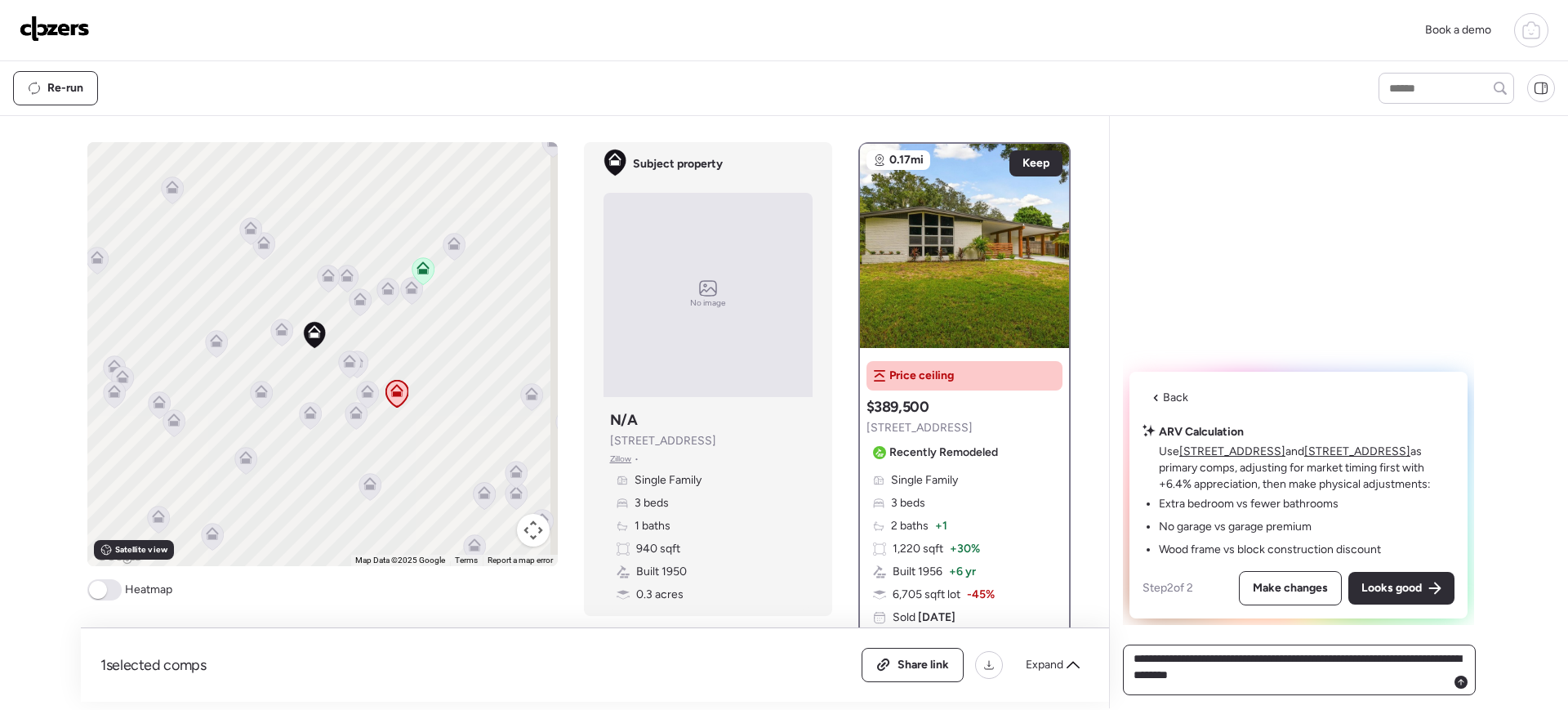
click at [1254, 567] on textarea "**********" at bounding box center [1299, 669] width 338 height 46
type textarea "**********"
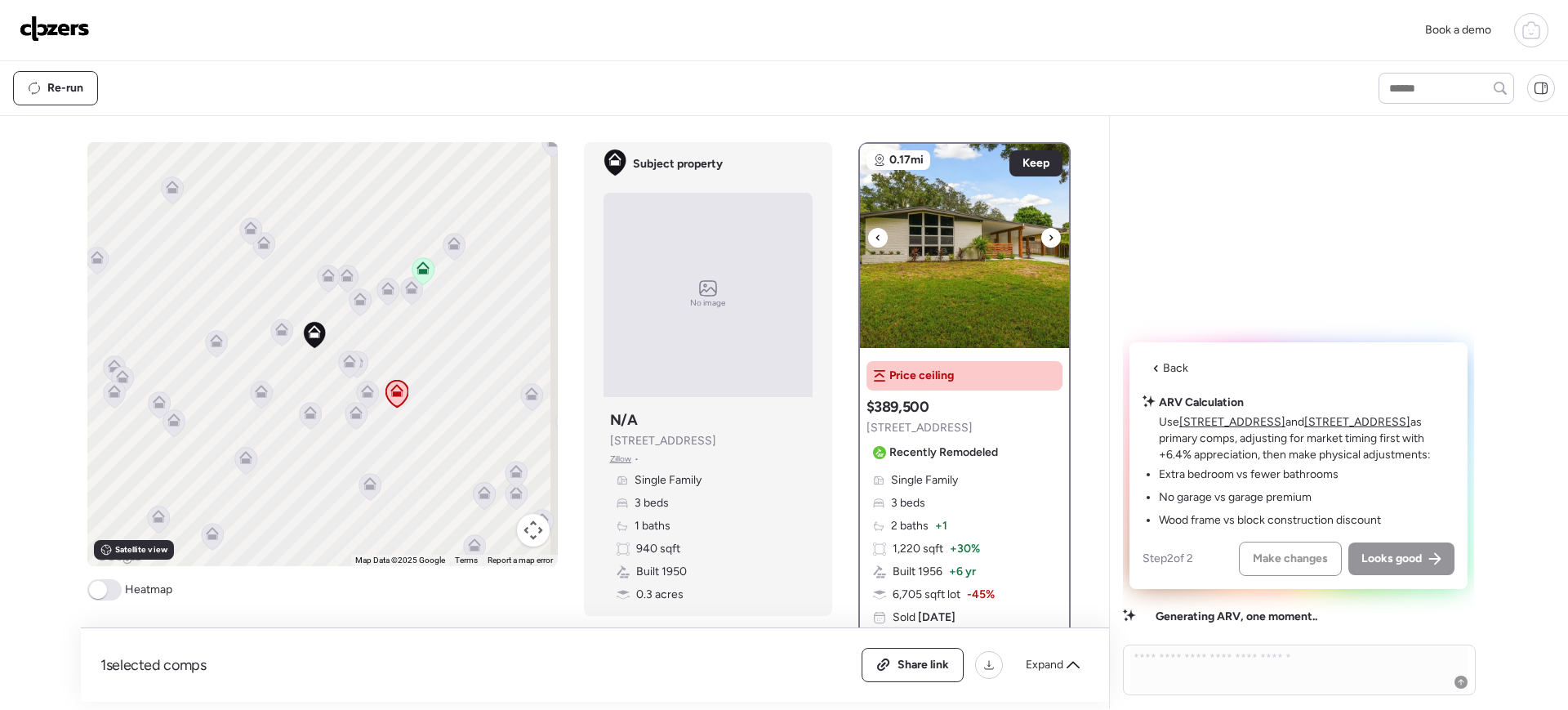
click at [1048, 235] on icon at bounding box center [1052, 238] width 7 height 20
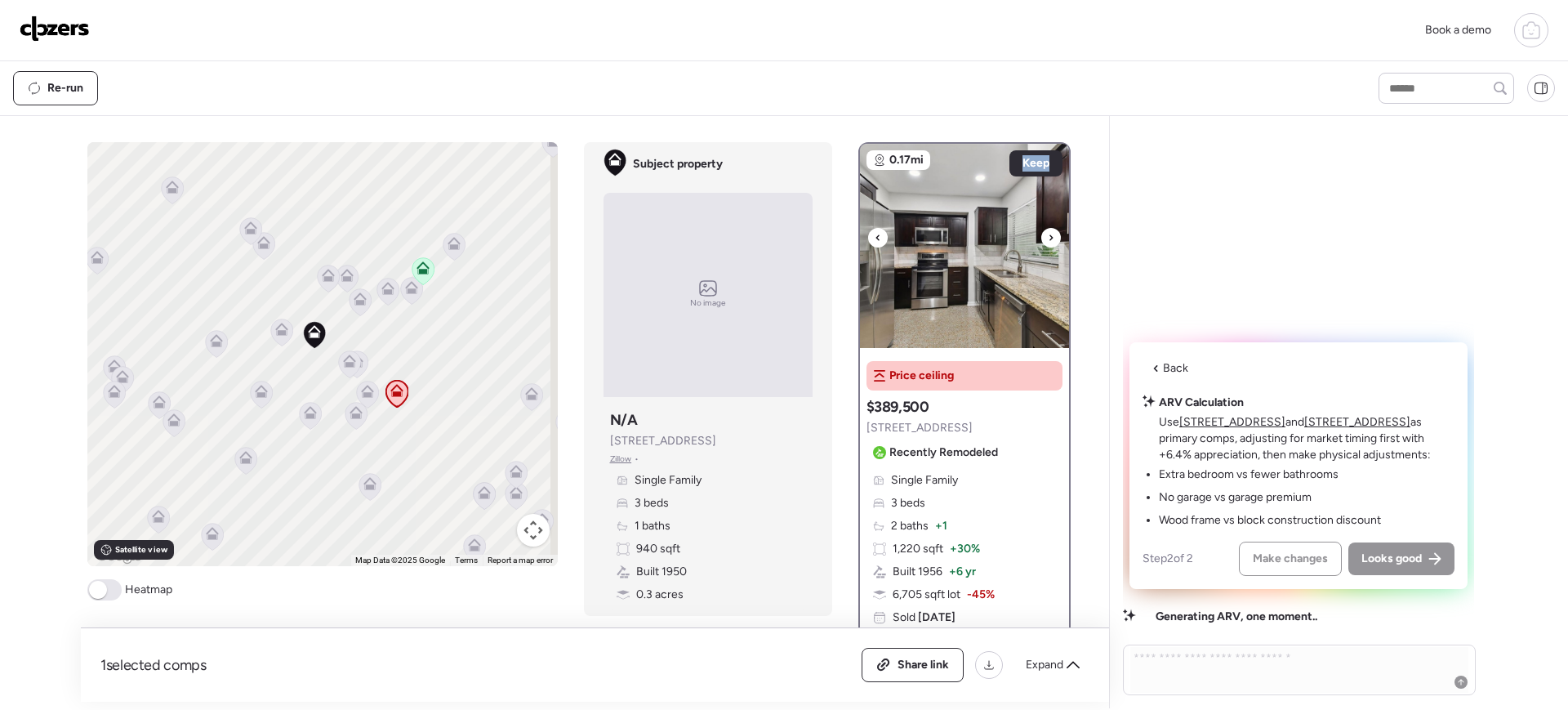
click at [1048, 235] on icon at bounding box center [1052, 238] width 7 height 20
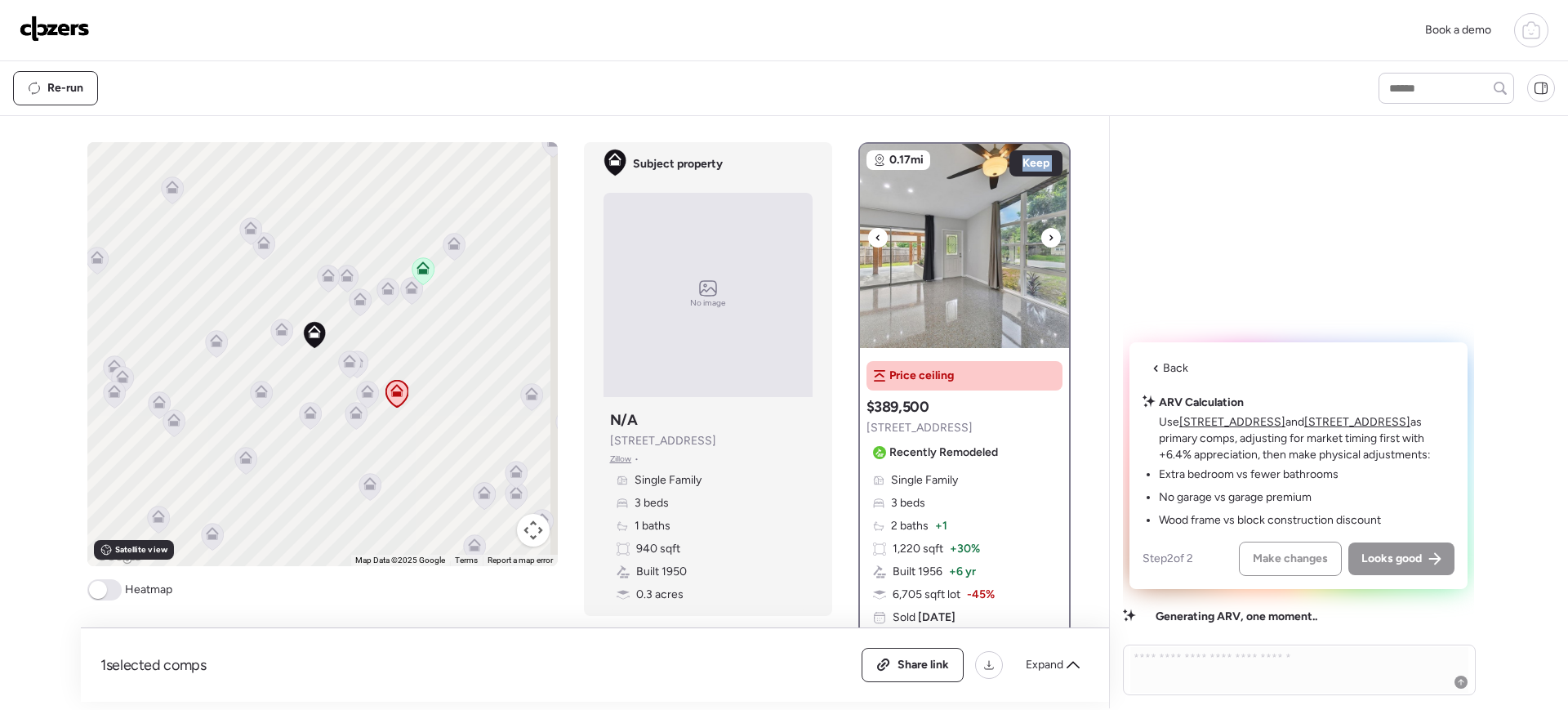
click at [1048, 235] on icon at bounding box center [1052, 238] width 7 height 20
click at [1254, 424] on u "[STREET_ADDRESS]" at bounding box center [1358, 422] width 106 height 14
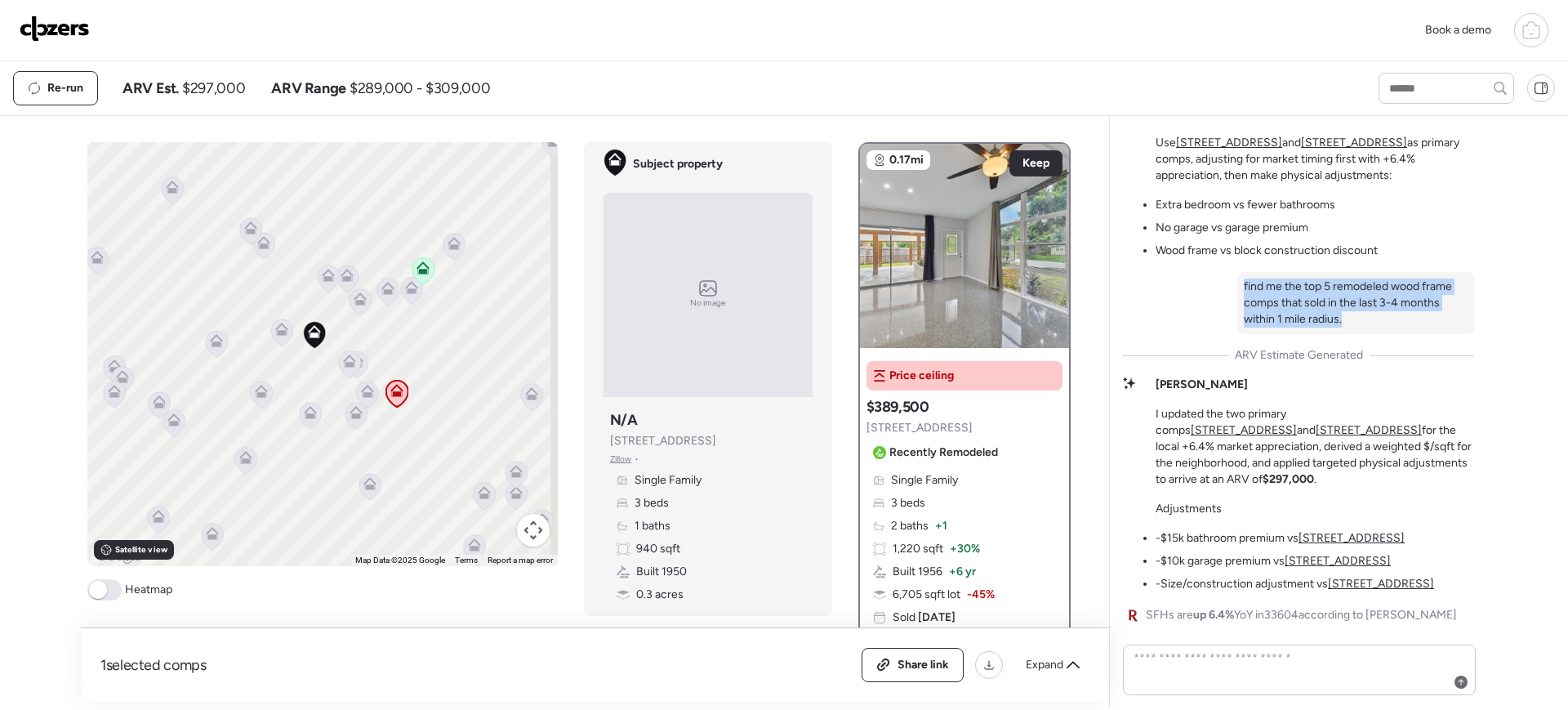
drag, startPoint x: 1335, startPoint y: 320, endPoint x: 1214, endPoint y: 286, distance: 125.7
click at [1214, 286] on div "Mid-Tier Flip Analysis This subject property sits nicely between two strong com…" at bounding box center [1298, 262] width 351 height 726
copy p "find me the top 5 remodeled wood frame comps that sold in the last 3-4 months w…"
click at [1253, 567] on textarea at bounding box center [1299, 669] width 338 height 46
paste textarea "**********"
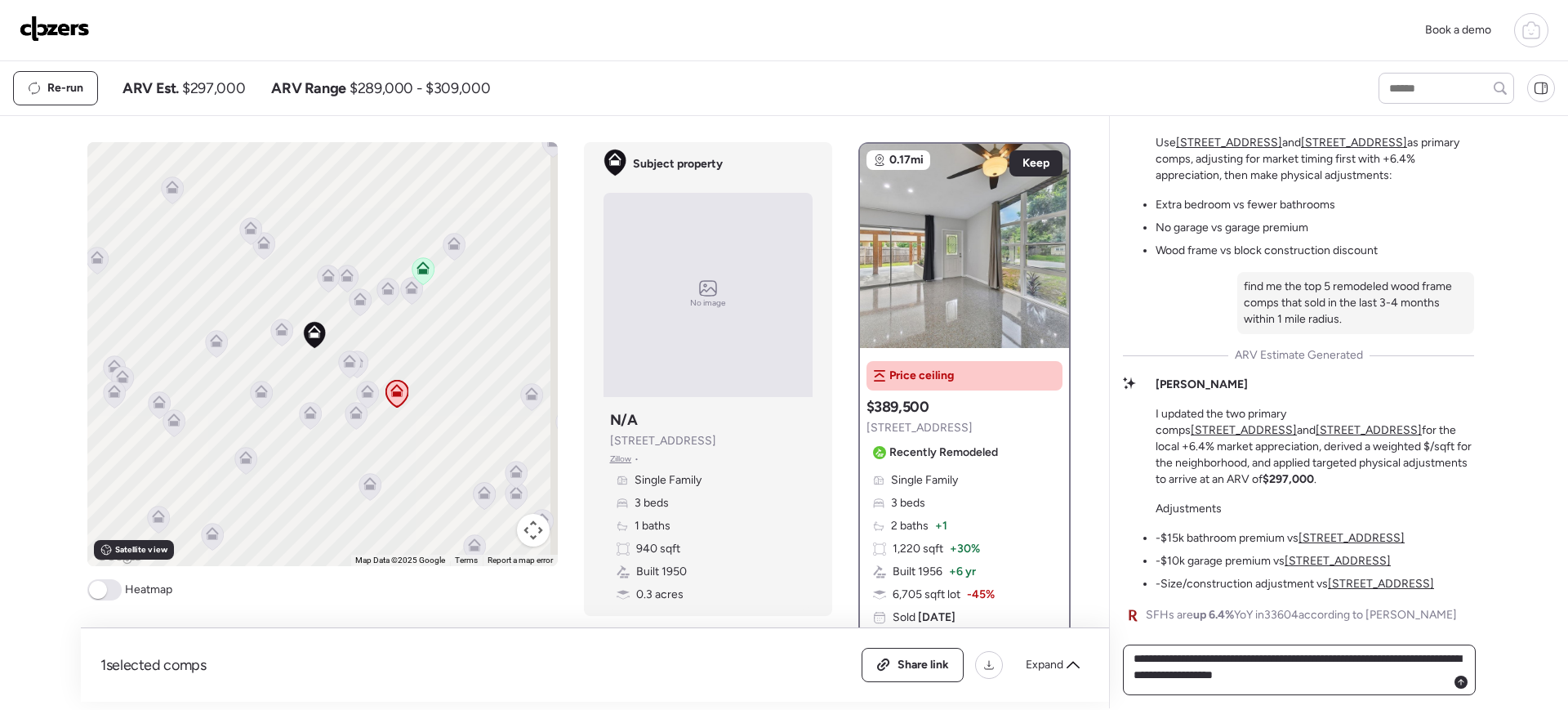
type textarea "**********"
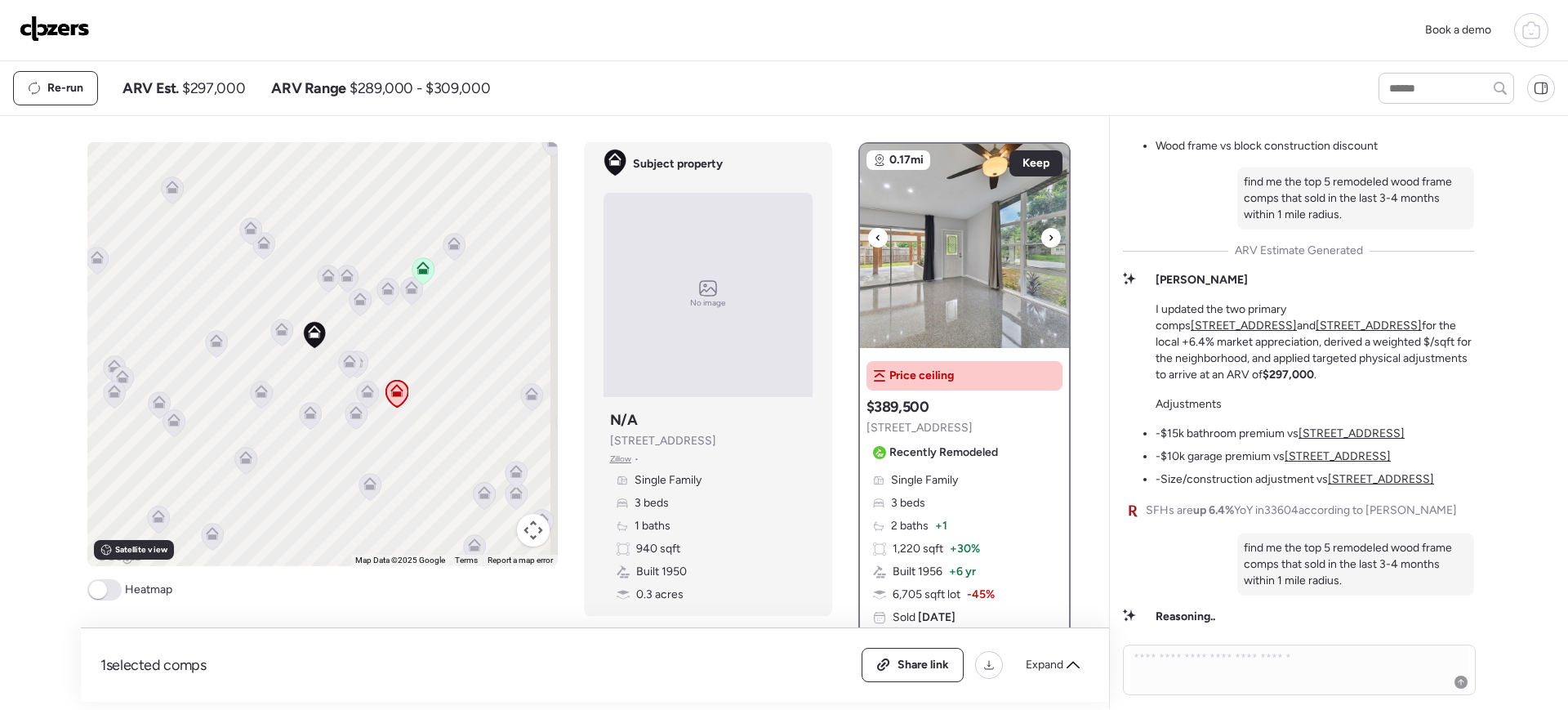
click at [940, 257] on img at bounding box center [965, 246] width 209 height 204
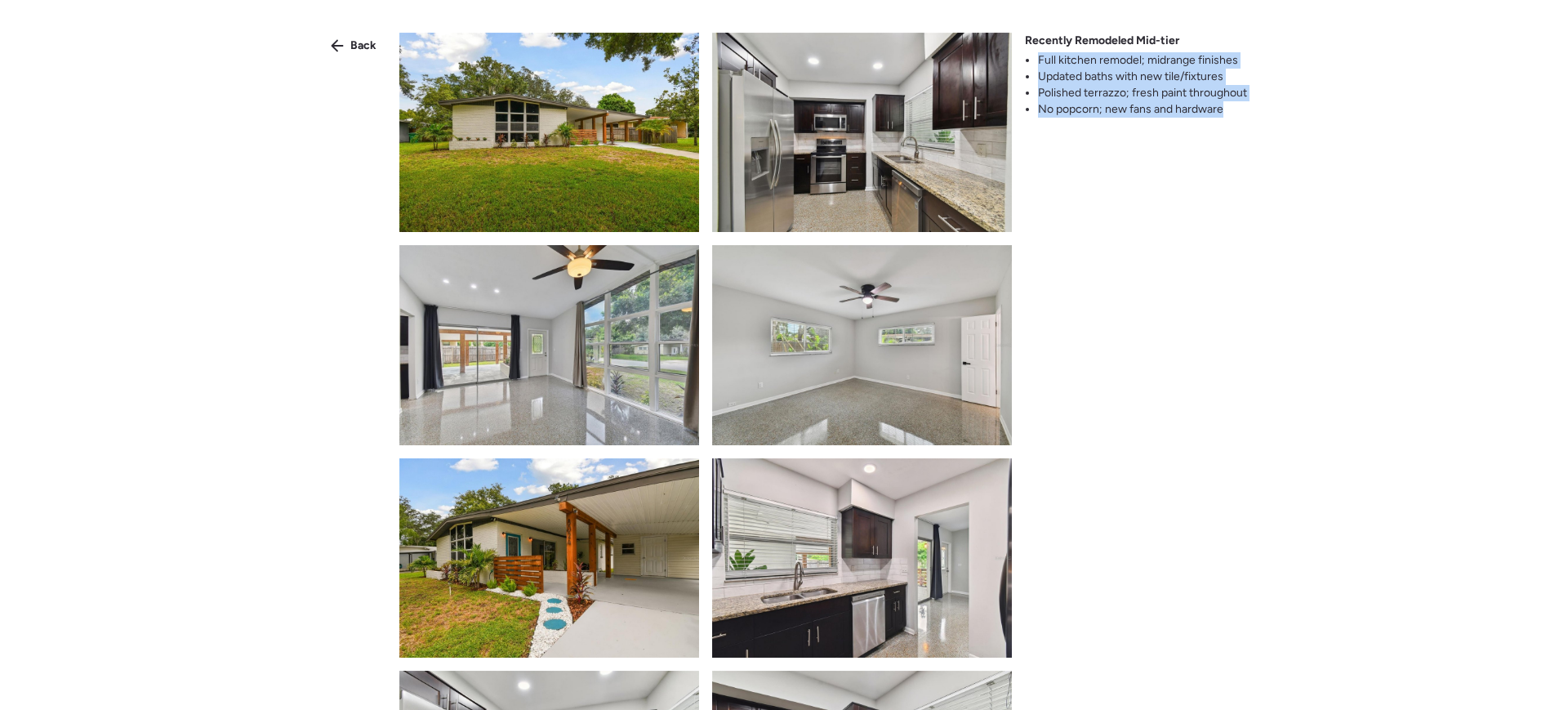
drag, startPoint x: 1037, startPoint y: 52, endPoint x: 1235, endPoint y: 128, distance: 212.1
click at [1235, 128] on div "Back Recently Remodeled Mid-tier Full kitchen remodel; midrange finishes Update…" at bounding box center [784, 384] width 1568 height 769
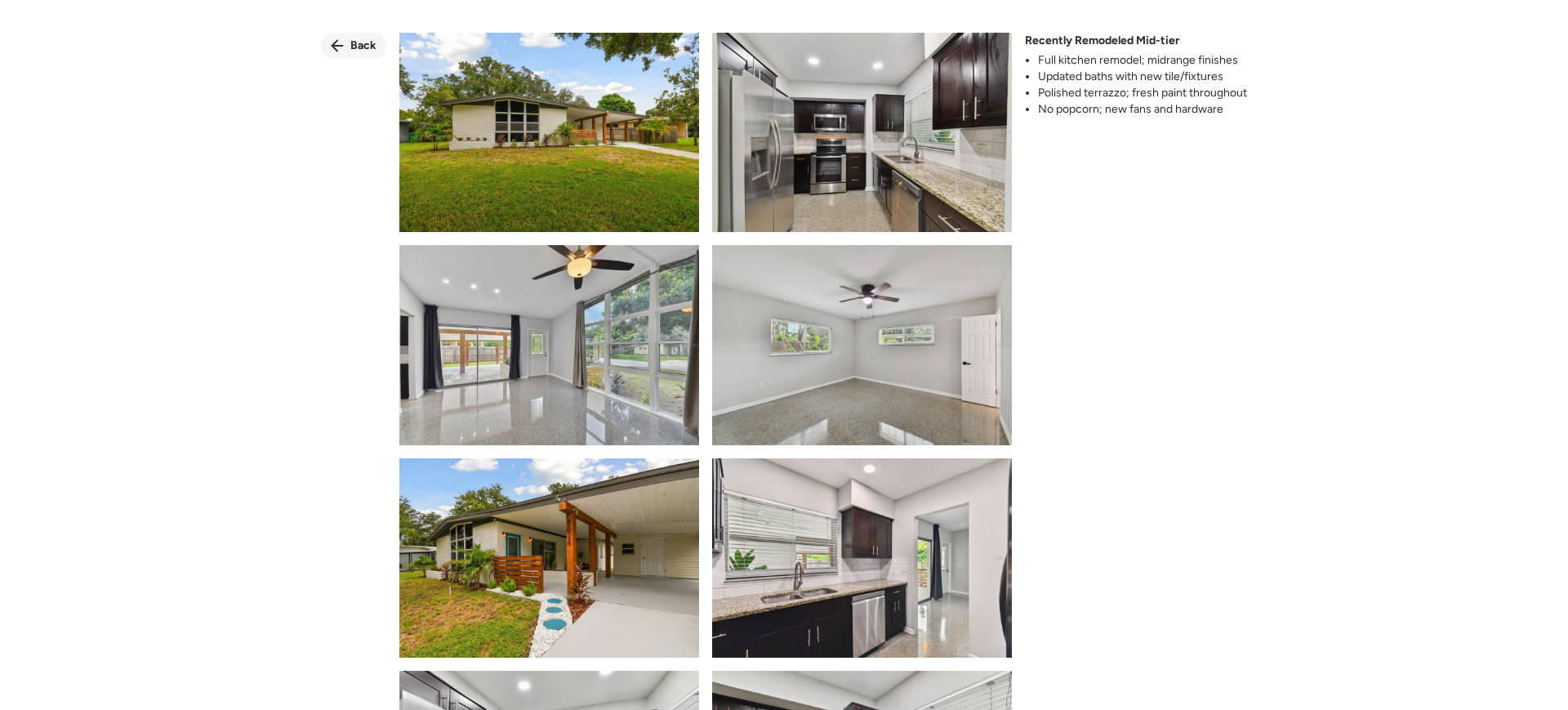
click at [349, 56] on div "Back" at bounding box center [354, 45] width 66 height 26
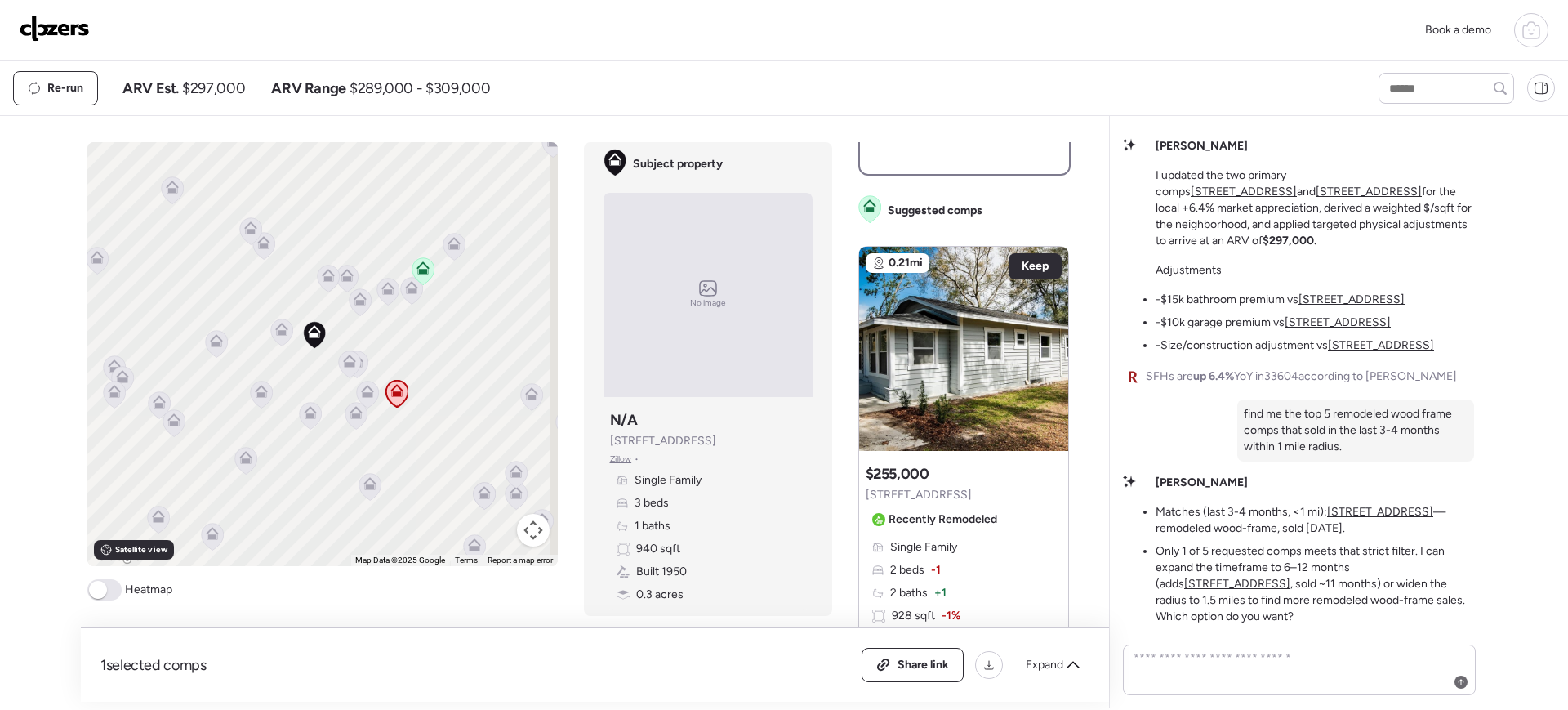
scroll to position [580, 0]
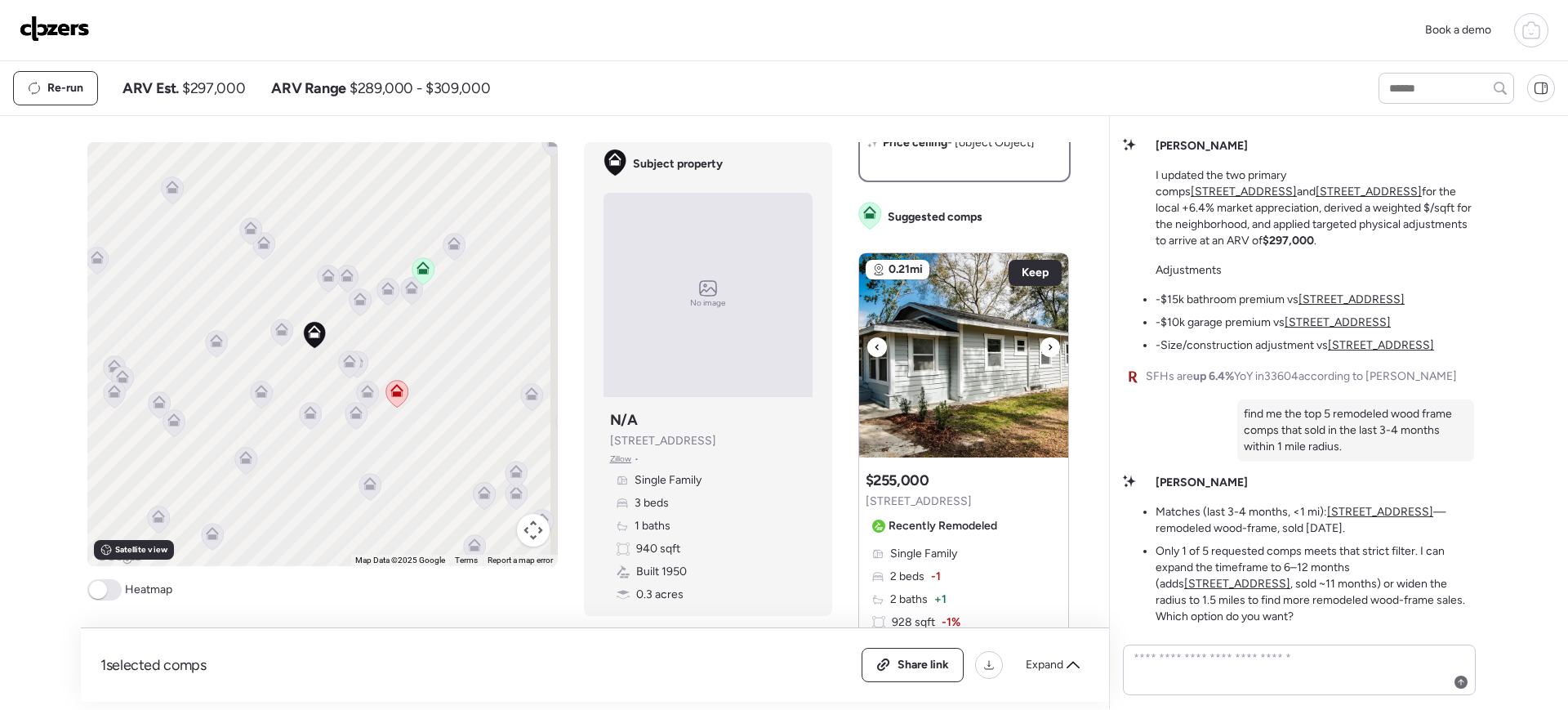
click at [968, 426] on img at bounding box center [964, 355] width 209 height 204
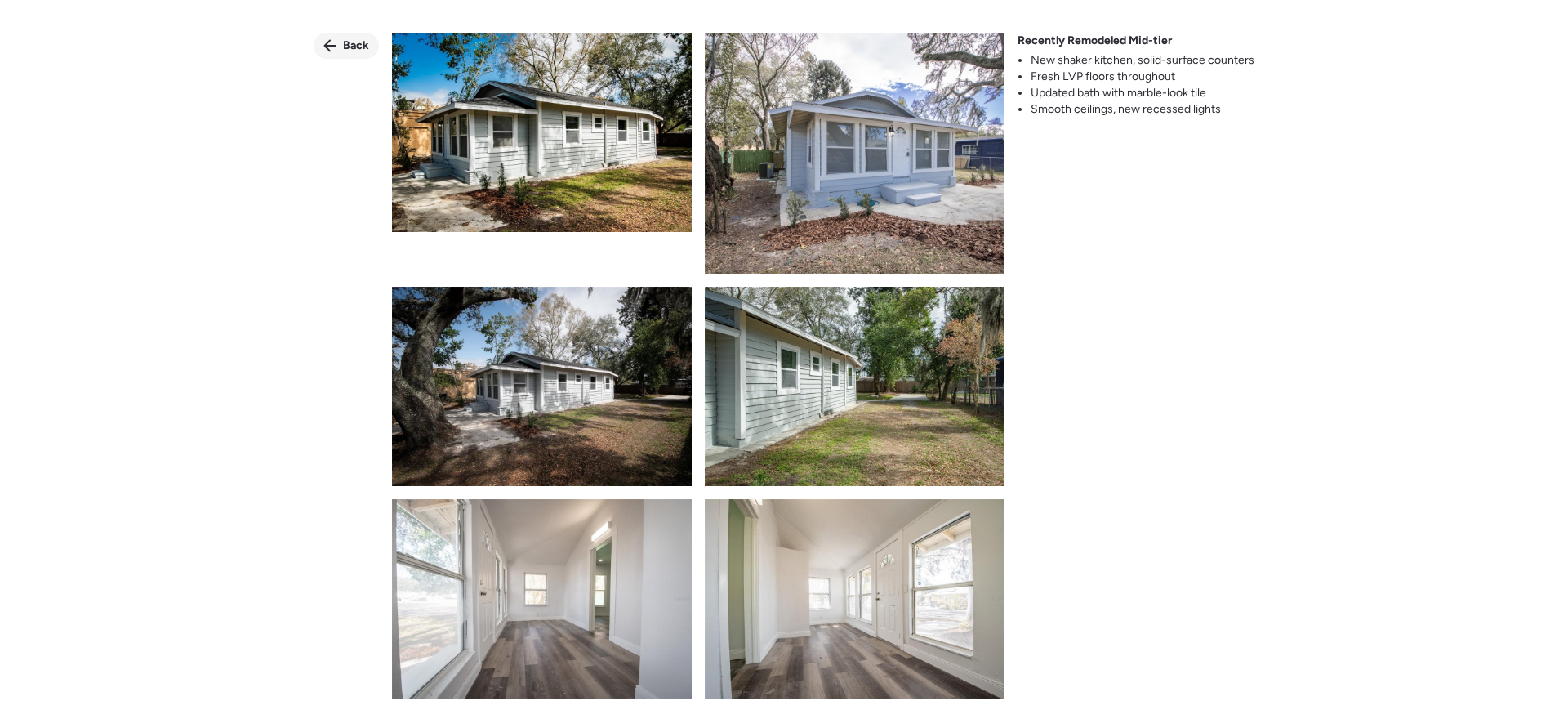
click at [336, 43] on icon at bounding box center [330, 46] width 13 height 13
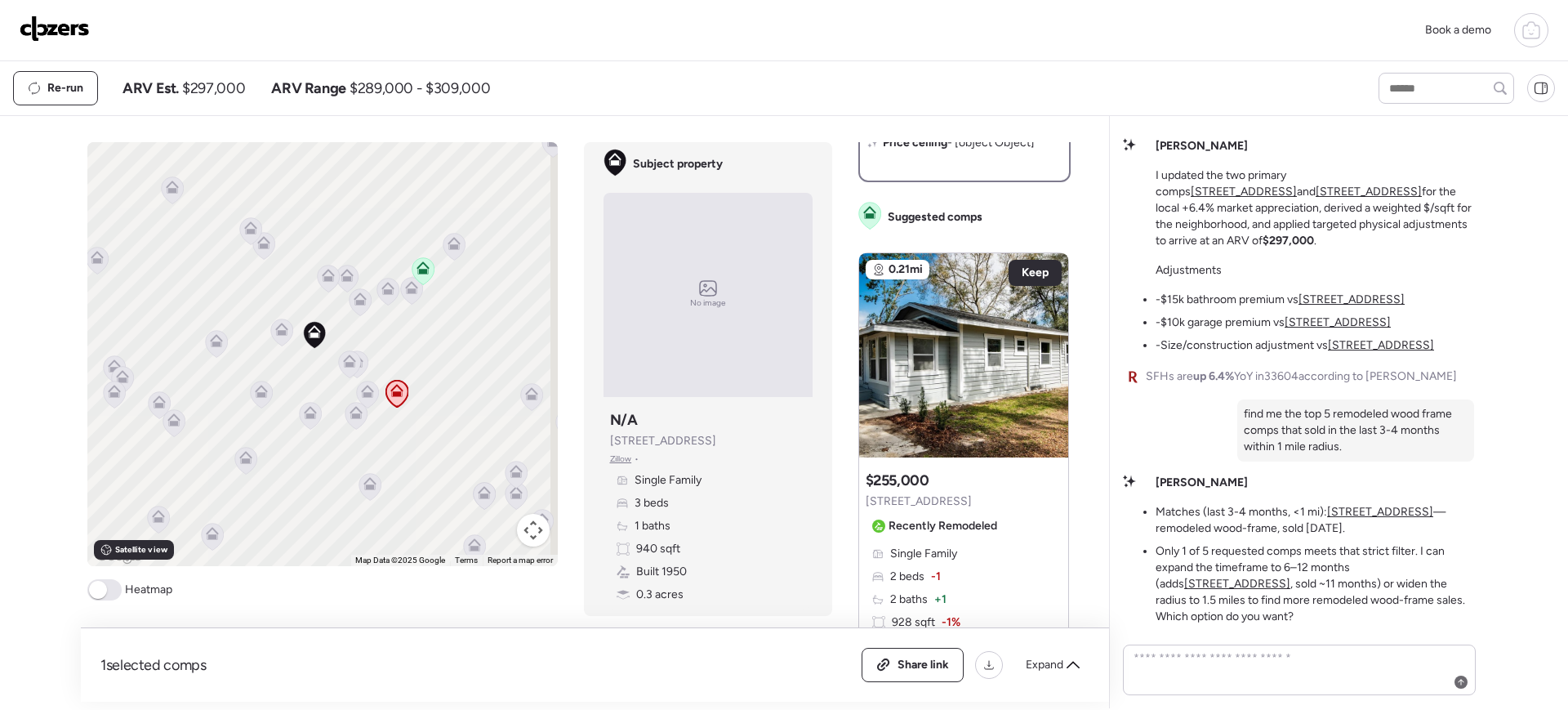
click at [1254, 512] on u "[STREET_ADDRESS]" at bounding box center [1380, 512] width 106 height 14
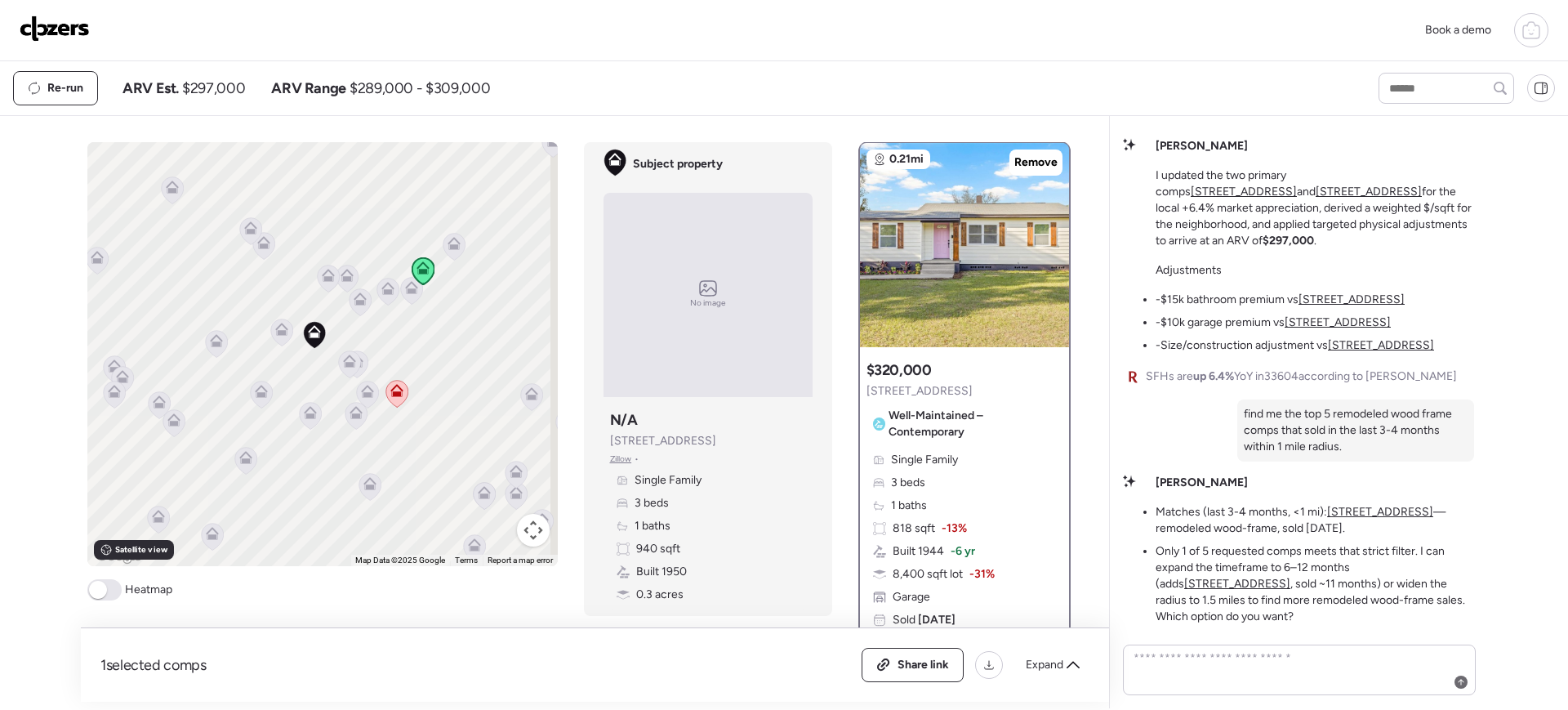
scroll to position [0, 0]
click at [1254, 567] on u "[STREET_ADDRESS]" at bounding box center [1238, 584] width 106 height 14
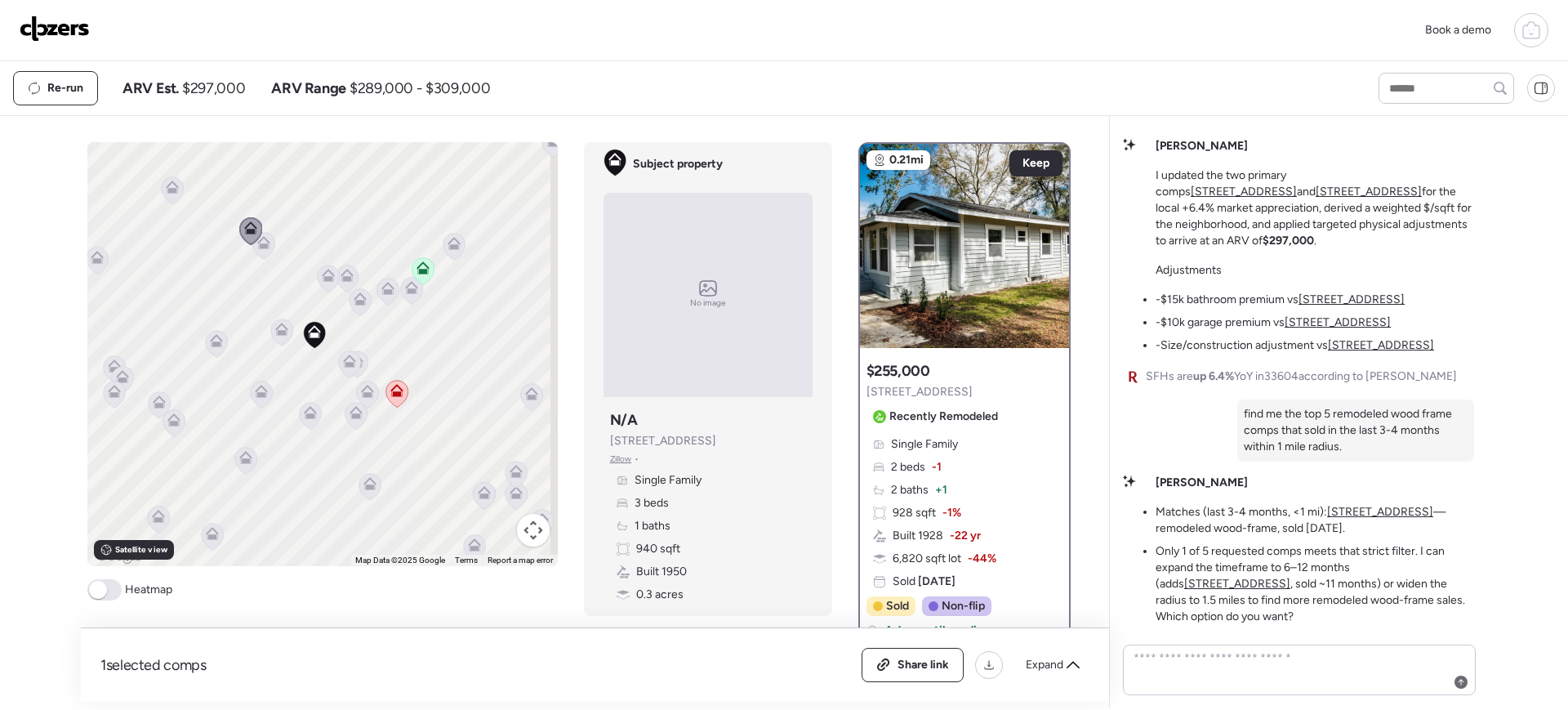
click at [1254, 567] on u "[STREET_ADDRESS]" at bounding box center [1238, 584] width 106 height 14
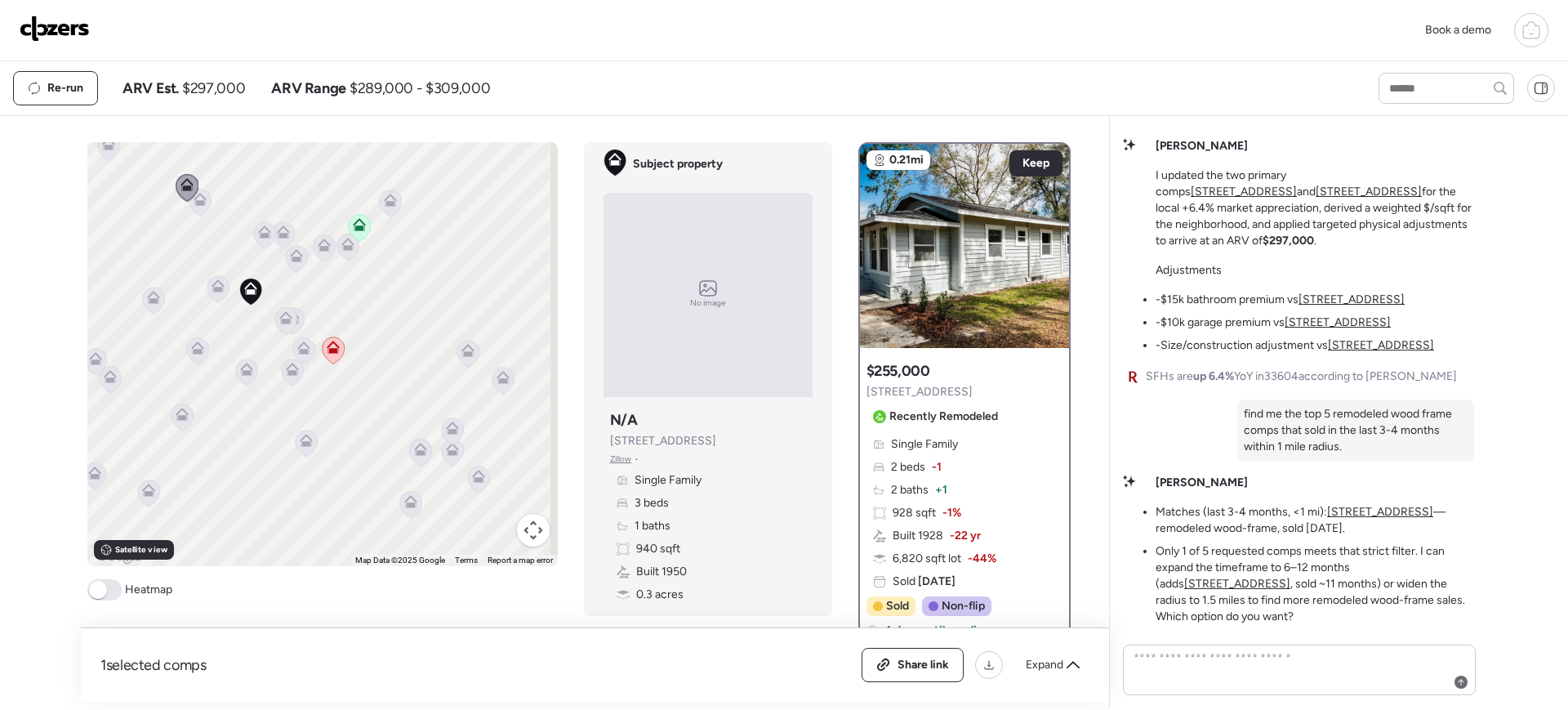
drag, startPoint x: 434, startPoint y: 398, endPoint x: 365, endPoint y: 352, distance: 82.9
click at [365, 352] on div "To activate drag with keyboard, press Alt + Enter. Once in keyboard drag state,…" at bounding box center [322, 354] width 471 height 424
click at [336, 252] on icon at bounding box center [347, 247] width 22 height 27
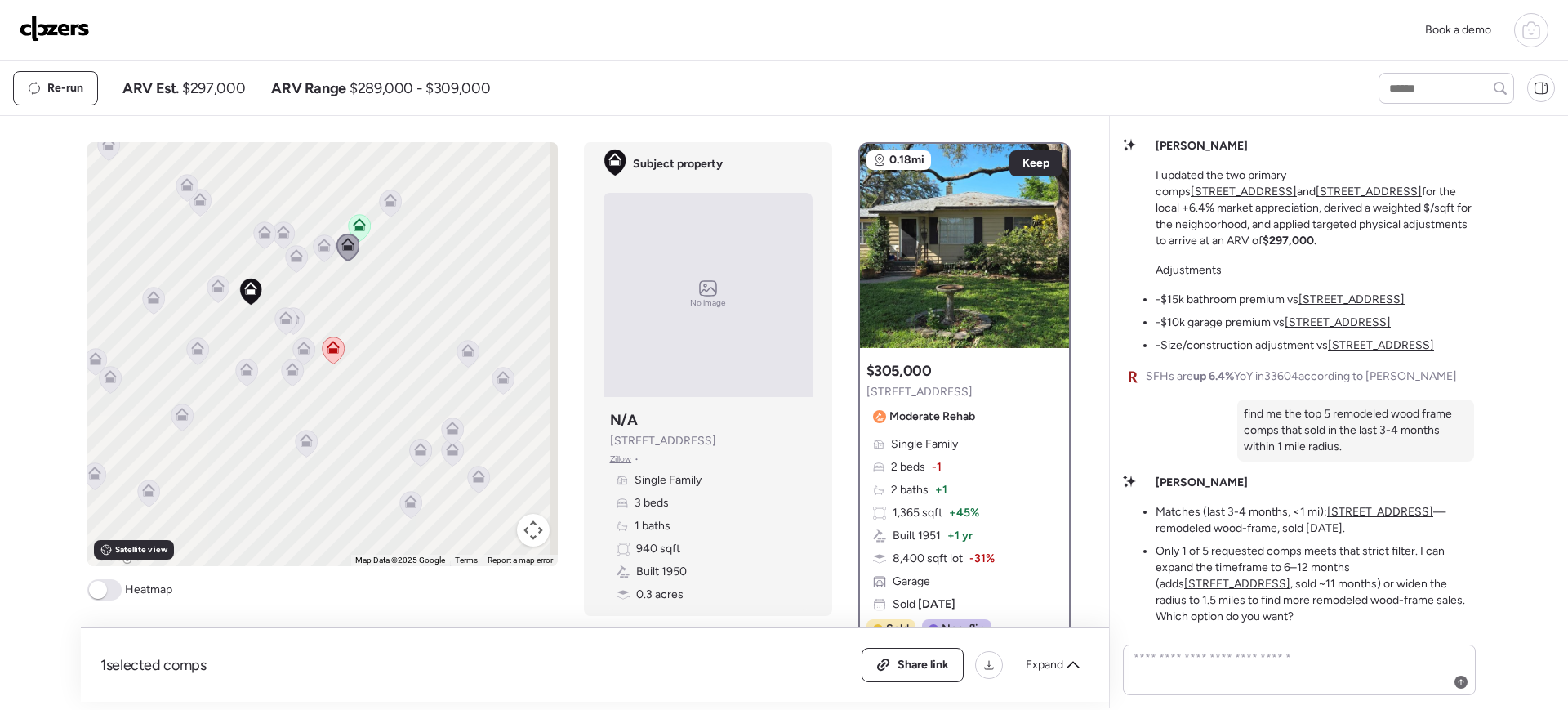
click at [318, 243] on icon at bounding box center [325, 245] width 13 height 13
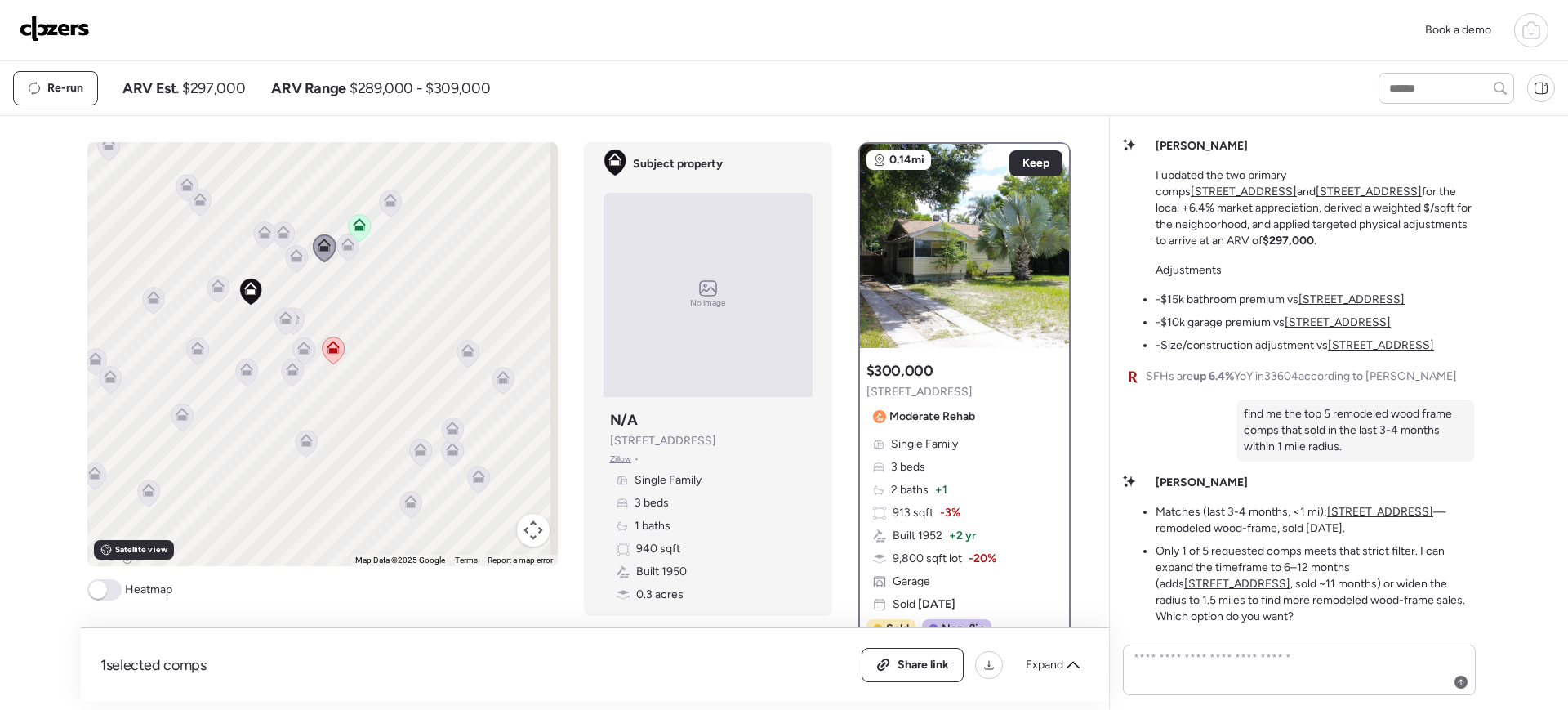
click at [281, 319] on icon at bounding box center [286, 321] width 11 height 5
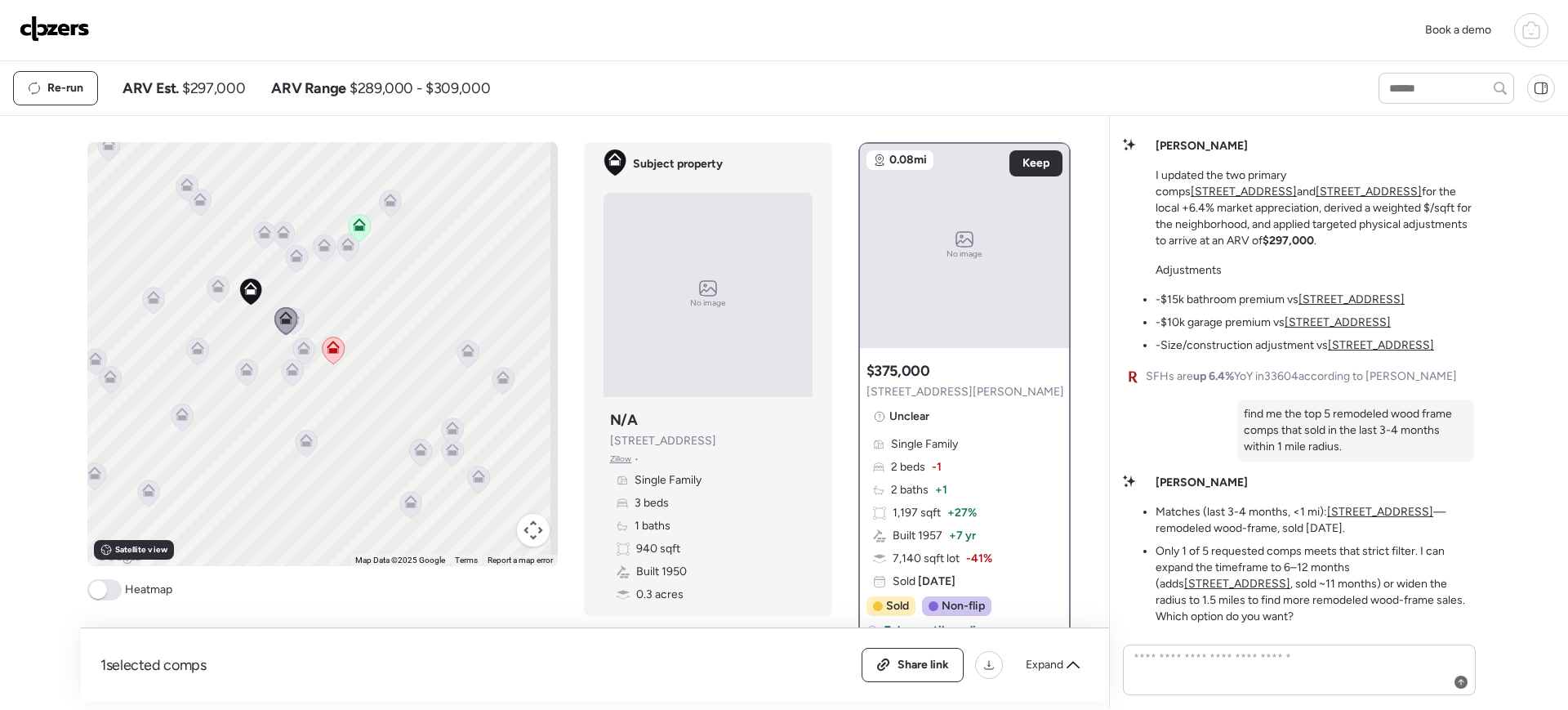
click at [295, 319] on icon at bounding box center [293, 321] width 22 height 27
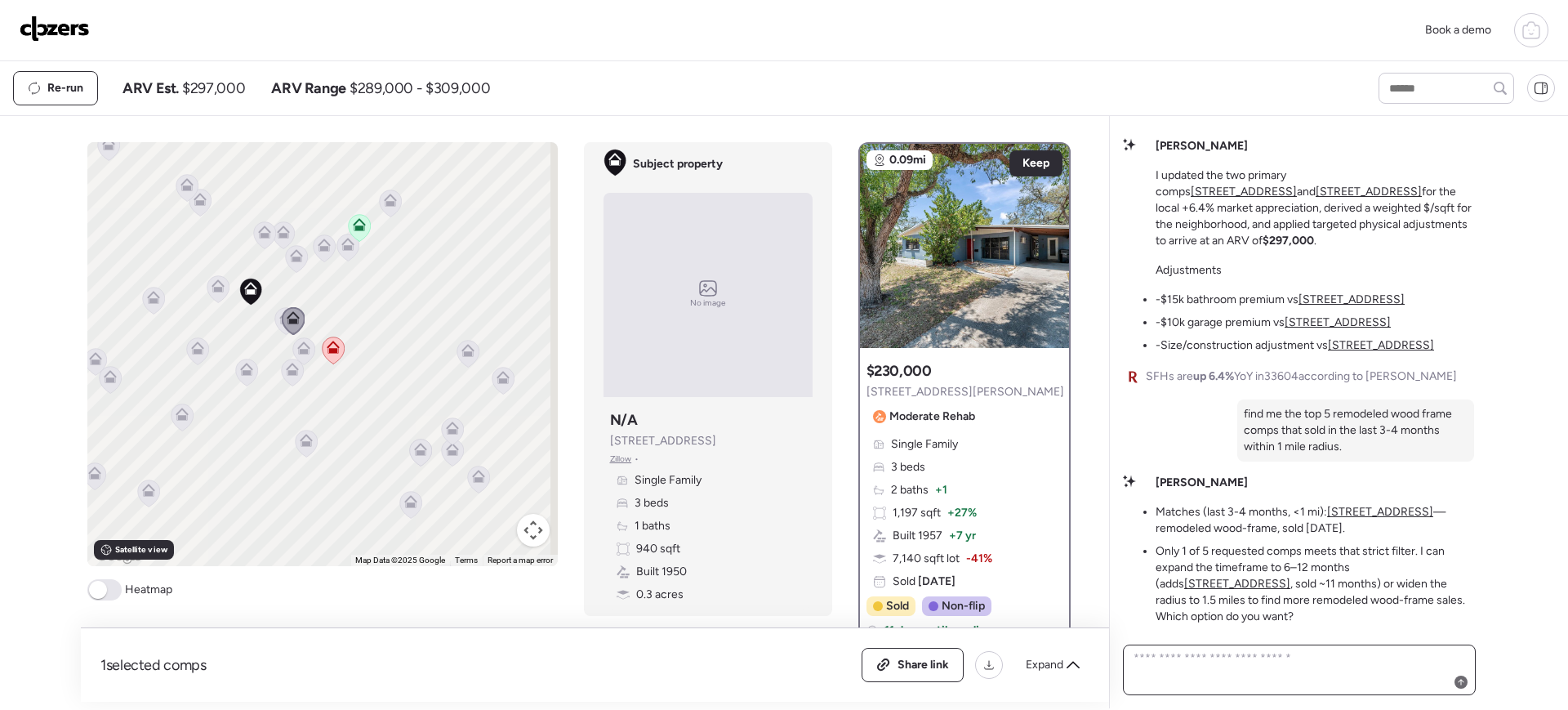
click at [1208, 567] on textarea at bounding box center [1299, 669] width 338 height 46
click at [331, 349] on icon at bounding box center [333, 350] width 11 height 5
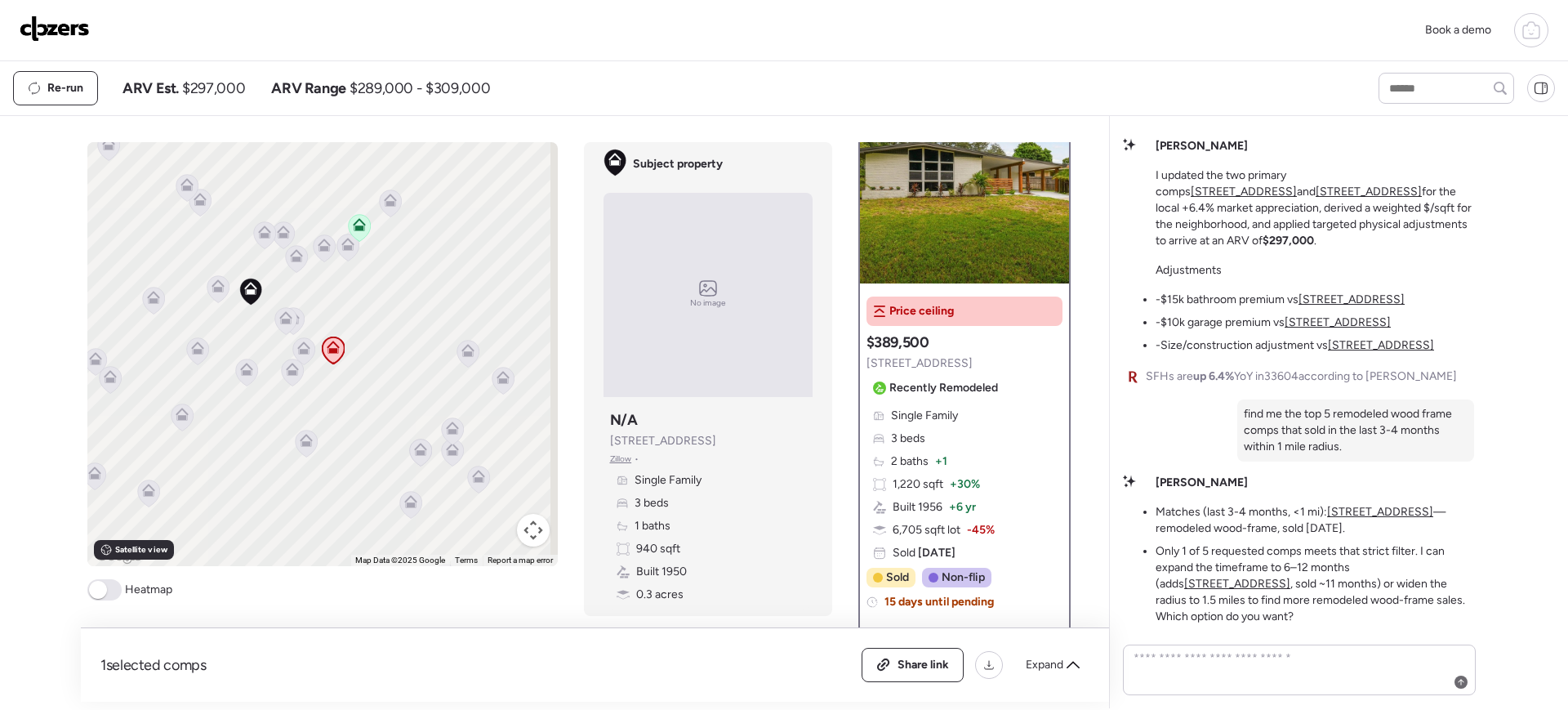
scroll to position [47, 0]
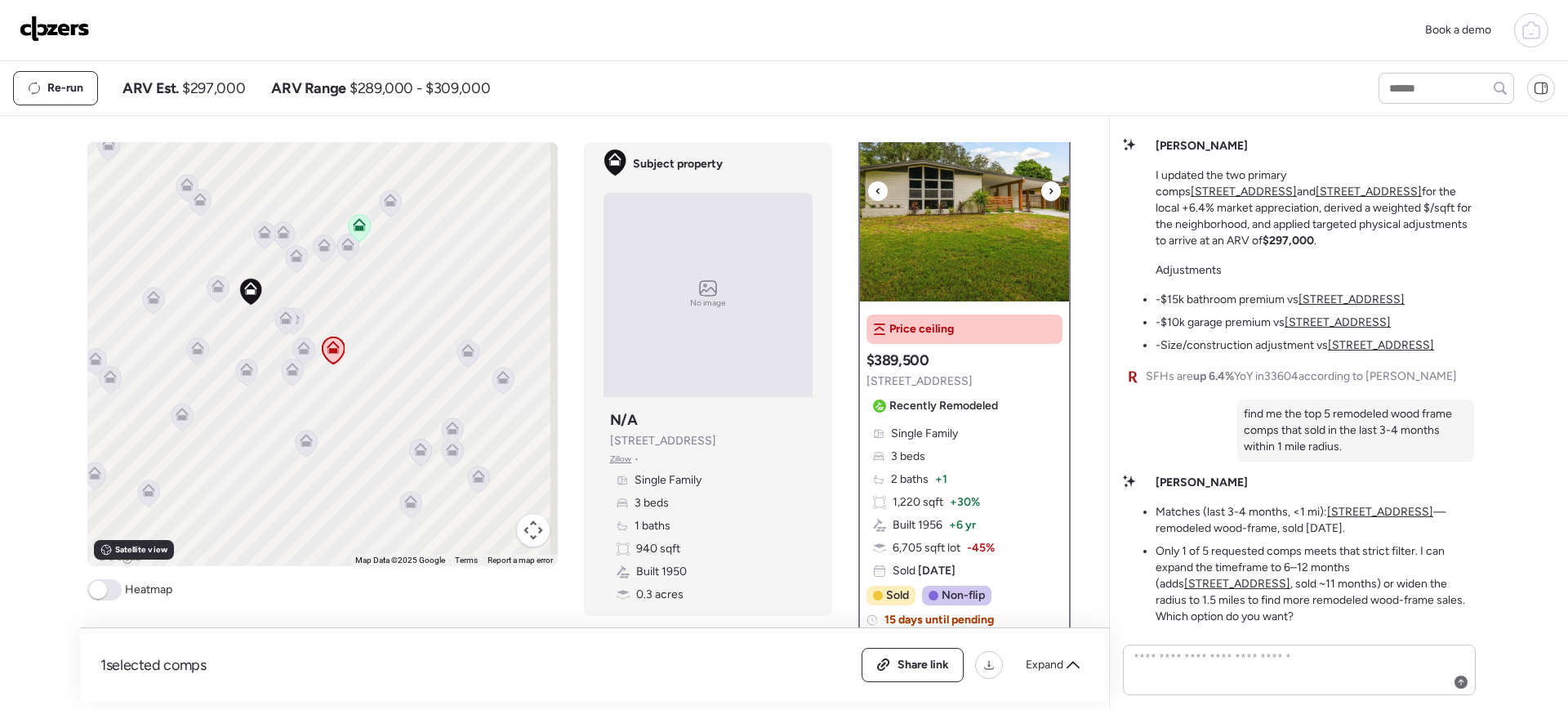
click at [982, 248] on img at bounding box center [965, 199] width 209 height 204
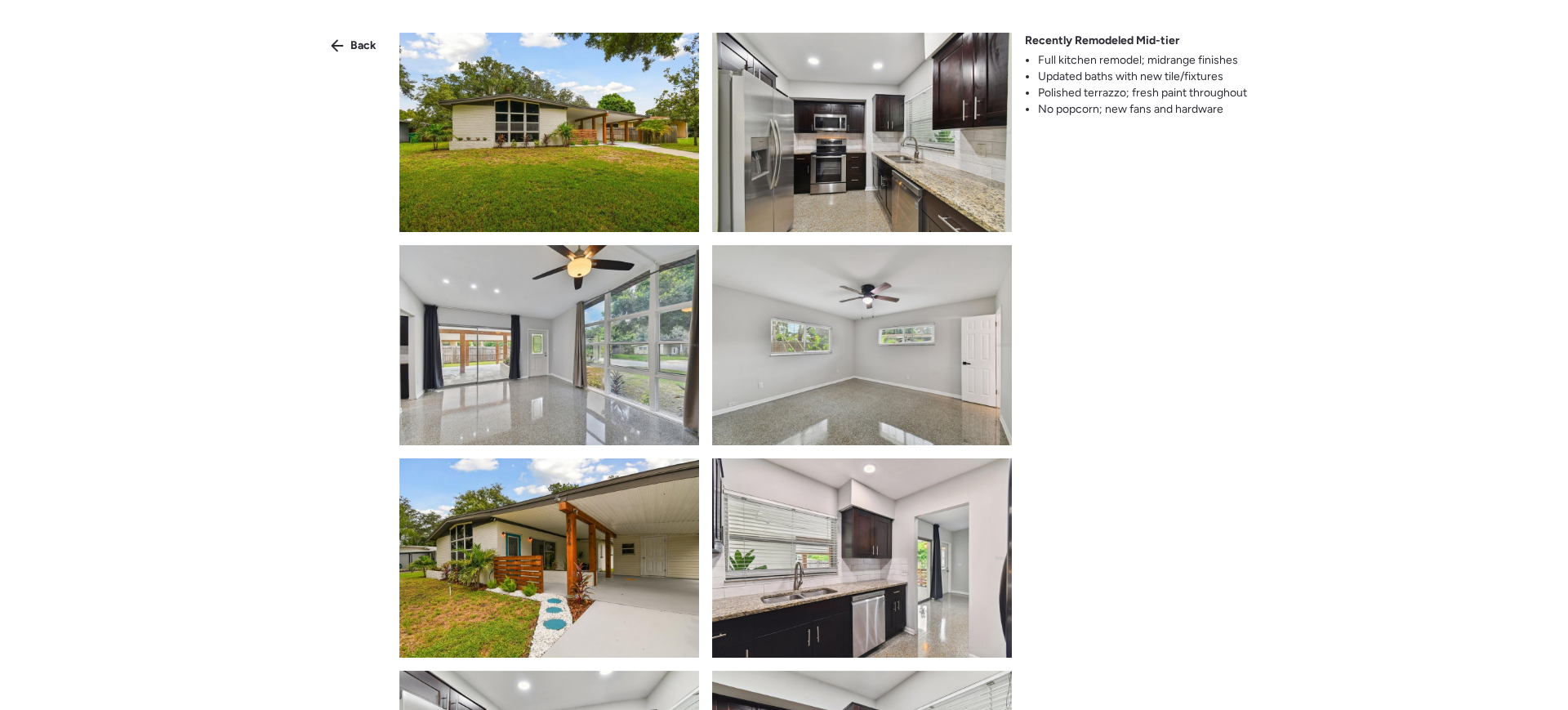
drag, startPoint x: 1567, startPoint y: 264, endPoint x: 1567, endPoint y: 155, distance: 109.0
click at [1254, 155] on div "Back Recently Remodeled Mid-tier Full kitchen remodel; midrange finishes Update…" at bounding box center [784, 384] width 1568 height 769
click at [365, 43] on span "Back" at bounding box center [363, 46] width 26 height 17
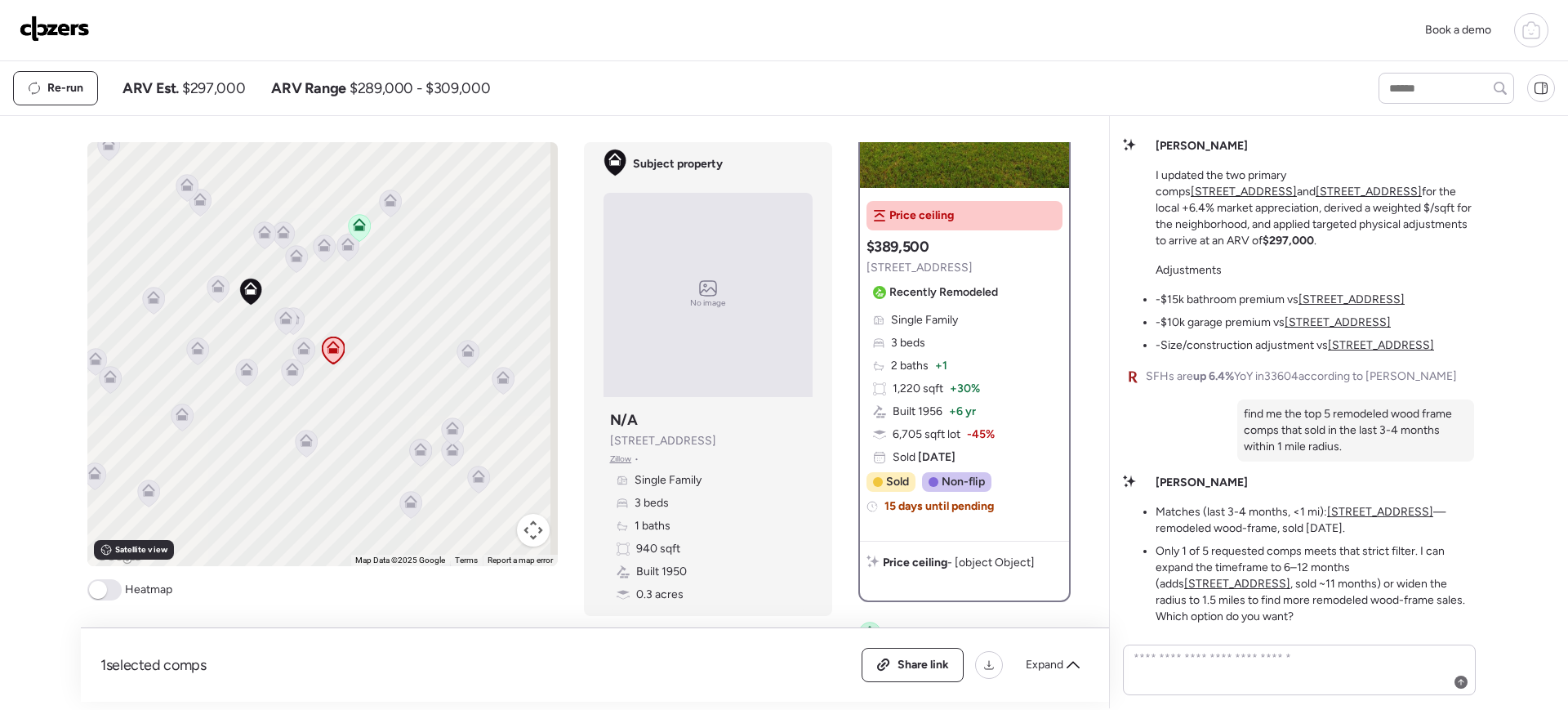
scroll to position [0, 0]
drag, startPoint x: 436, startPoint y: 433, endPoint x: 405, endPoint y: 447, distance: 34.0
click at [405, 355] on div at bounding box center [558, 355] width 471 height 0
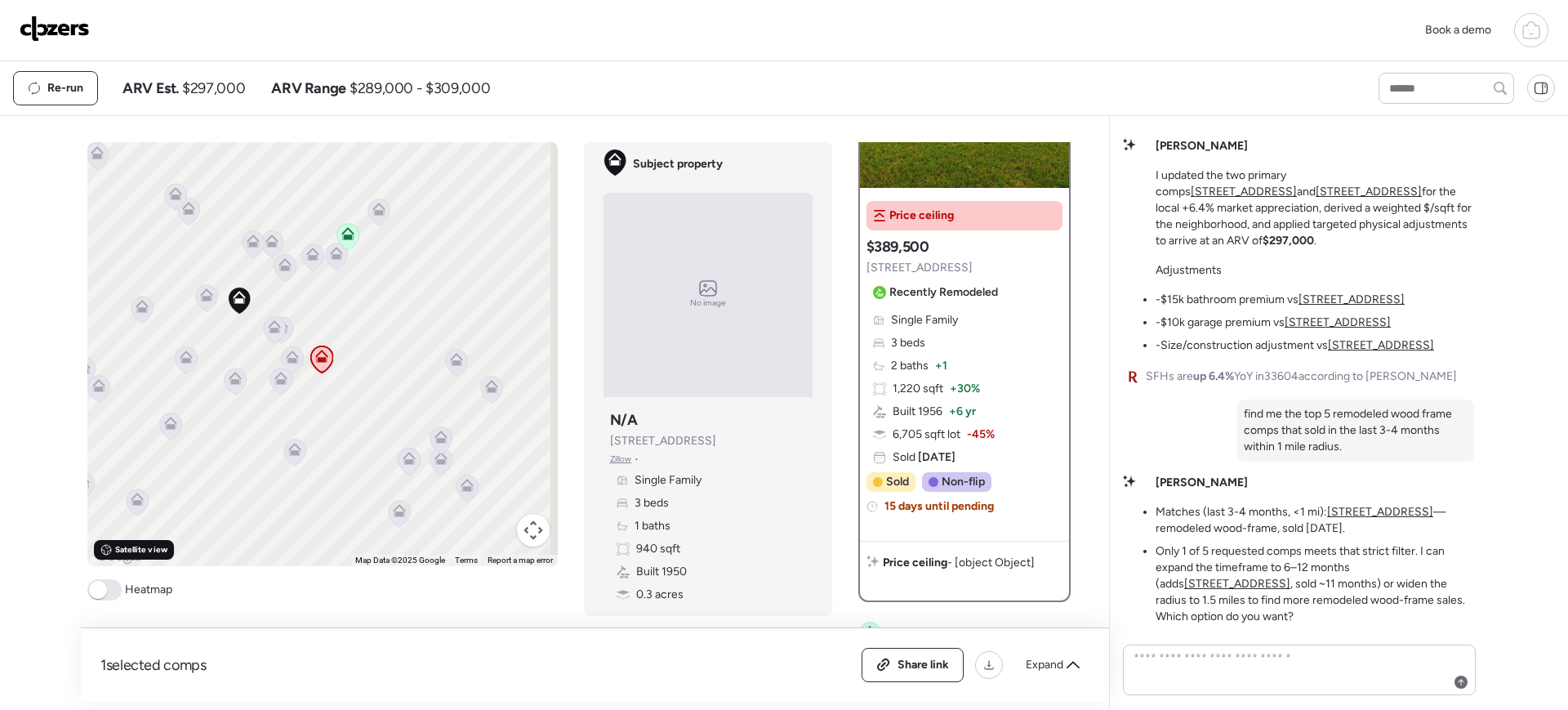
click at [131, 556] on div "Satellite view" at bounding box center [134, 550] width 80 height 20
